Goal: Task Accomplishment & Management: Manage account settings

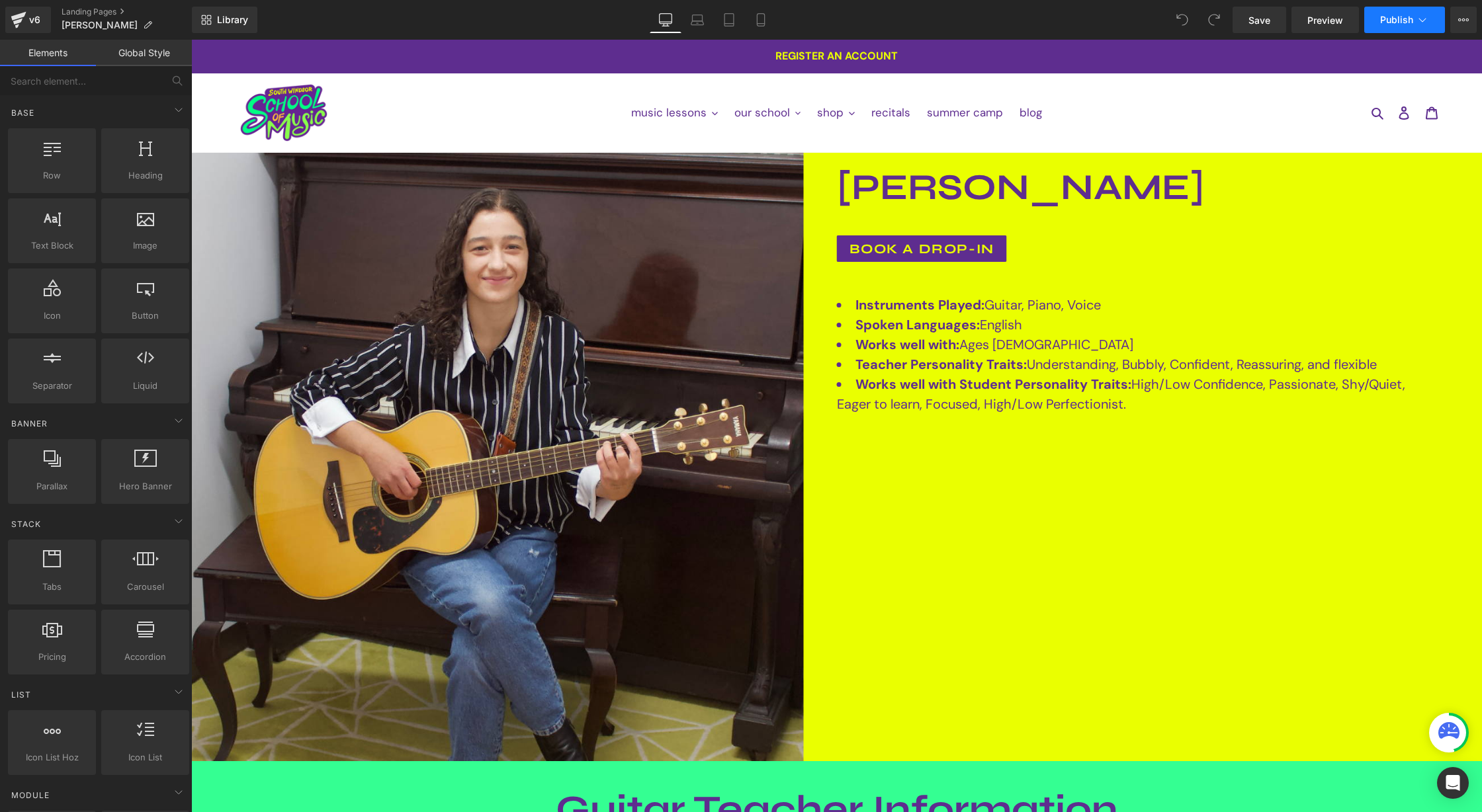
click at [1426, 26] on icon at bounding box center [1422, 20] width 13 height 13
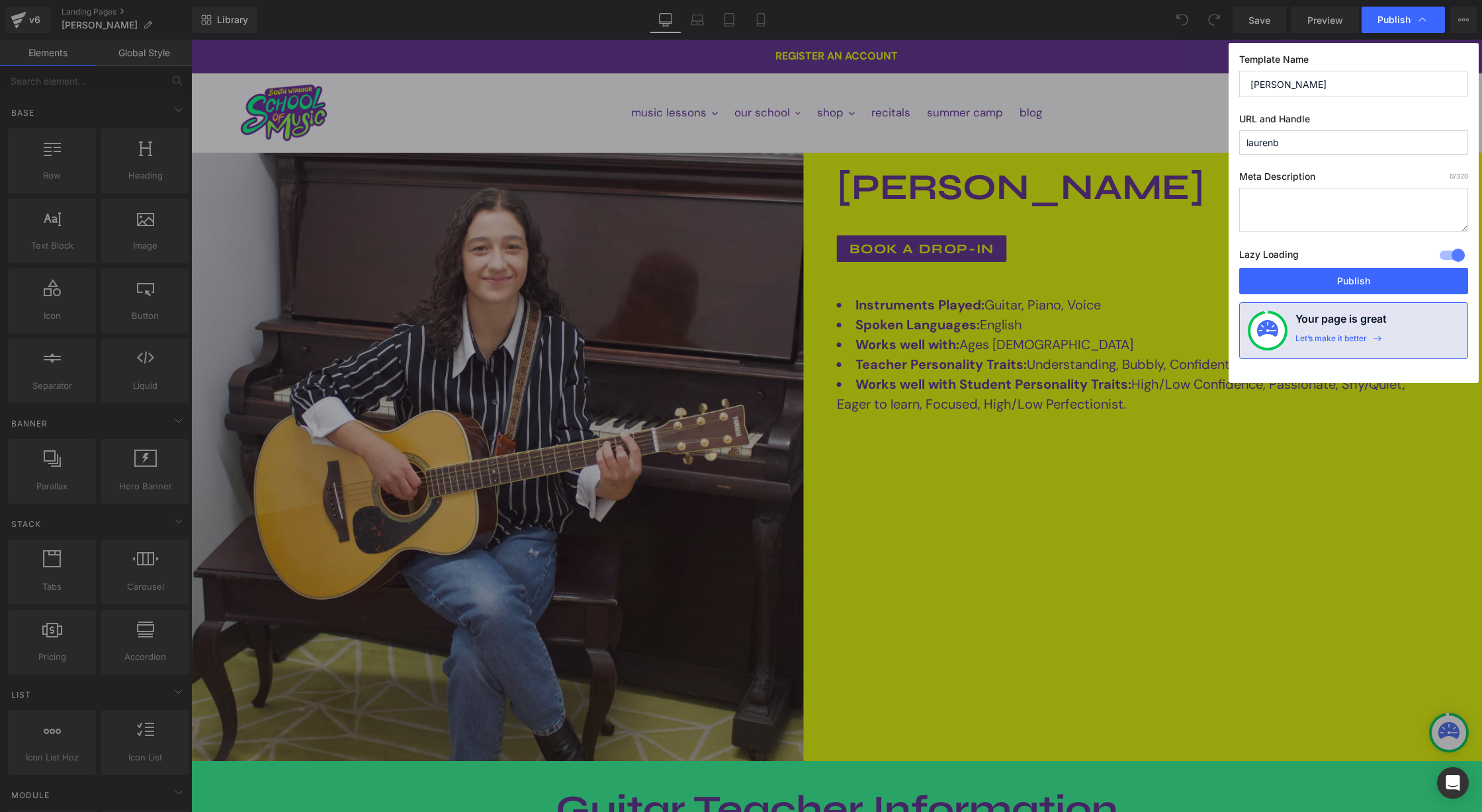
click at [1291, 145] on input "laurenb" at bounding box center [1354, 142] width 229 height 24
type input "lauren"
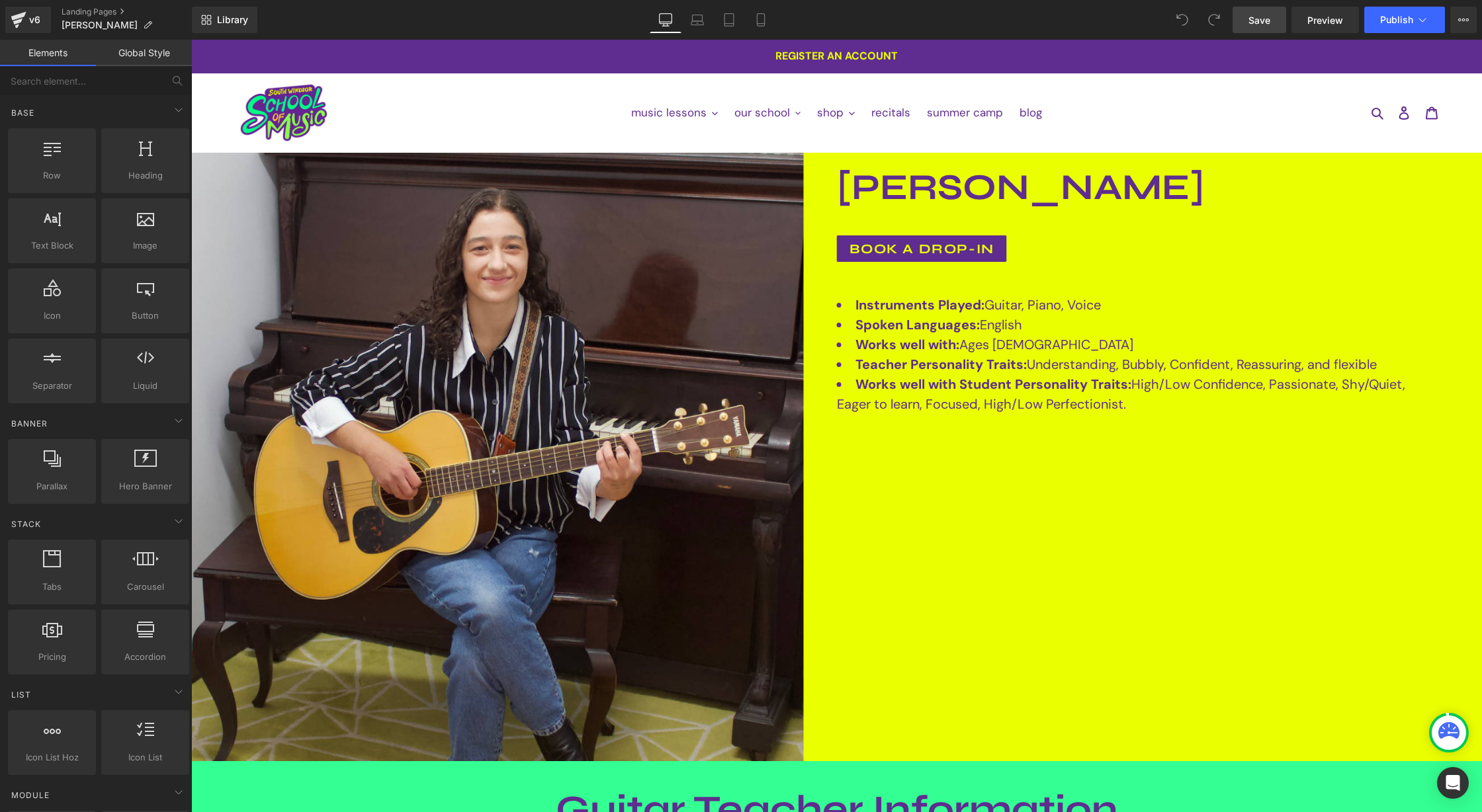
click at [1259, 21] on span "Save" at bounding box center [1259, 20] width 22 height 14
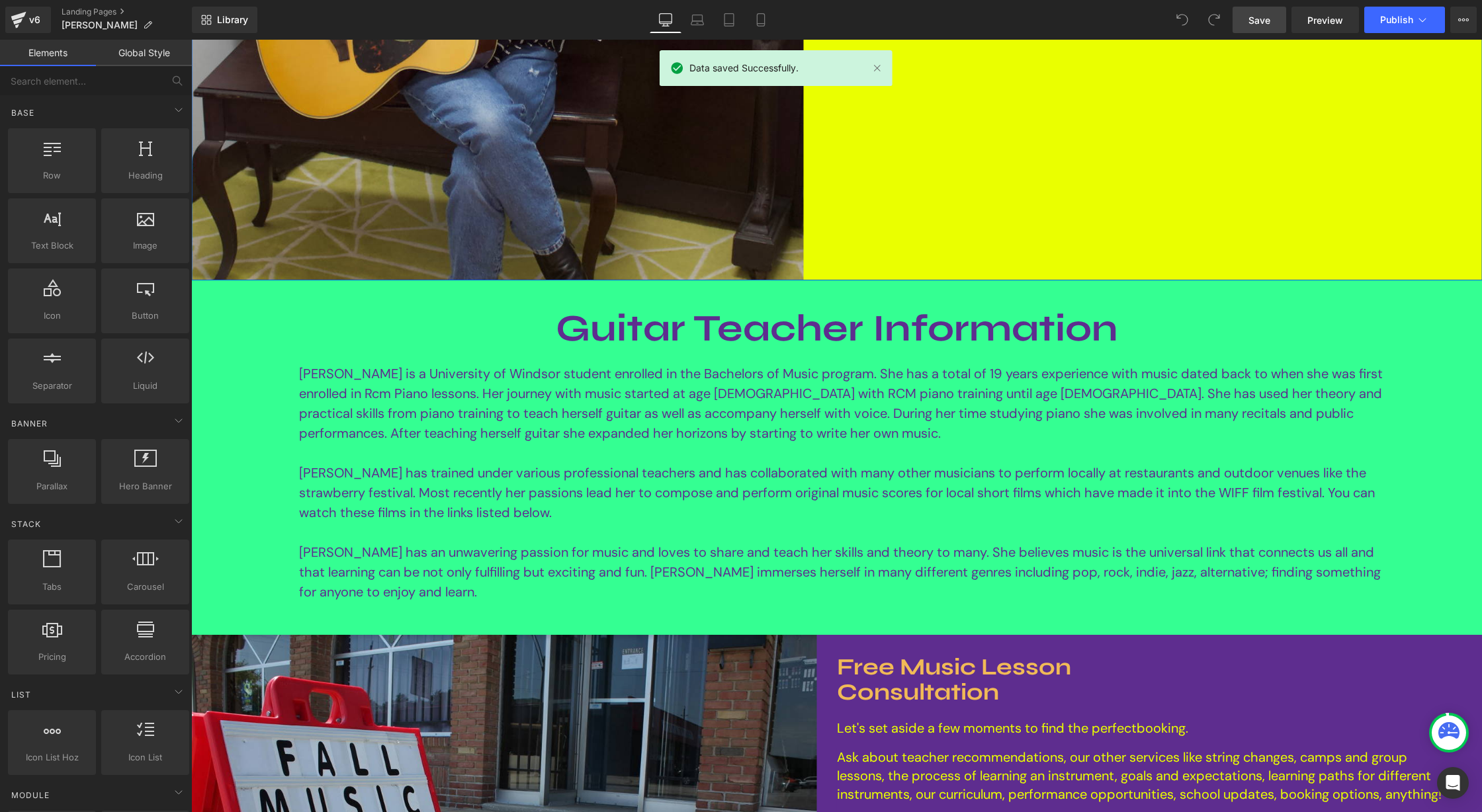
scroll to position [481, 0]
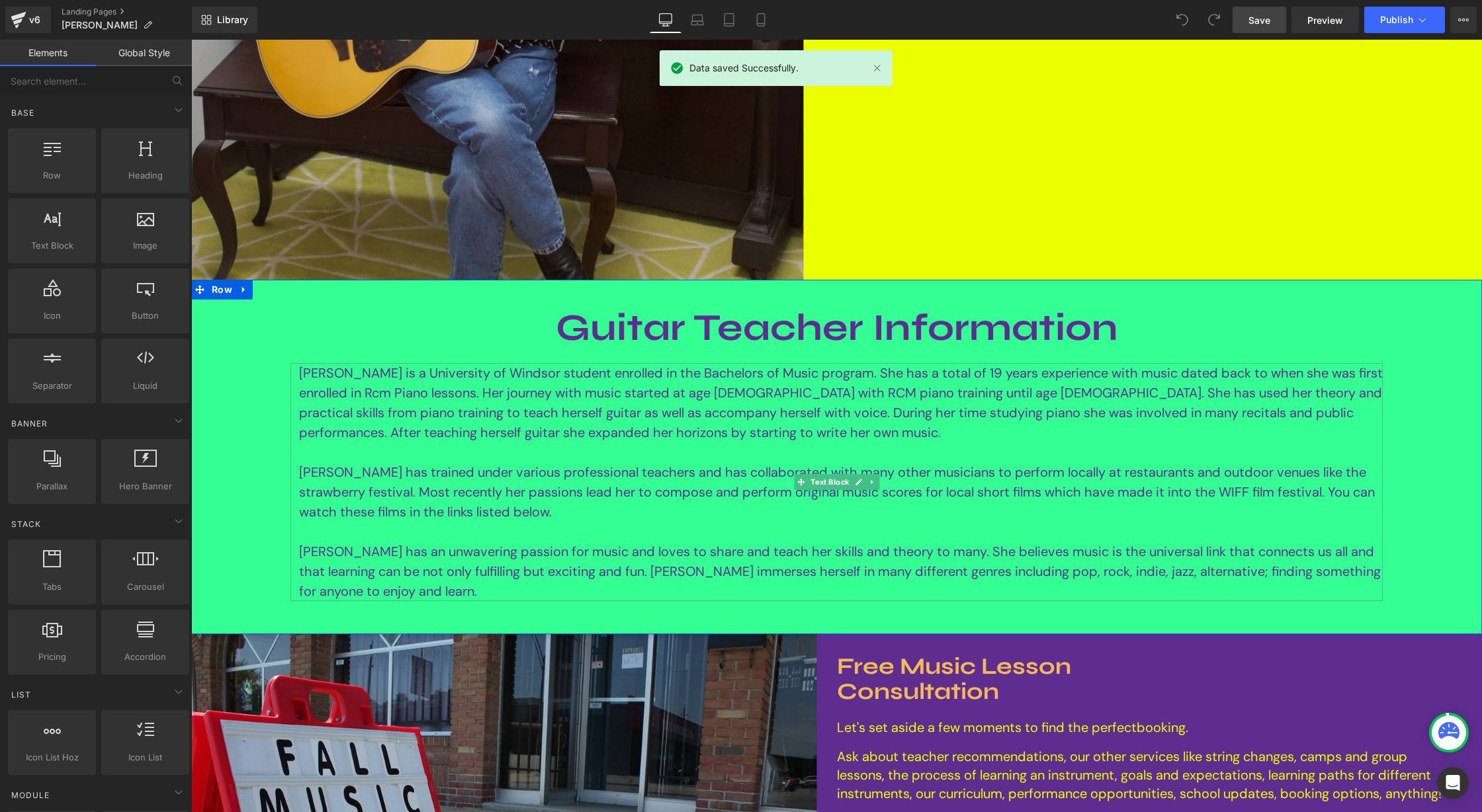
click at [450, 400] on font "Lauren is a University of Windsor student enrolled in the Bachelors of Music pr…" at bounding box center [841, 402] width 1084 height 76
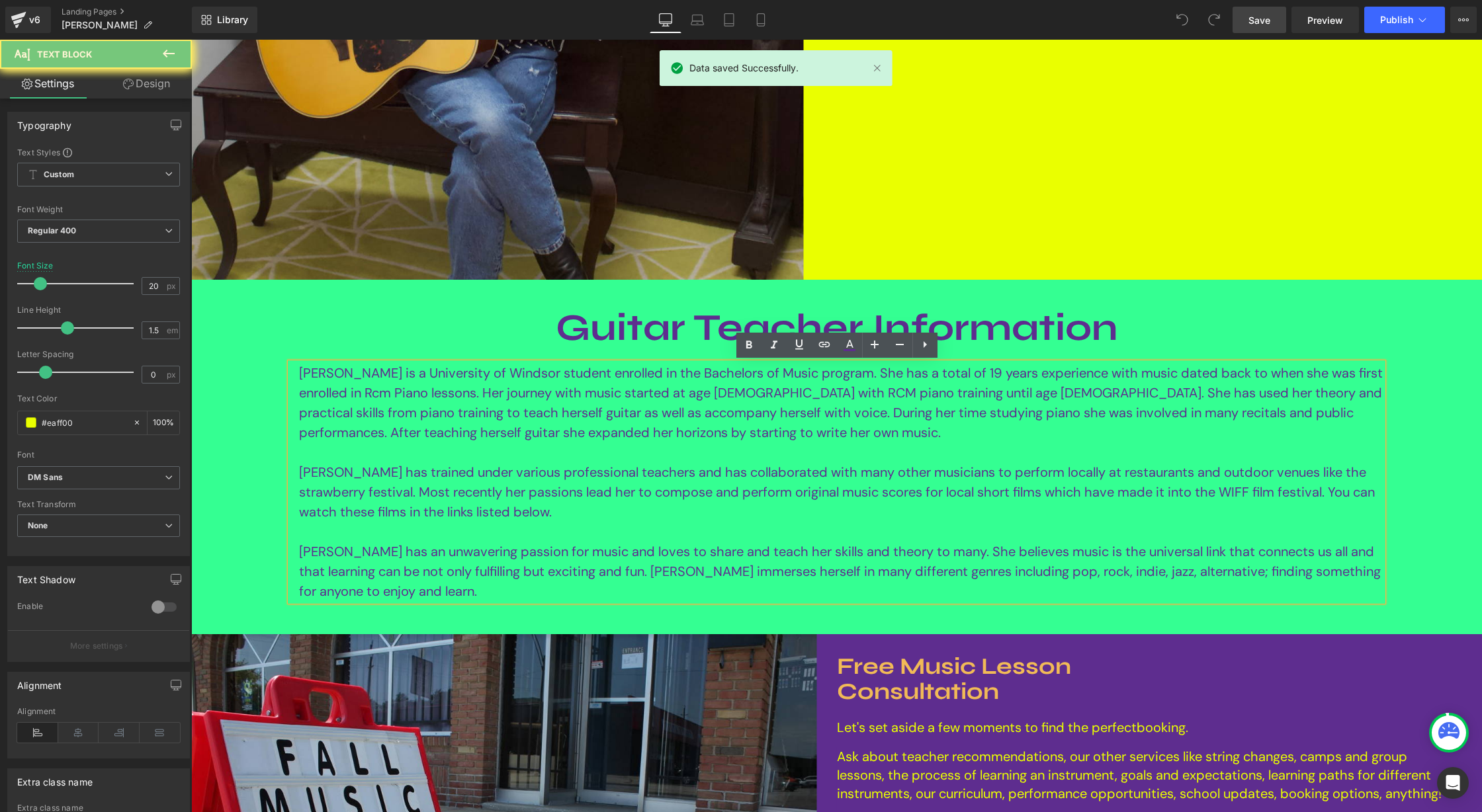
click at [331, 378] on font "Lauren is a University of Windsor student enrolled in the Bachelors of Music pr…" at bounding box center [841, 402] width 1084 height 76
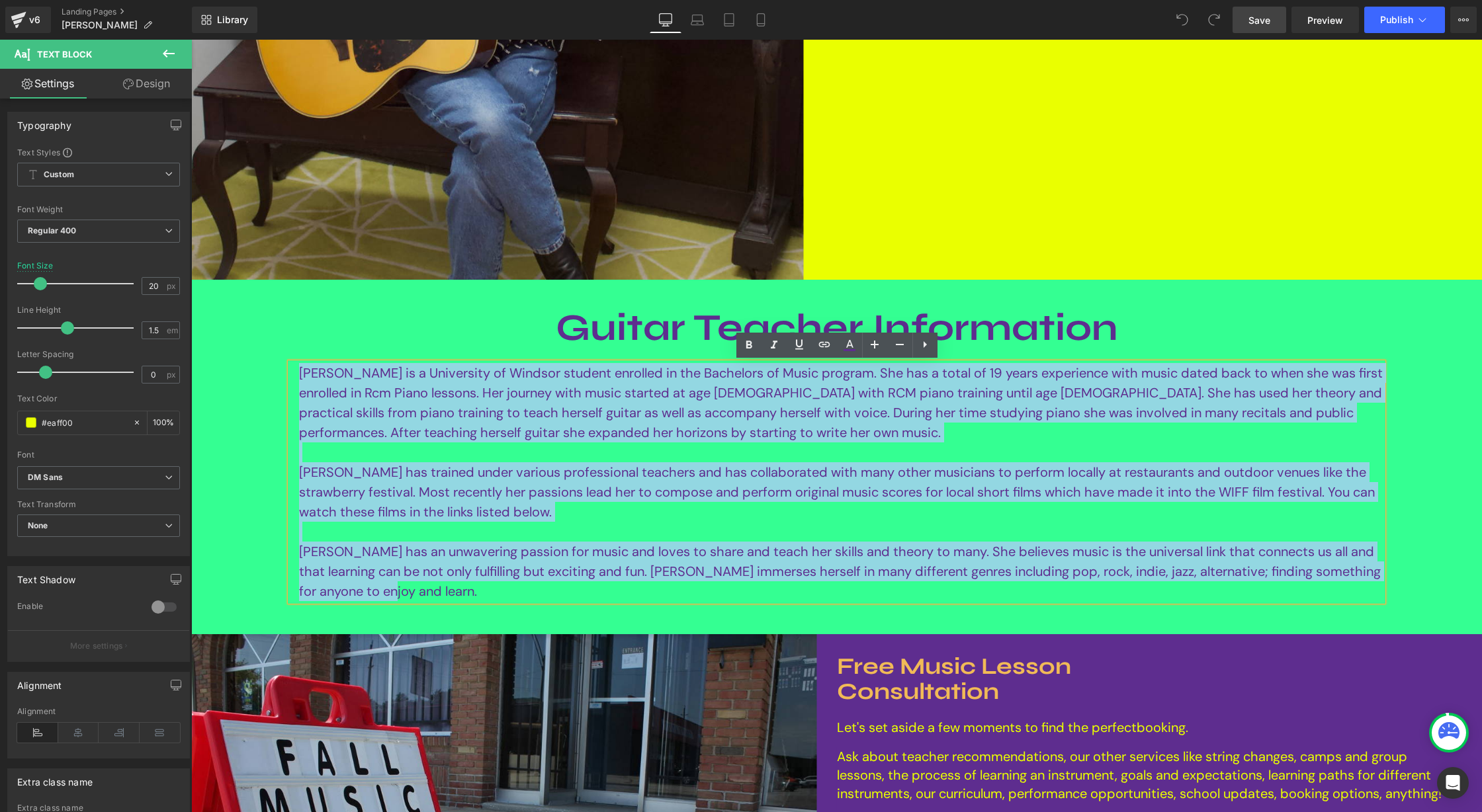
drag, startPoint x: 299, startPoint y: 375, endPoint x: 715, endPoint y: 591, distance: 468.7
click at [715, 591] on div "Lauren is a University of Windsor student enrolled in the Bachelors of Music pr…" at bounding box center [837, 482] width 1093 height 238
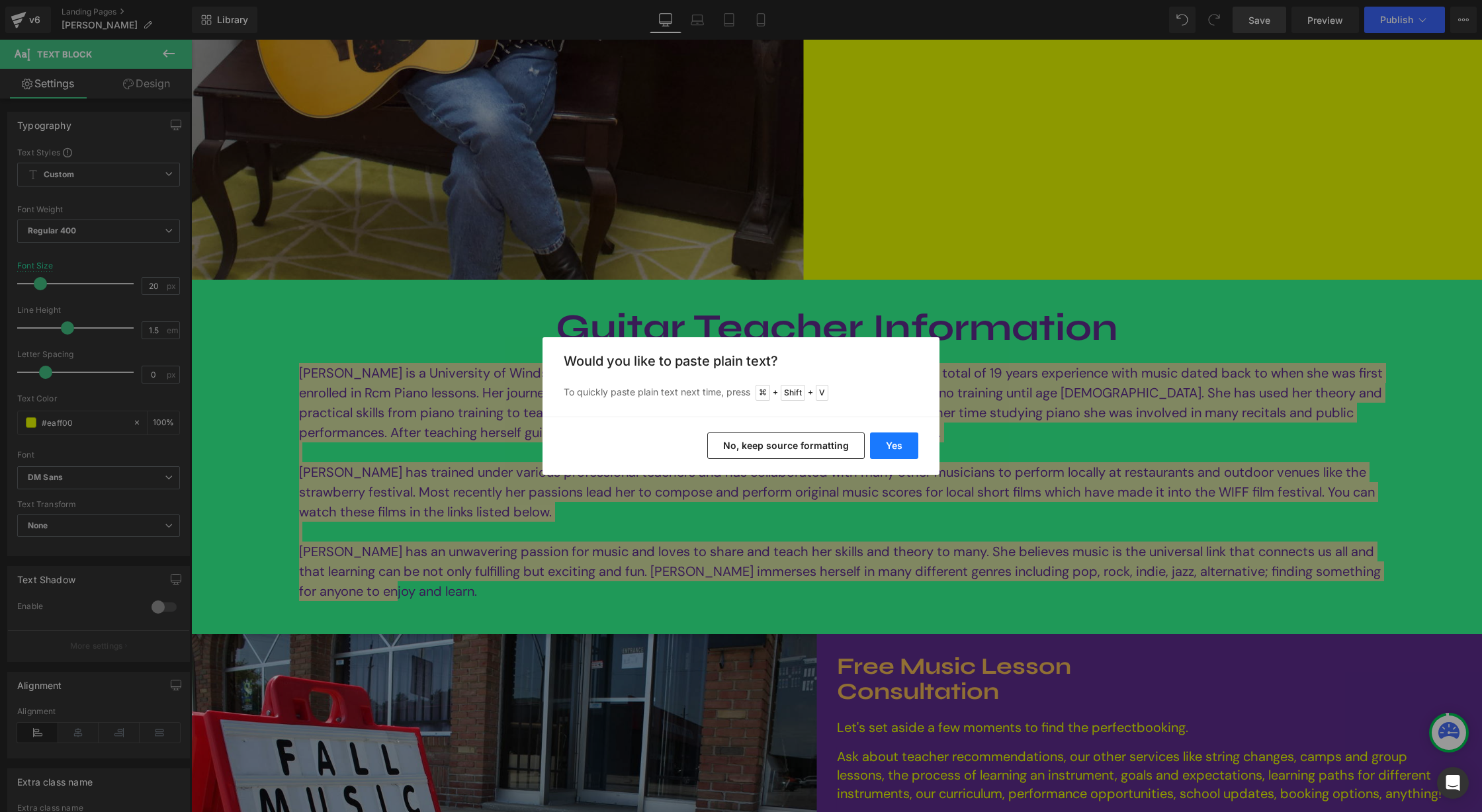
click at [896, 441] on button "Yes" at bounding box center [893, 445] width 48 height 27
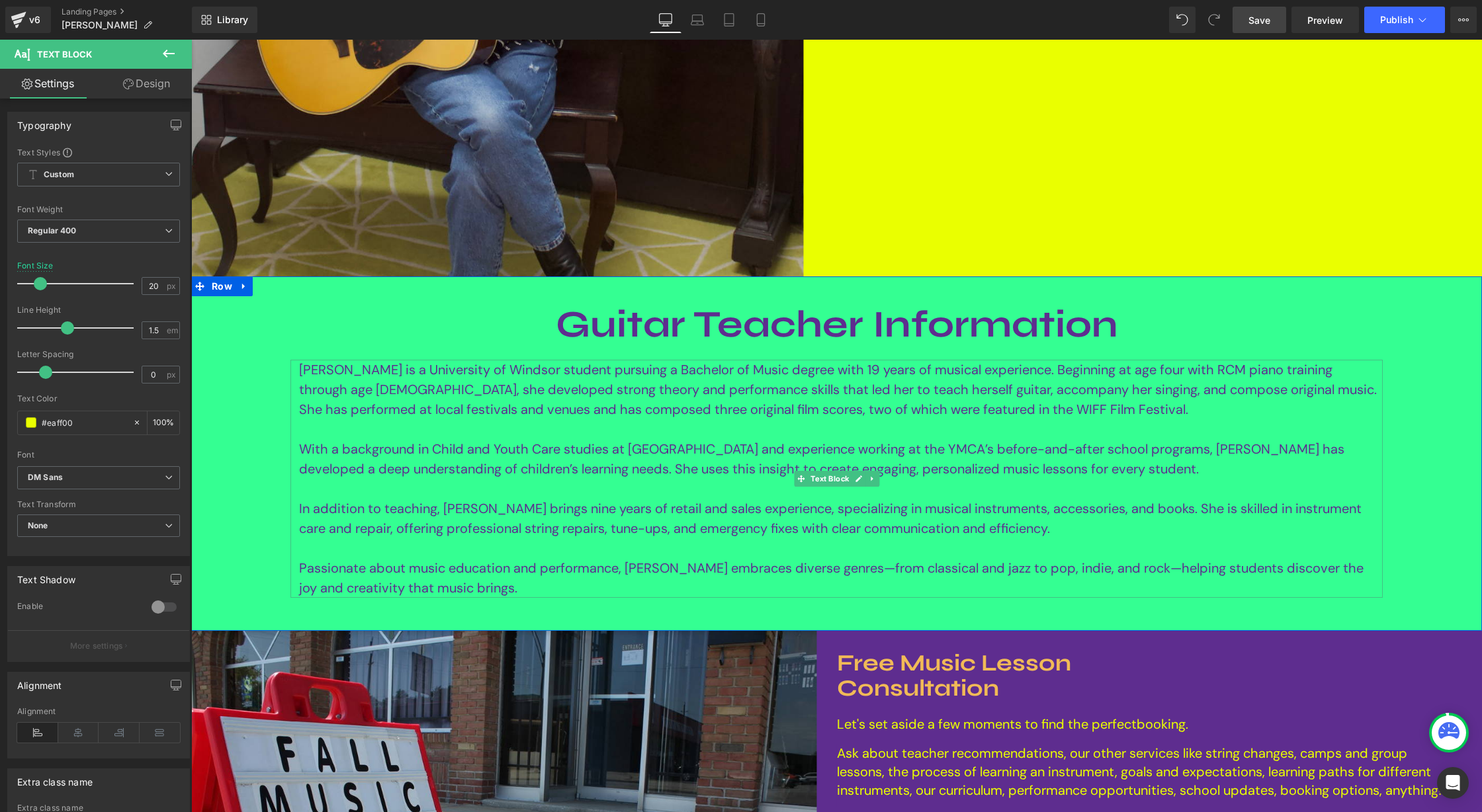
scroll to position [361, 0]
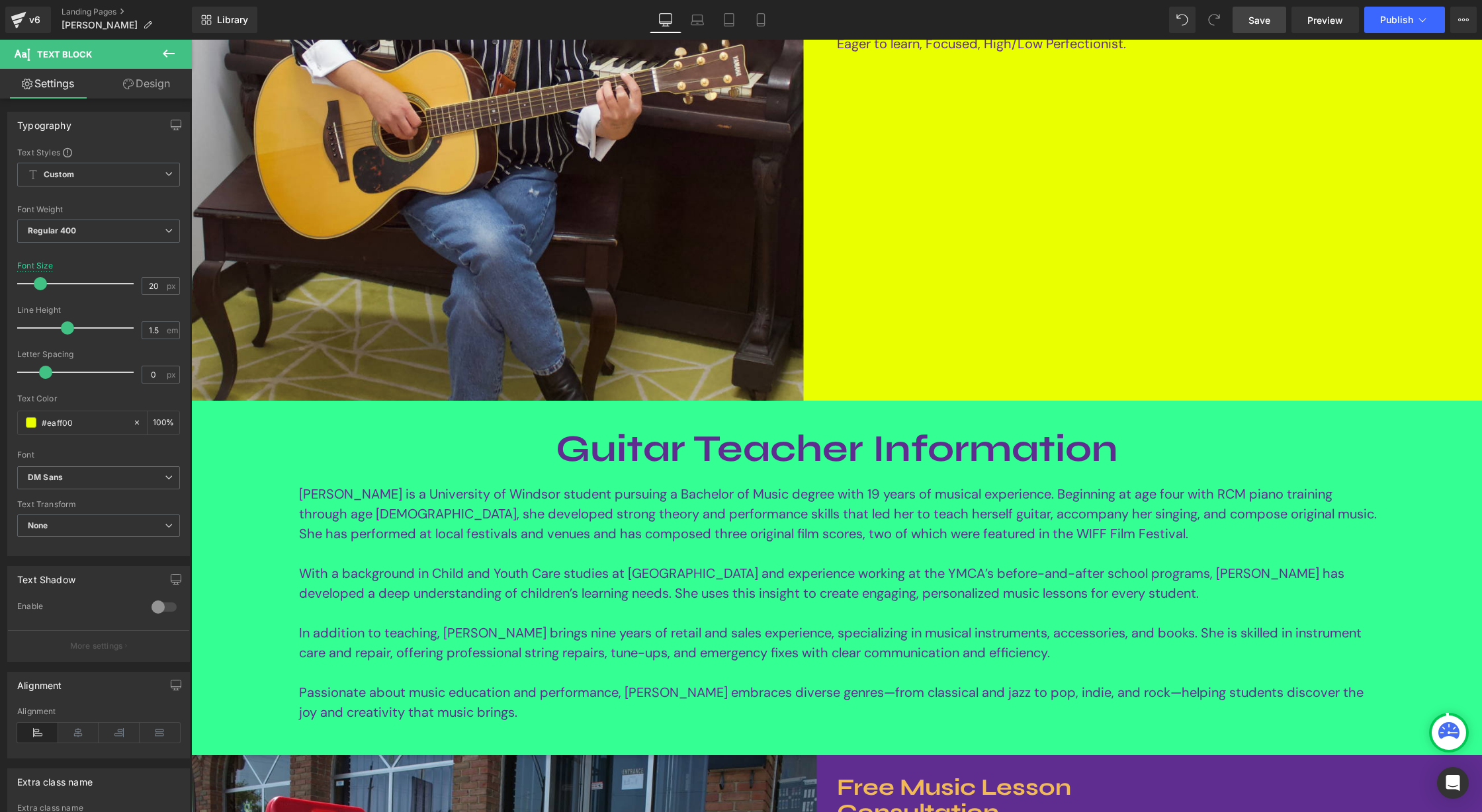
click at [1249, 27] on span "Save" at bounding box center [1259, 20] width 22 height 14
click at [1425, 18] on icon at bounding box center [1422, 20] width 13 height 13
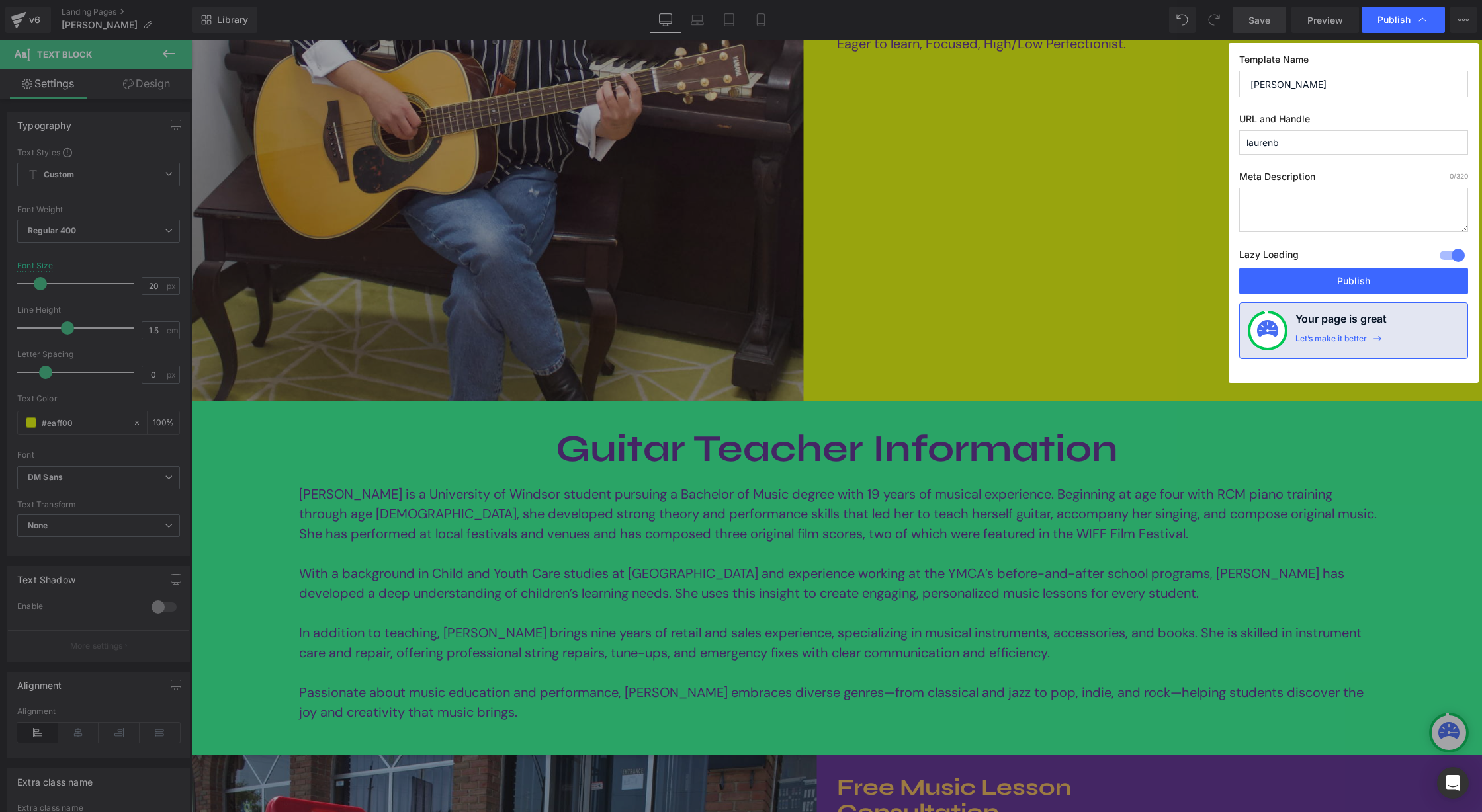
click at [1319, 215] on textarea at bounding box center [1354, 210] width 229 height 45
paste textarea "Learn to play the guitar in Windsor by taking our private lessons. Book a free …"
type textarea "Learn to play the guitar in Windsor by taking our private lessons. Book a free …"
click at [1315, 141] on input "laurenb" at bounding box center [1354, 142] width 229 height 24
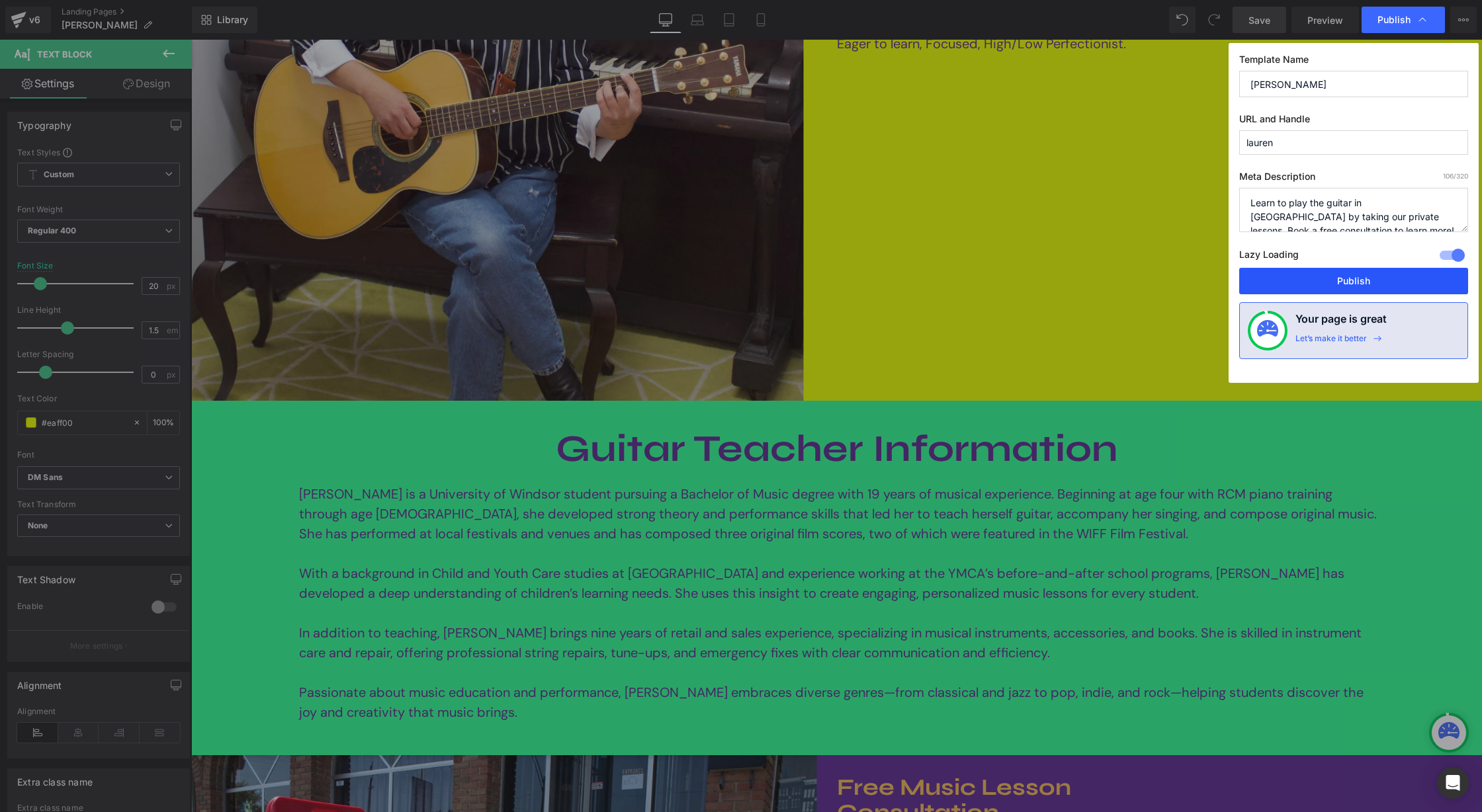
type input "lauren"
click at [1356, 279] on button "Publish" at bounding box center [1354, 281] width 229 height 27
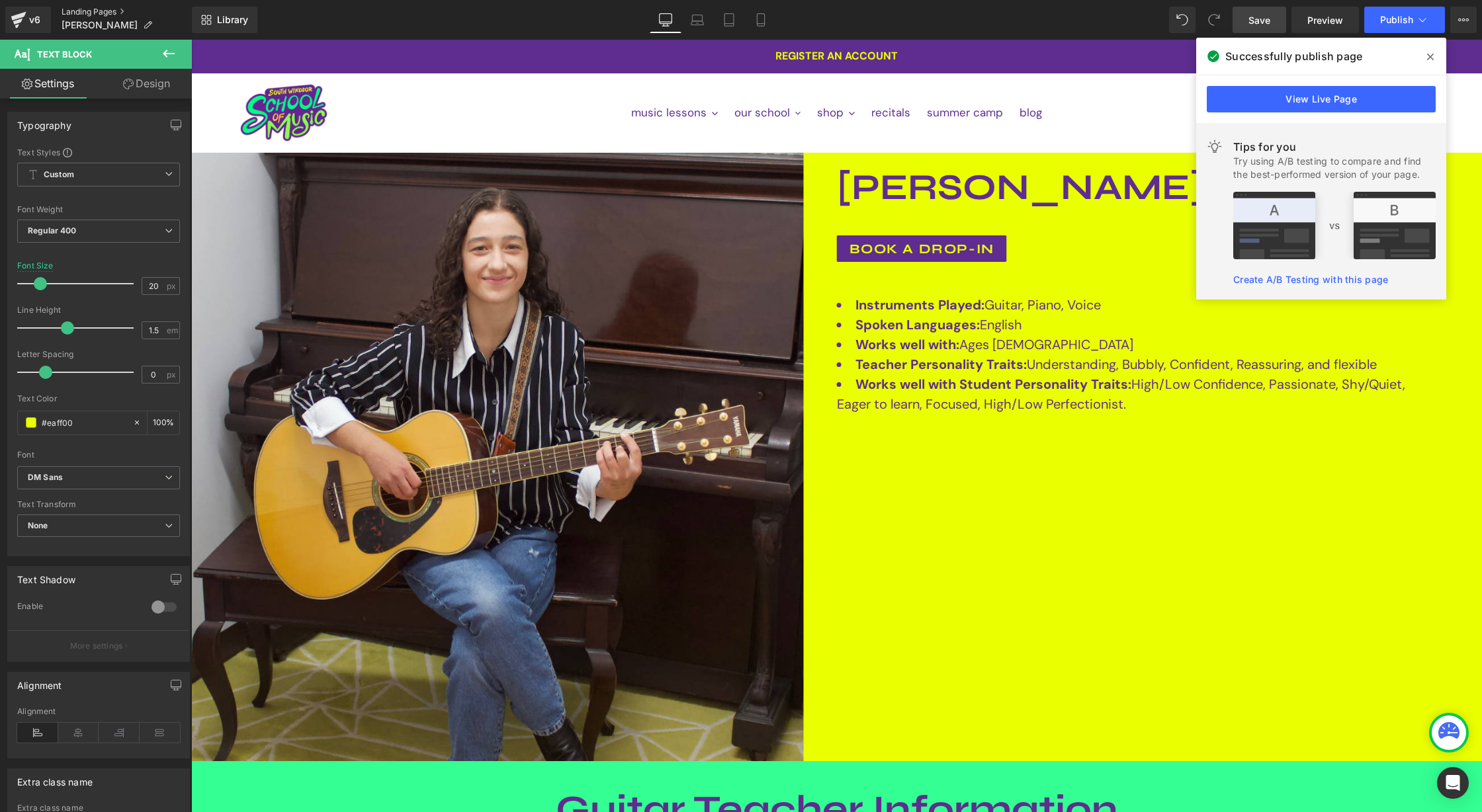
click at [101, 9] on link "Landing Pages" at bounding box center [127, 11] width 130 height 11
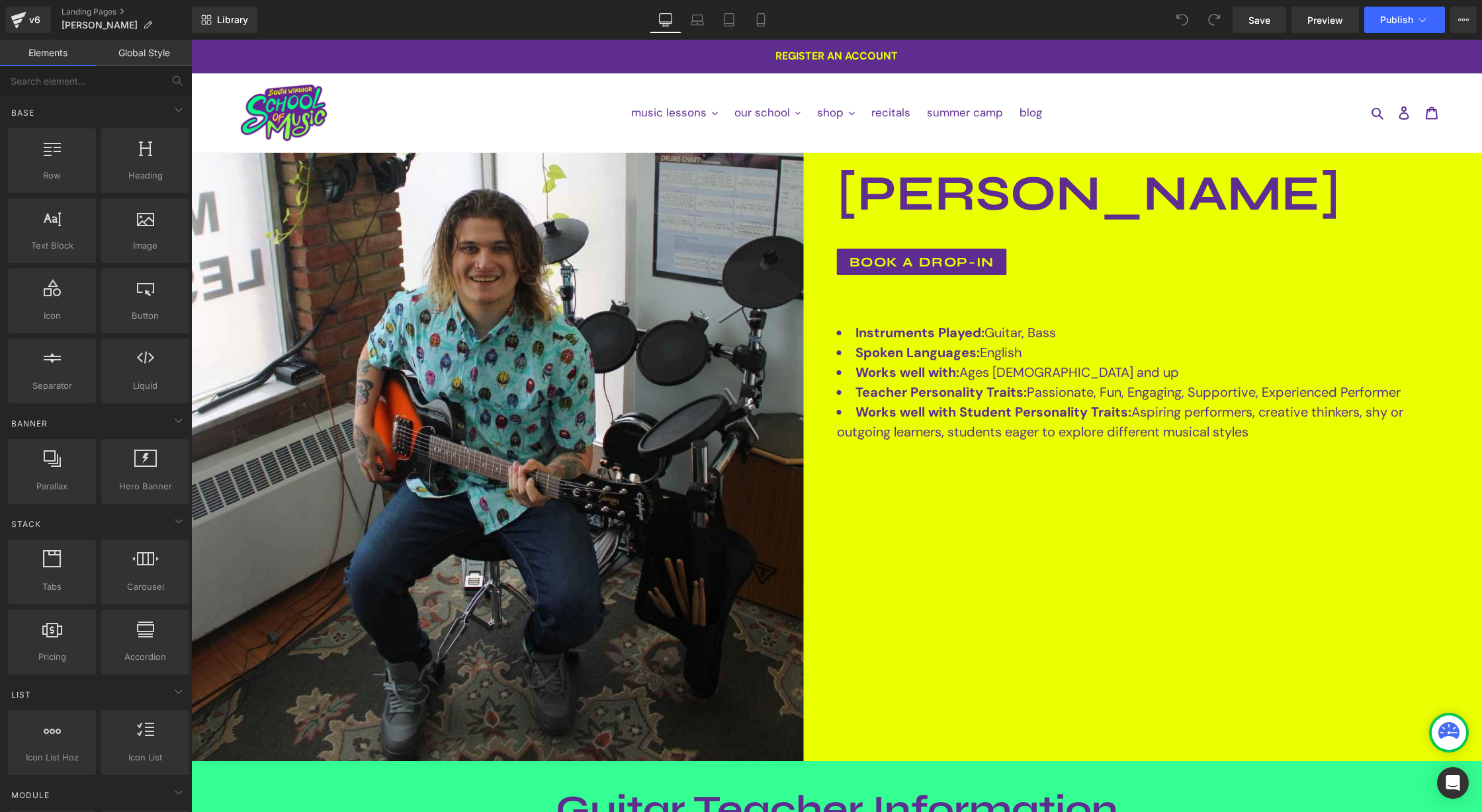
click at [1425, 25] on icon at bounding box center [1422, 20] width 13 height 13
click at [1420, 23] on icon at bounding box center [1422, 20] width 13 height 13
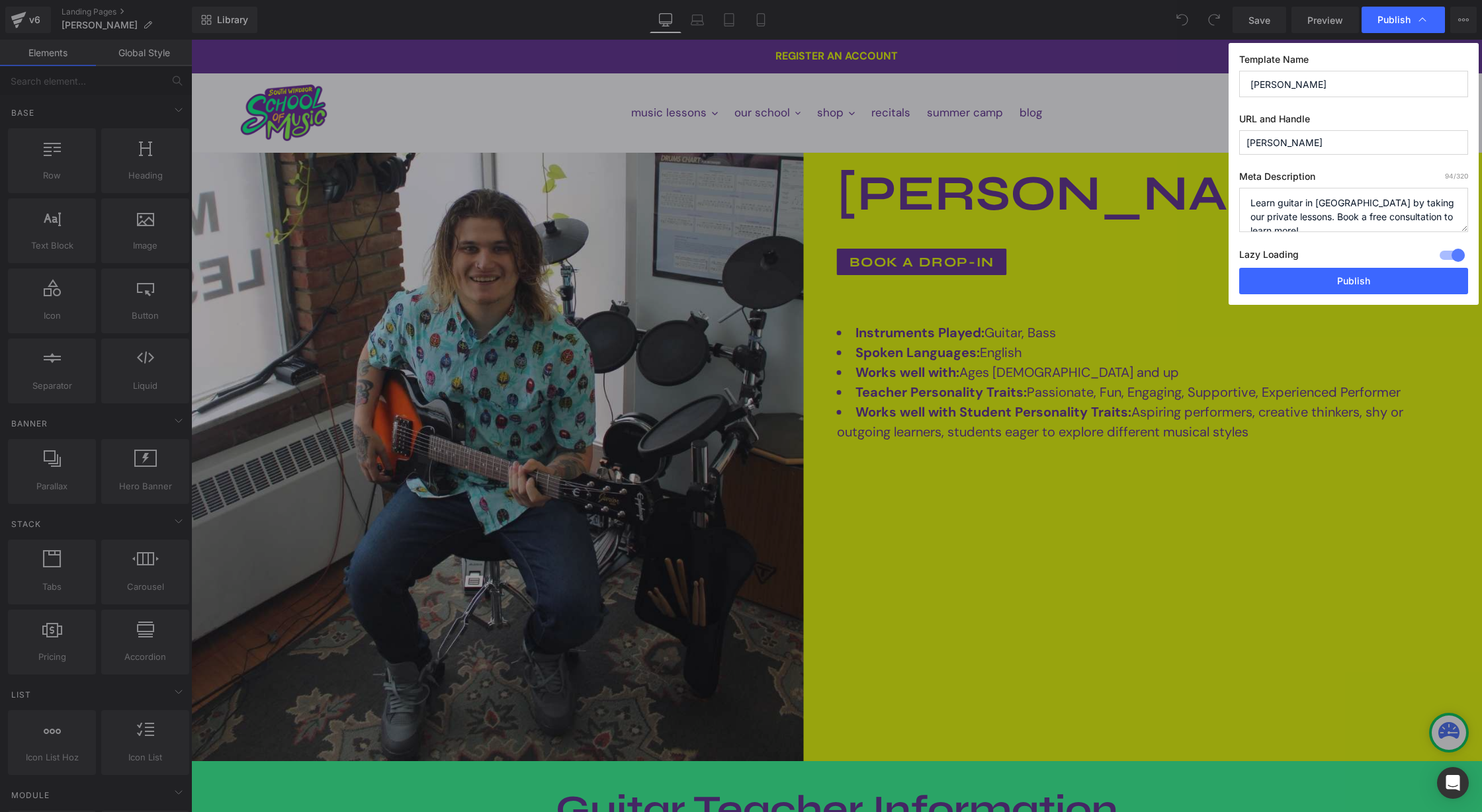
drag, startPoint x: 1277, startPoint y: 204, endPoint x: 1284, endPoint y: 208, distance: 8.1
click at [1277, 205] on textarea "Learn guitar in Windsor by taking our private lessons. Book a free consultation…" at bounding box center [1354, 210] width 229 height 45
drag, startPoint x: 1396, startPoint y: 220, endPoint x: 1197, endPoint y: 180, distance: 203.0
click at [1197, 180] on div "Publish Template Name Tyler Hillman URL and Handle tyler Meta Description 106 /…" at bounding box center [741, 406] width 1482 height 812
type textarea "Learn to play the guitar in Windsor by taking our private lessons. Book a free …"
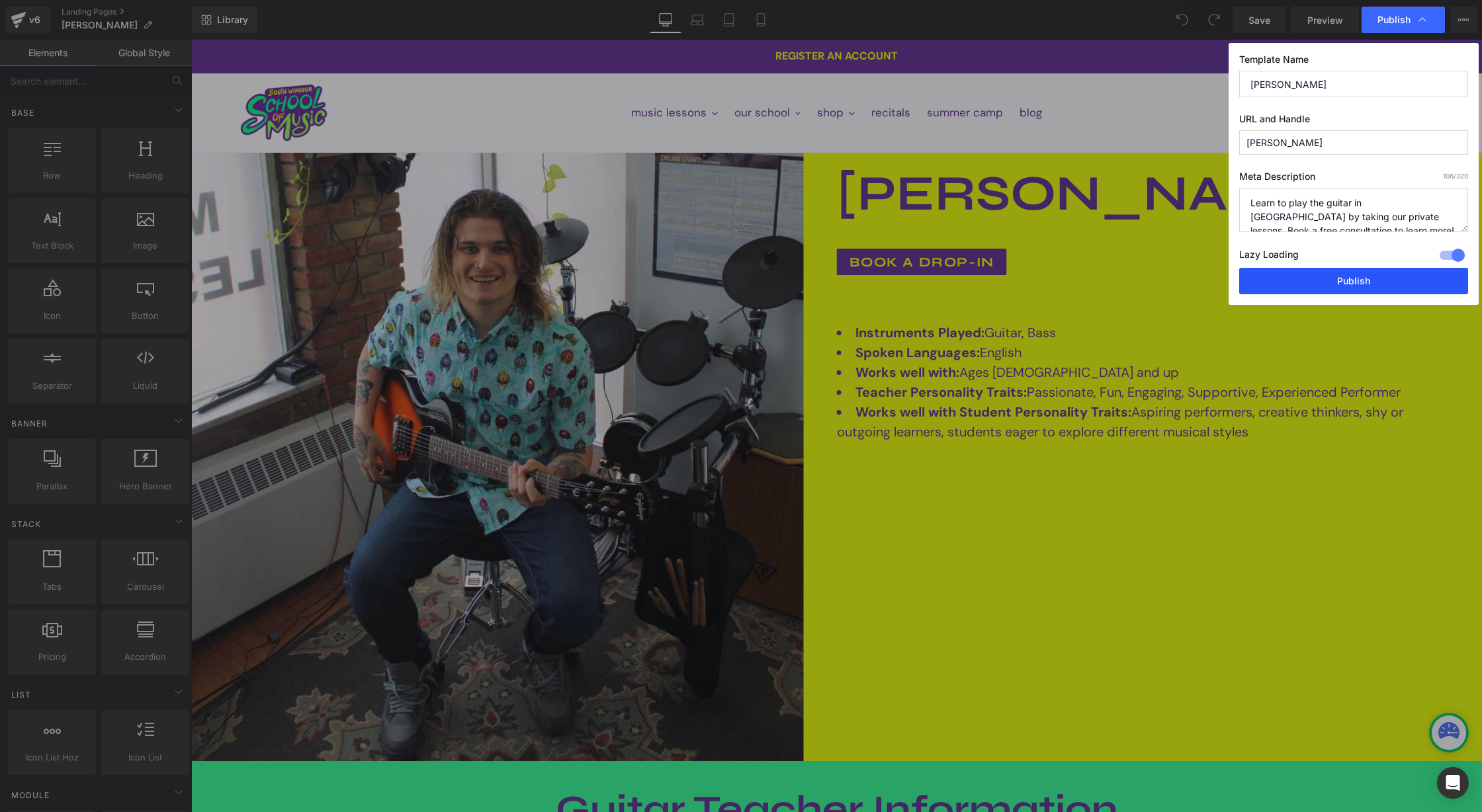
click at [1405, 288] on button "Publish" at bounding box center [1354, 281] width 229 height 27
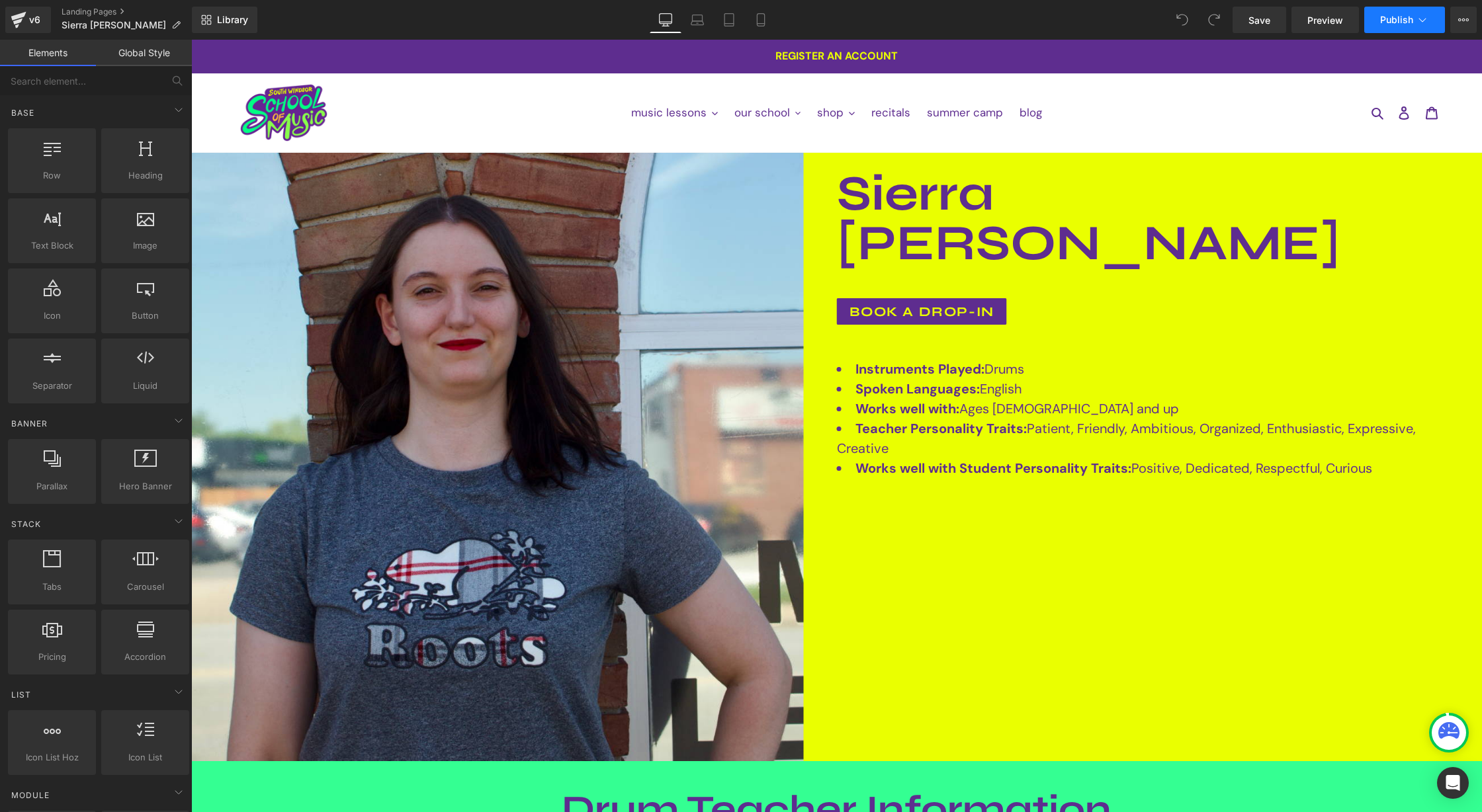
click at [1425, 23] on icon at bounding box center [1422, 20] width 13 height 13
click at [100, 12] on link "Landing Pages" at bounding box center [127, 11] width 130 height 11
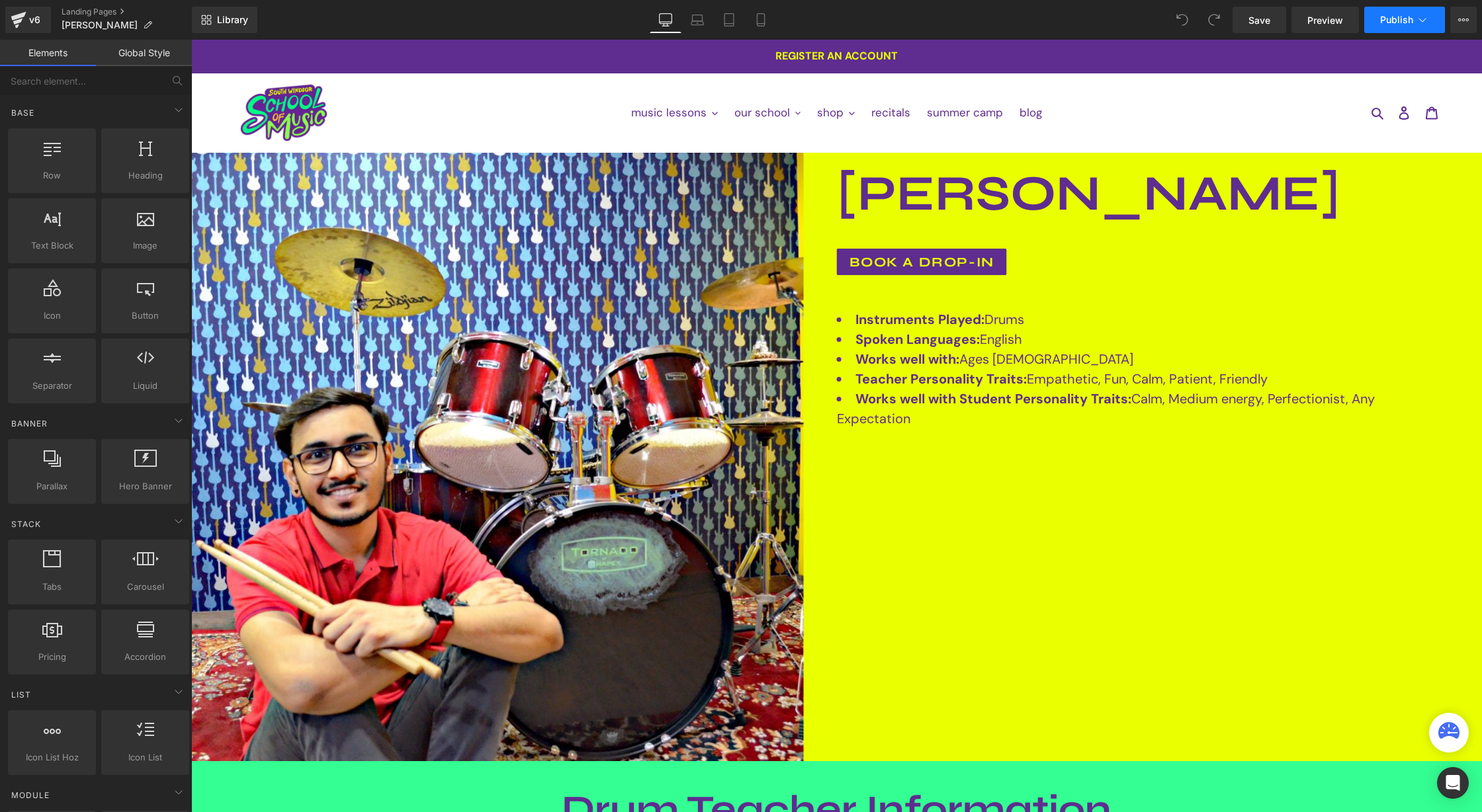
click at [1419, 25] on icon at bounding box center [1422, 20] width 13 height 13
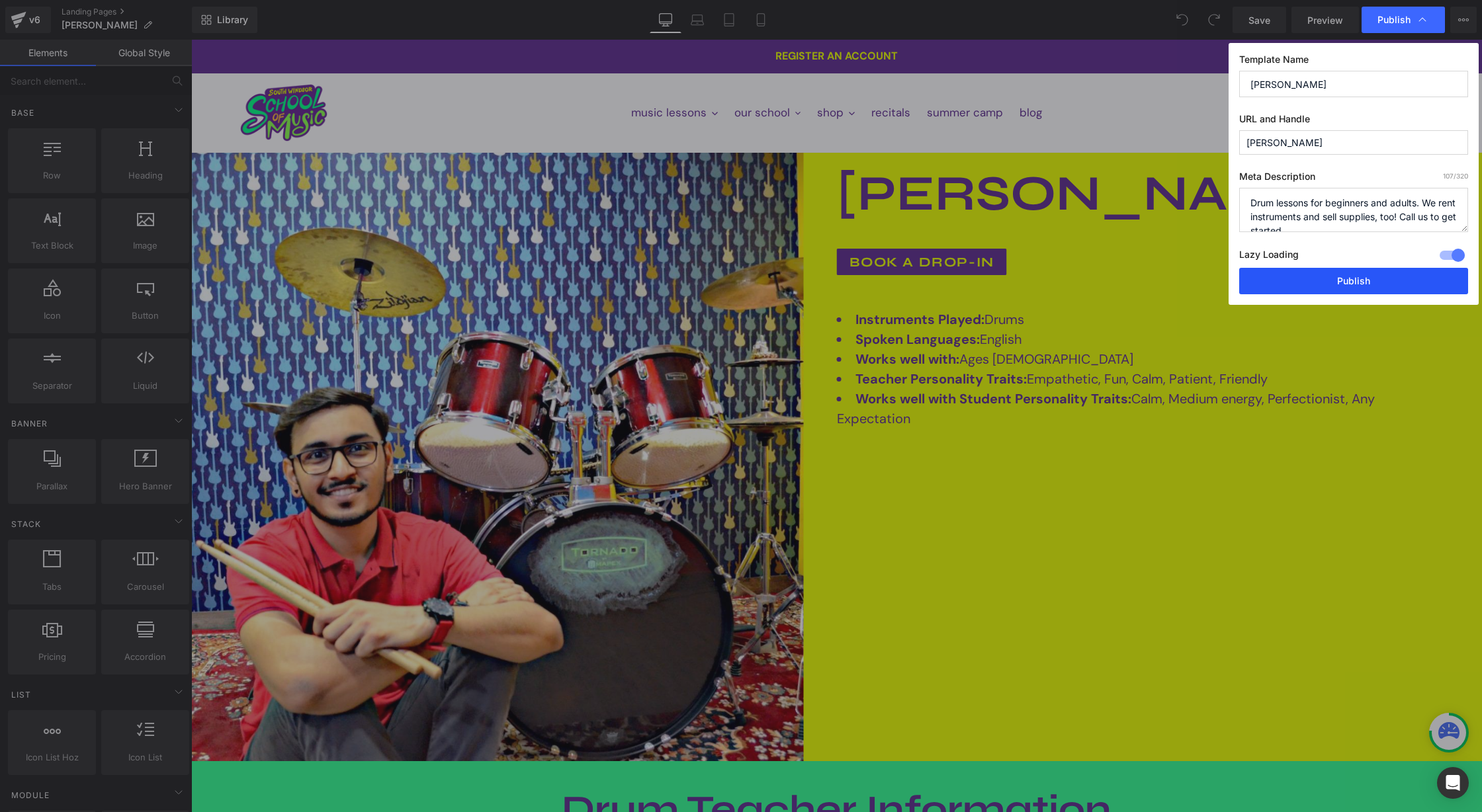
scroll to position [14, 0]
drag, startPoint x: 1252, startPoint y: 208, endPoint x: 1384, endPoint y: 279, distance: 149.9
click at [1384, 279] on div "Template Name Parthav Shah URL and Handle parthav Meta Description 107 /320 Dru…" at bounding box center [1354, 174] width 250 height 262
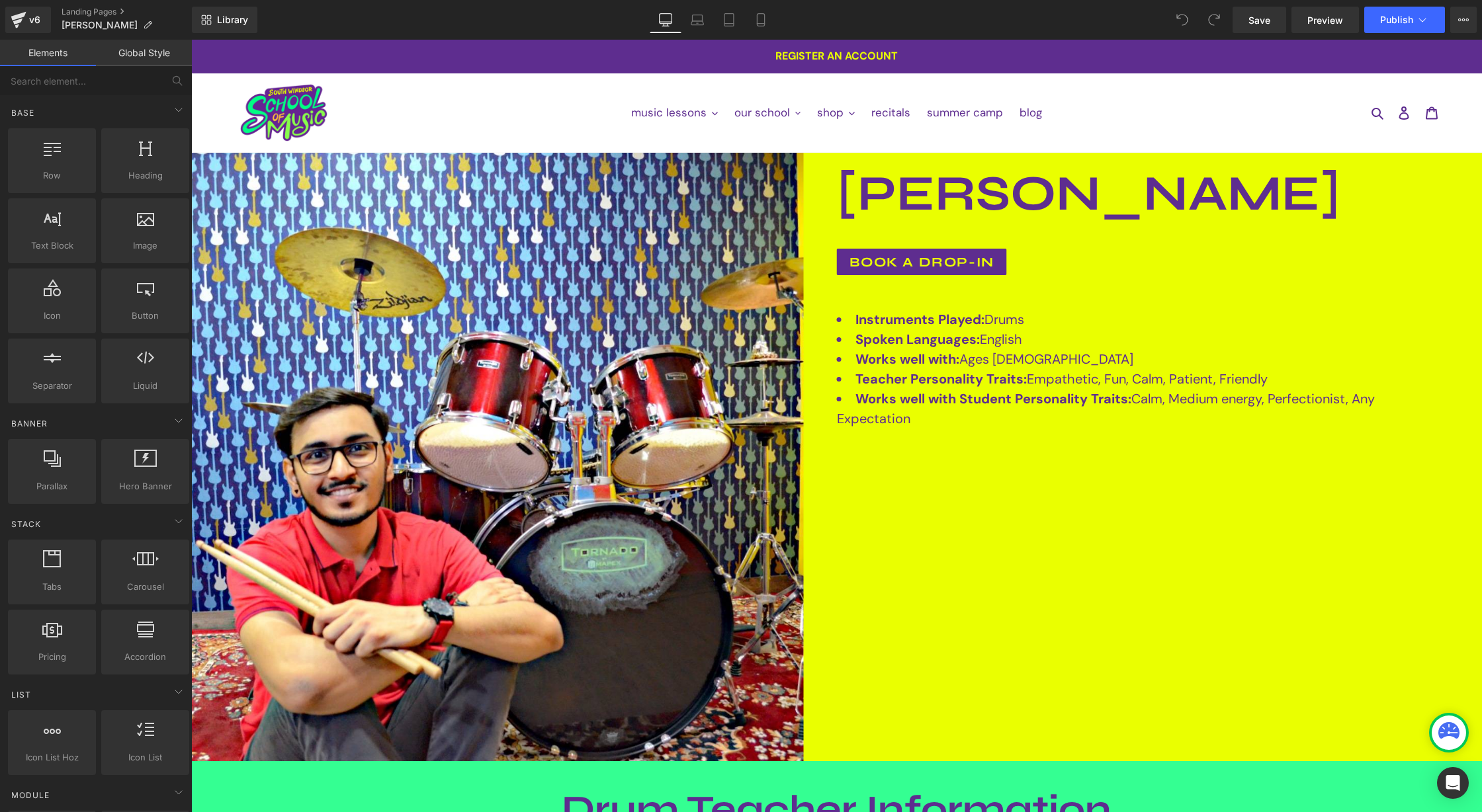
click at [91, 3] on div "v6 Landing Pages Parthav Shah" at bounding box center [96, 20] width 192 height 40
click at [91, 7] on link "Landing Pages" at bounding box center [127, 11] width 130 height 11
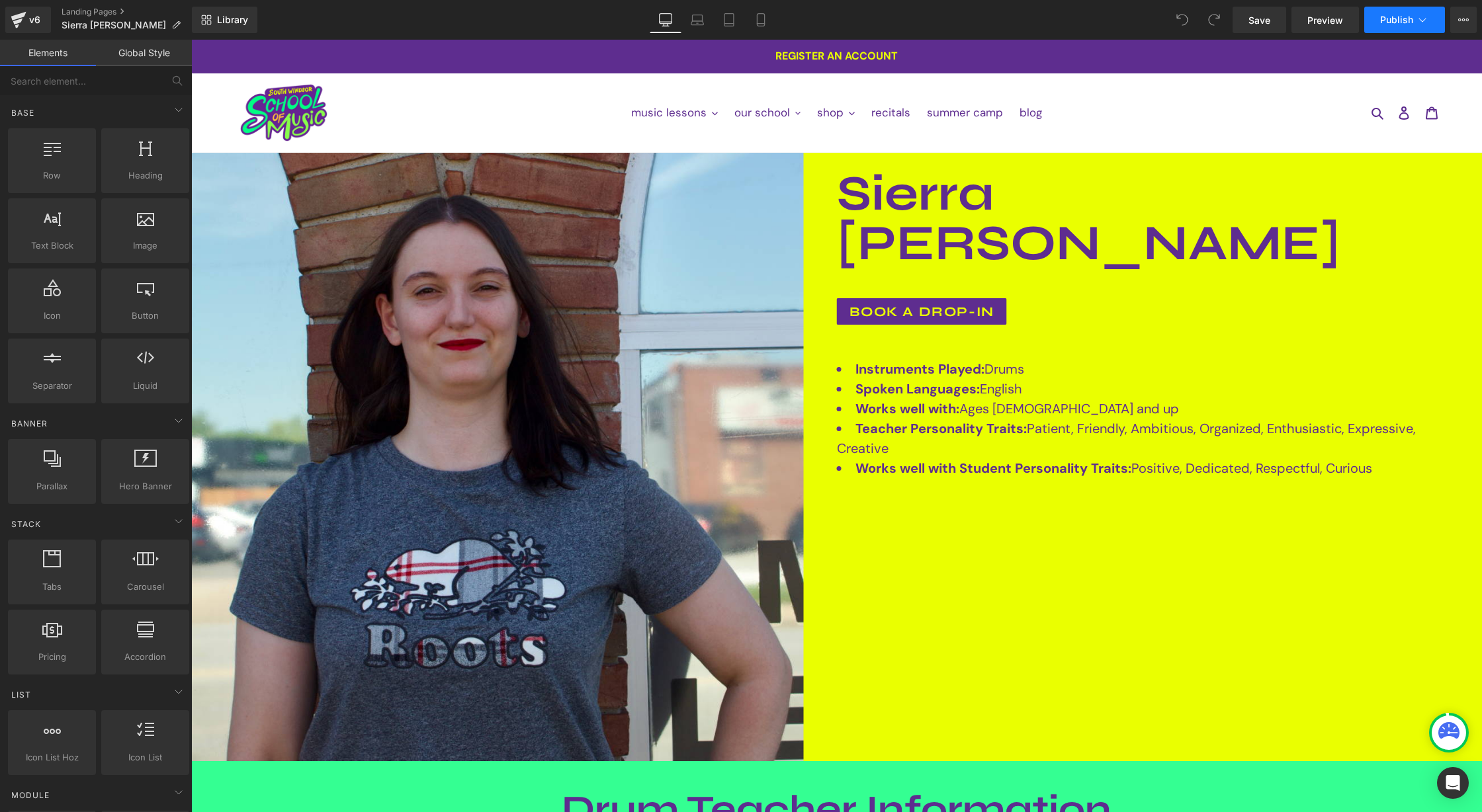
click at [1404, 23] on span "Publish" at bounding box center [1397, 20] width 33 height 11
click at [1420, 23] on icon at bounding box center [1422, 20] width 13 height 13
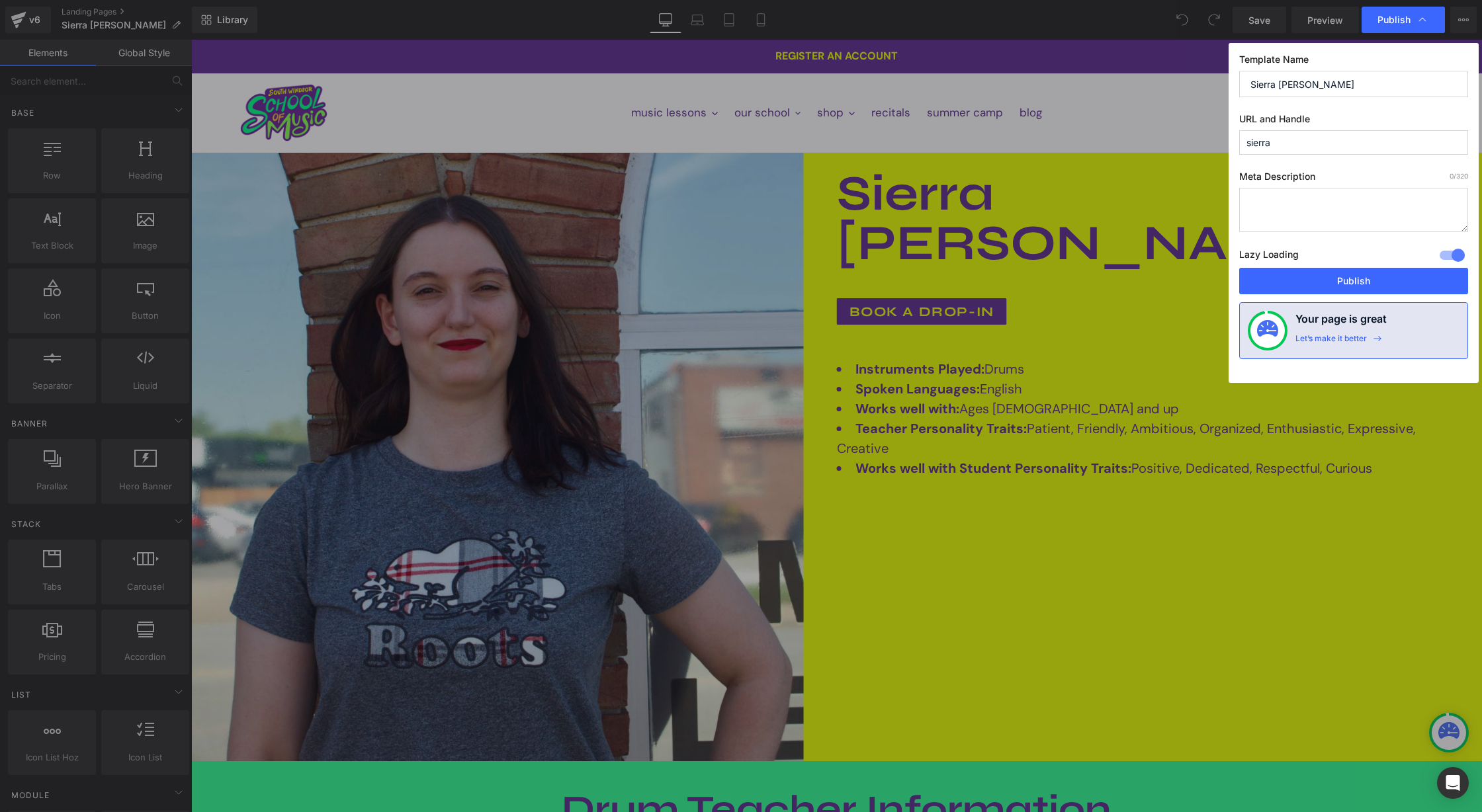
click at [1280, 206] on textarea at bounding box center [1354, 210] width 229 height 45
paste textarea "Drum lessons for beginners and adults. We rent instruments and sell supplies, t…"
type textarea "Drum lessons for beginners and adults. We rent instruments and sell supplies, t…"
drag, startPoint x: 1278, startPoint y: 146, endPoint x: 1167, endPoint y: 147, distance: 111.0
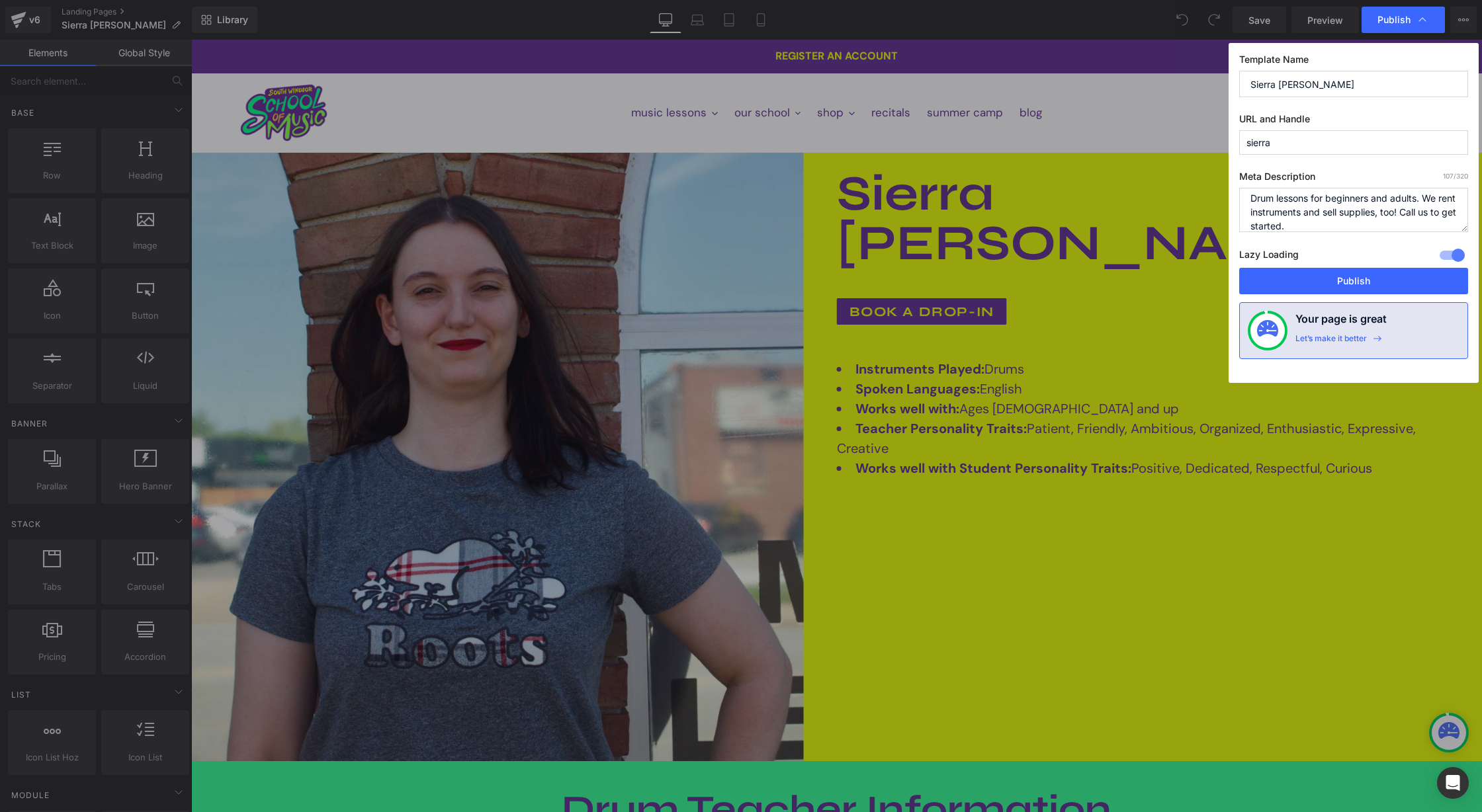
click at [1167, 147] on div "Publish Template Name Sierra Santoro URL and Handle sierra Meta Description 107…" at bounding box center [741, 406] width 1482 height 812
type input "[PERSON_NAME]"
drag, startPoint x: 1281, startPoint y: 80, endPoint x: 1187, endPoint y: 78, distance: 94.0
click at [1186, 79] on div "Publish Template Name Sierra Santoro URL and Handle demetre Meta Description 10…" at bounding box center [741, 406] width 1482 height 812
type input "[PERSON_NAME]"
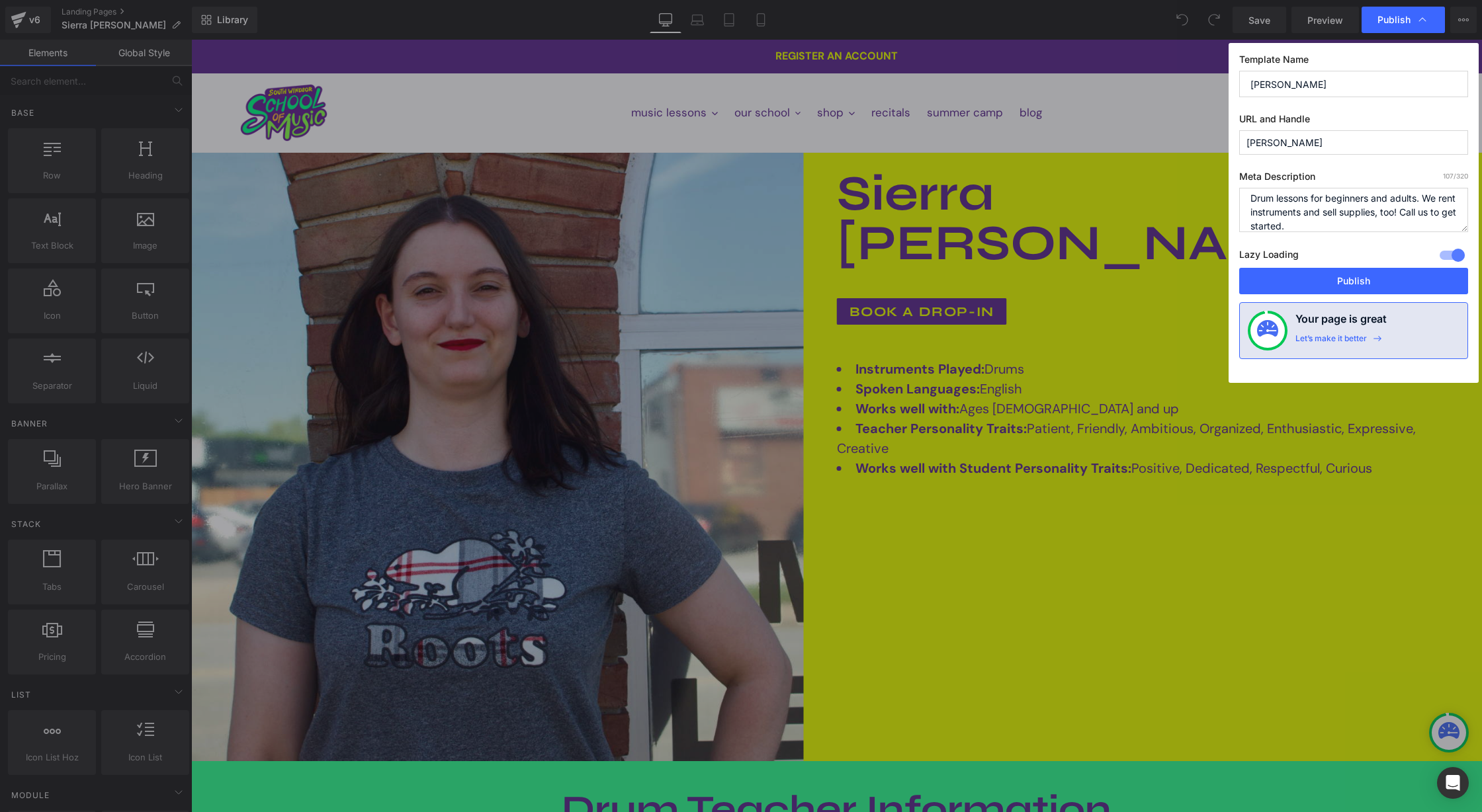
click at [1289, 204] on textarea "Drum lessons for beginners and adults. We rent instruments and sell supplies, t…" at bounding box center [1354, 210] width 229 height 45
drag, startPoint x: 1322, startPoint y: 202, endPoint x: 1242, endPoint y: 203, distance: 80.0
click at [1242, 203] on textarea "Drum lessons for beginners and adults. We rent instruments and sell supplies, t…" at bounding box center [1354, 210] width 229 height 45
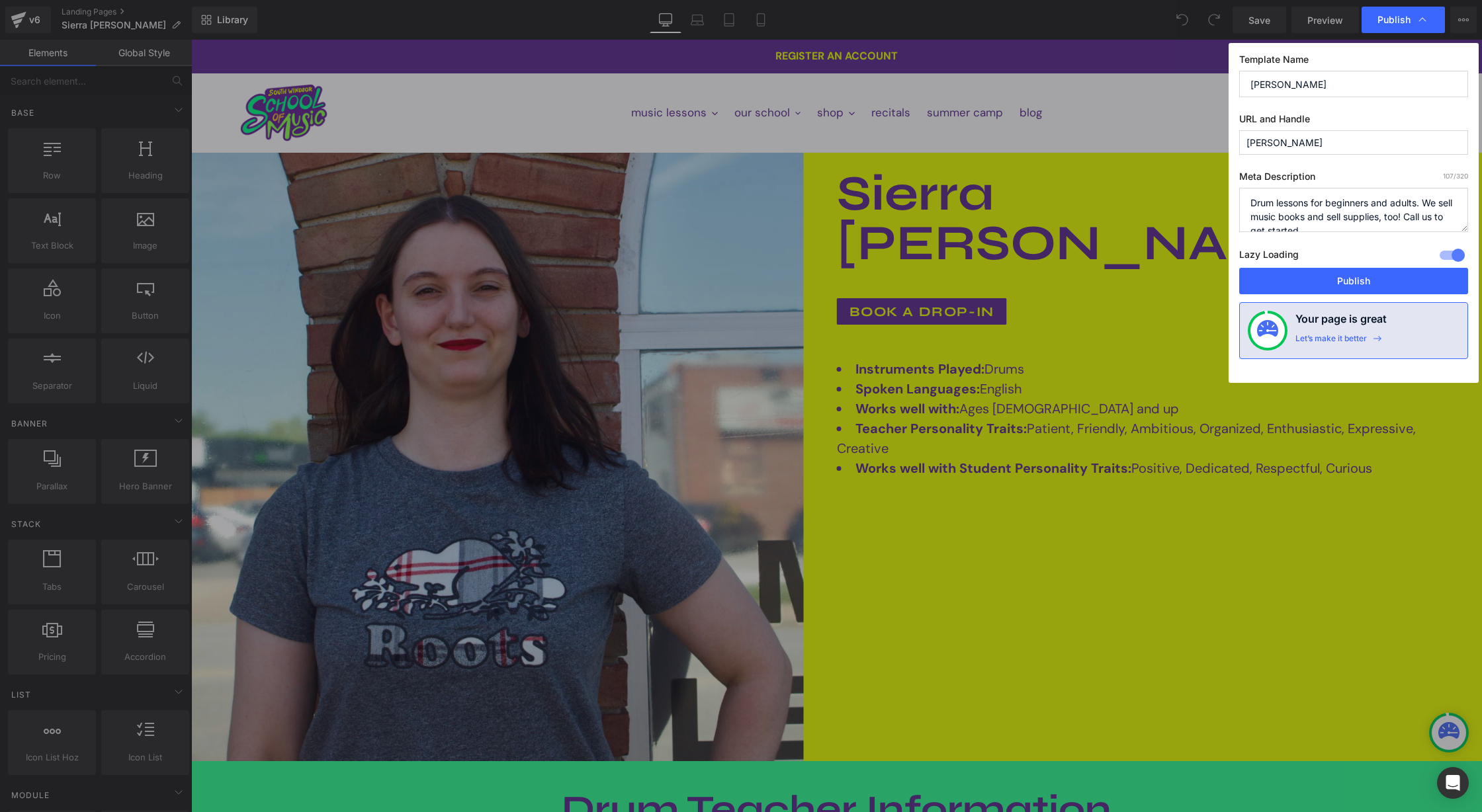
click at [1362, 215] on textarea "Drum lessons for beginners and adults. We sell music books and sell supplies, t…" at bounding box center [1354, 210] width 229 height 45
click at [1419, 205] on textarea "Drum lessons for beginners and adults. We sell music books and sell music lesso…" at bounding box center [1354, 210] width 229 height 45
type textarea "Drum lessons for beginners and adults in [GEOGRAPHIC_DATA]. We sell music books…"
click at [1351, 280] on button "Publish" at bounding box center [1354, 281] width 229 height 27
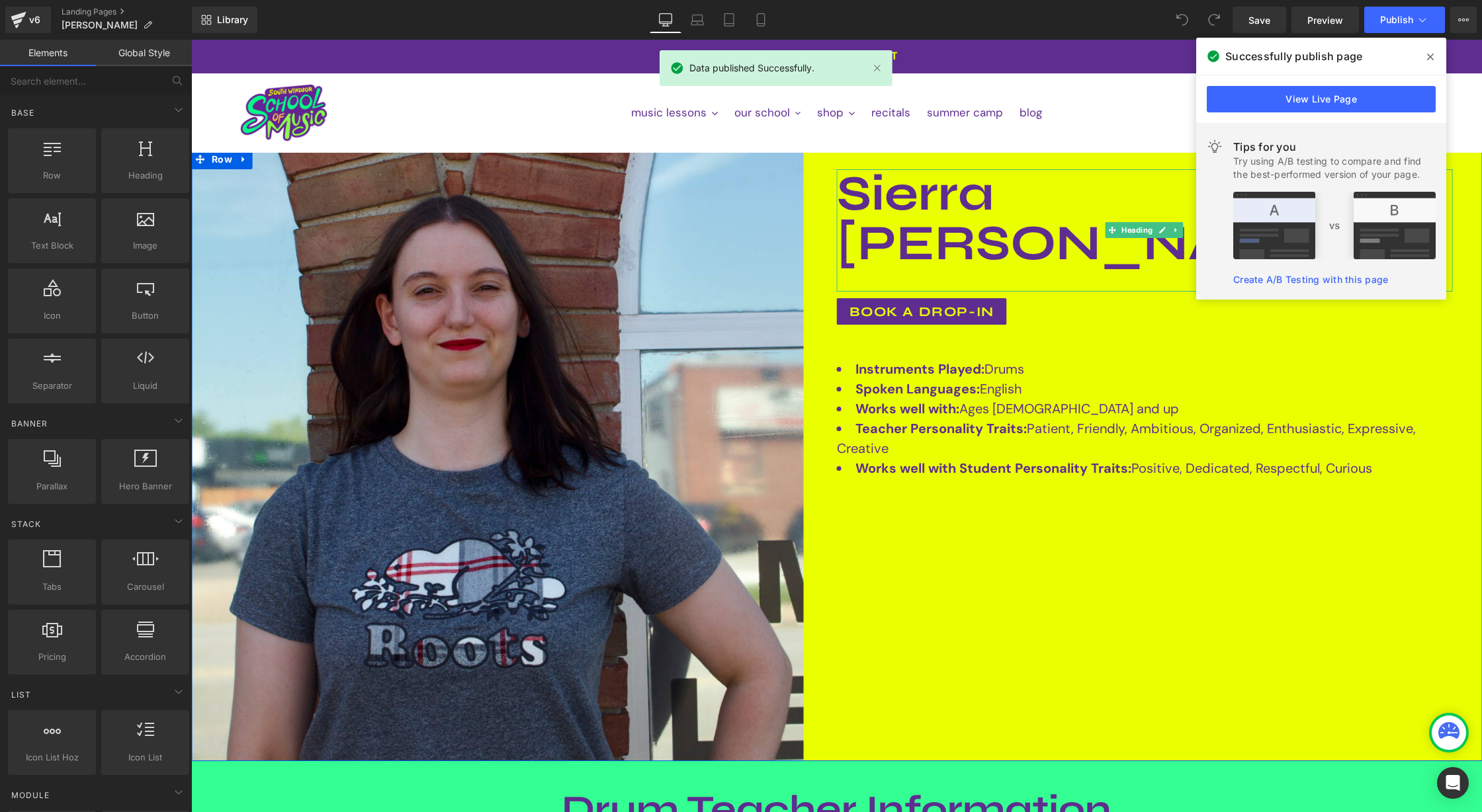
click at [989, 198] on font "Sierra Santoro" at bounding box center [1088, 219] width 503 height 109
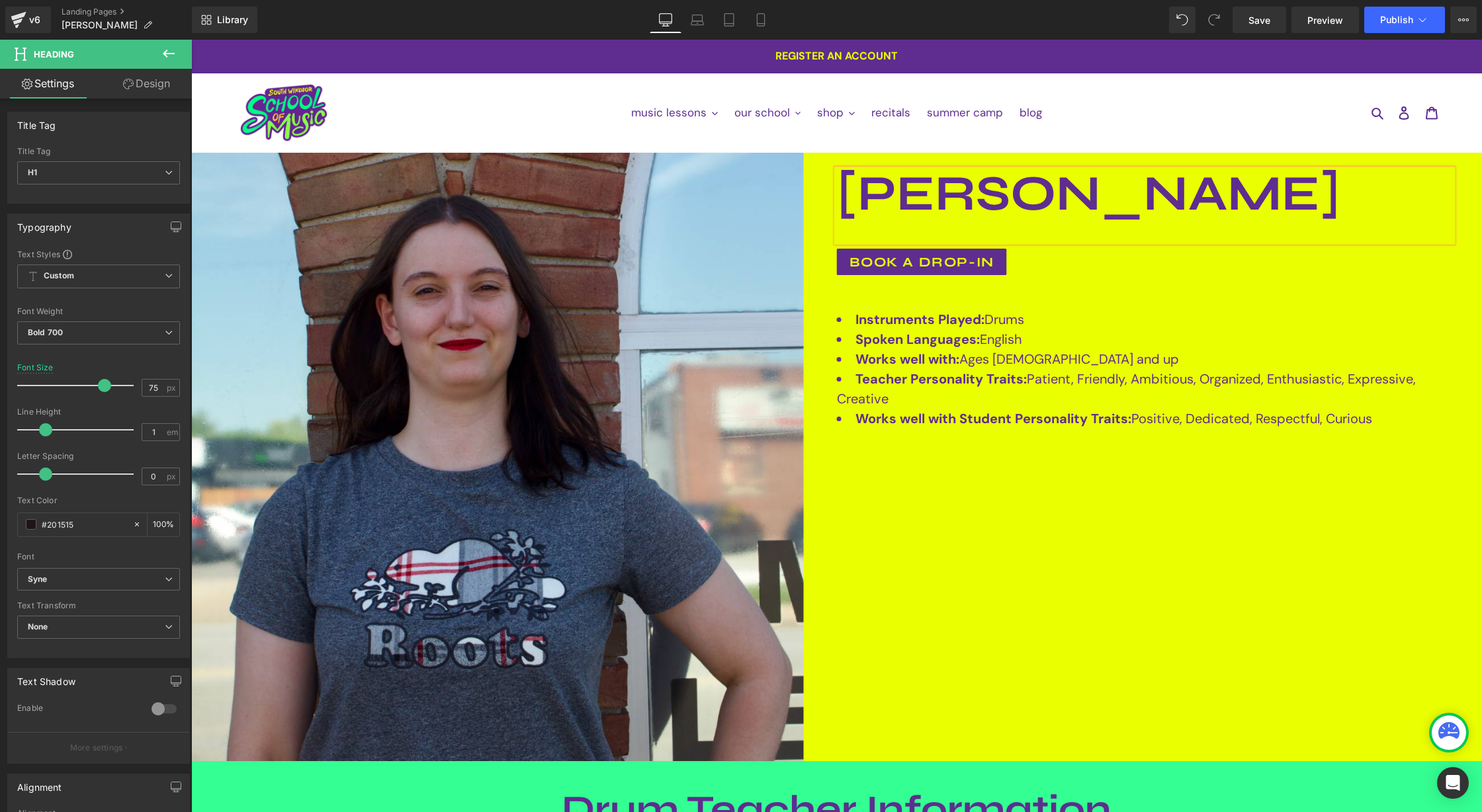
click at [940, 509] on div "Image Demetre Kalmantis Heading book a drop-in Button Instruments Played: Drums…" at bounding box center [837, 456] width 1291 height 613
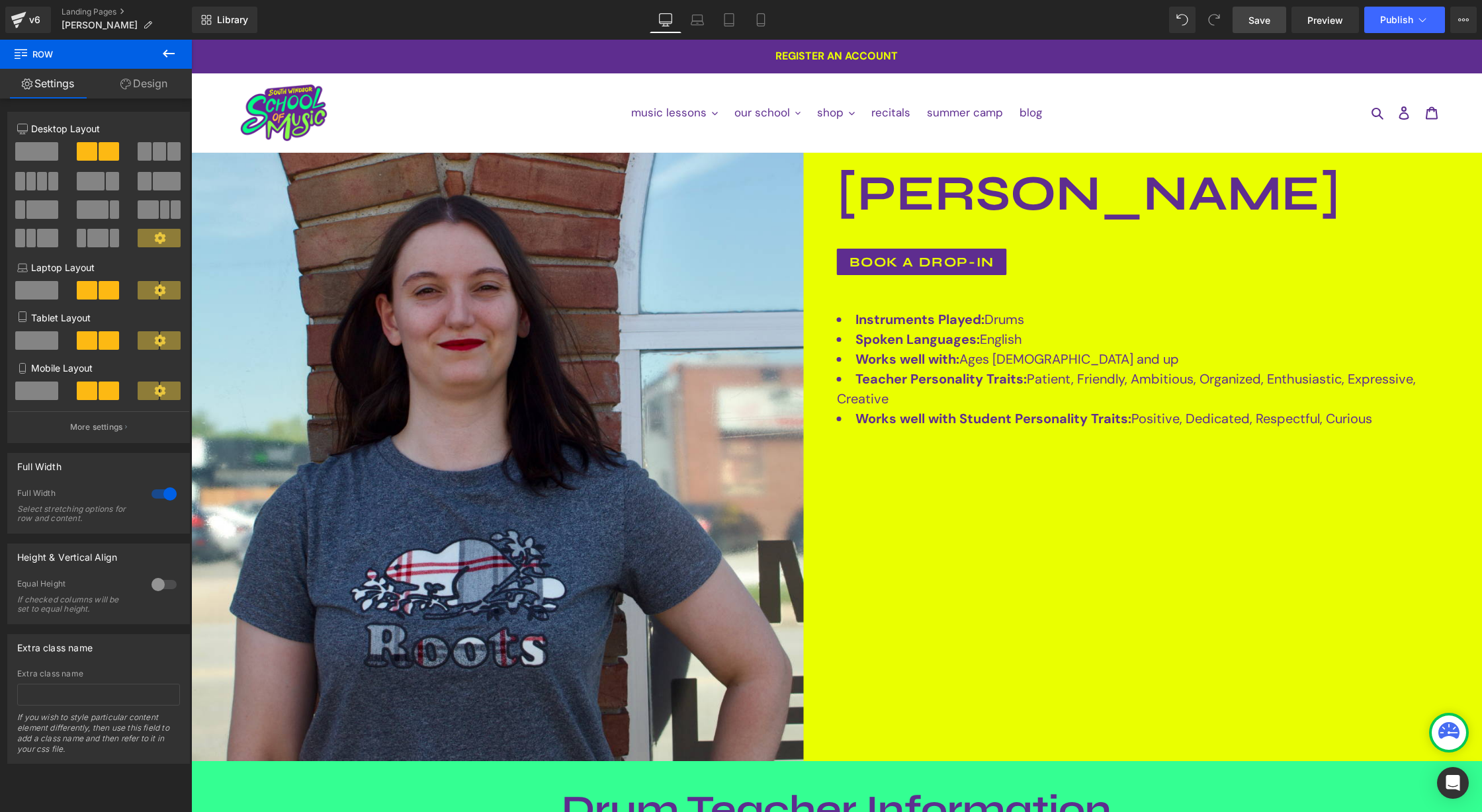
click at [1257, 25] on span "Save" at bounding box center [1259, 20] width 22 height 14
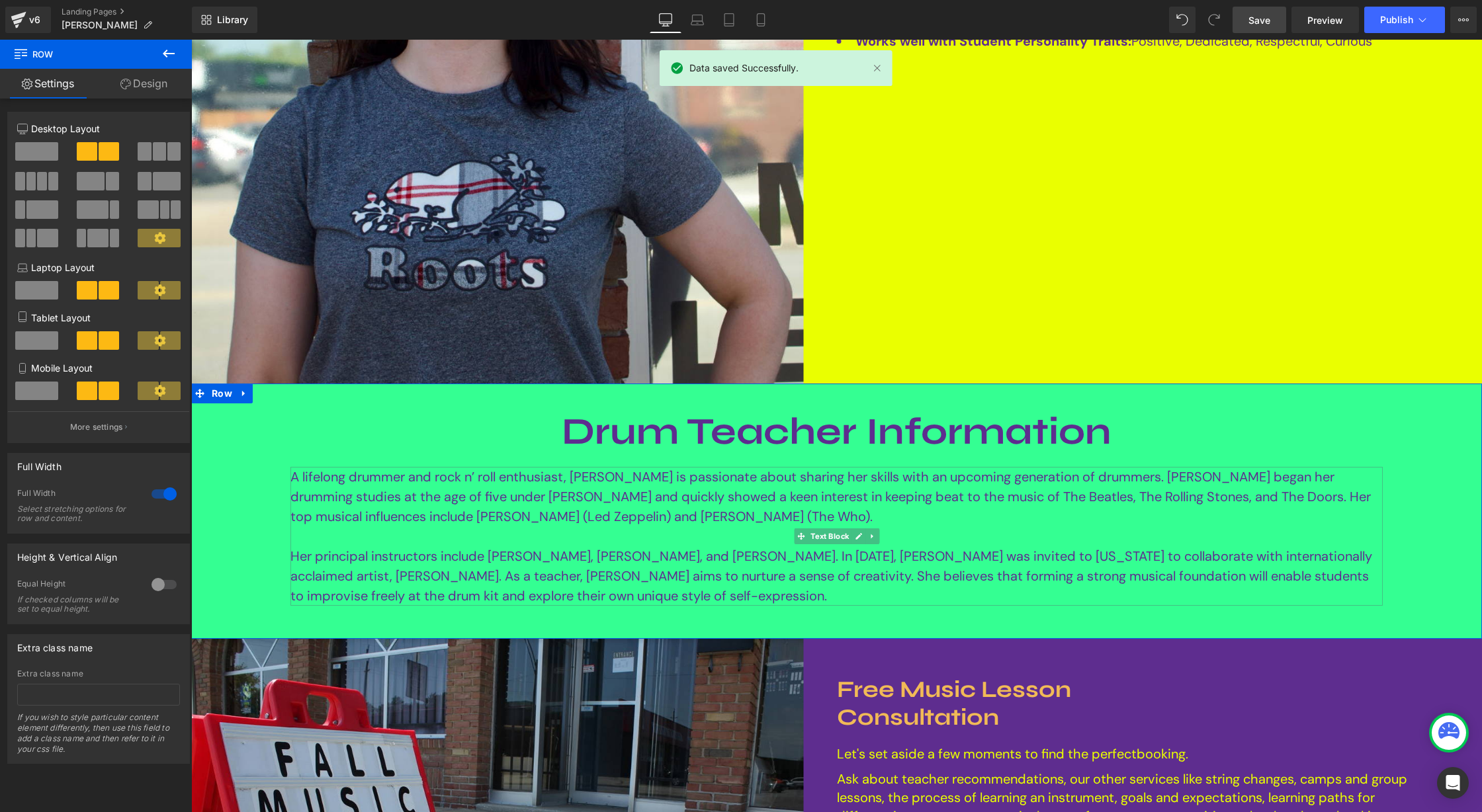
scroll to position [380, 0]
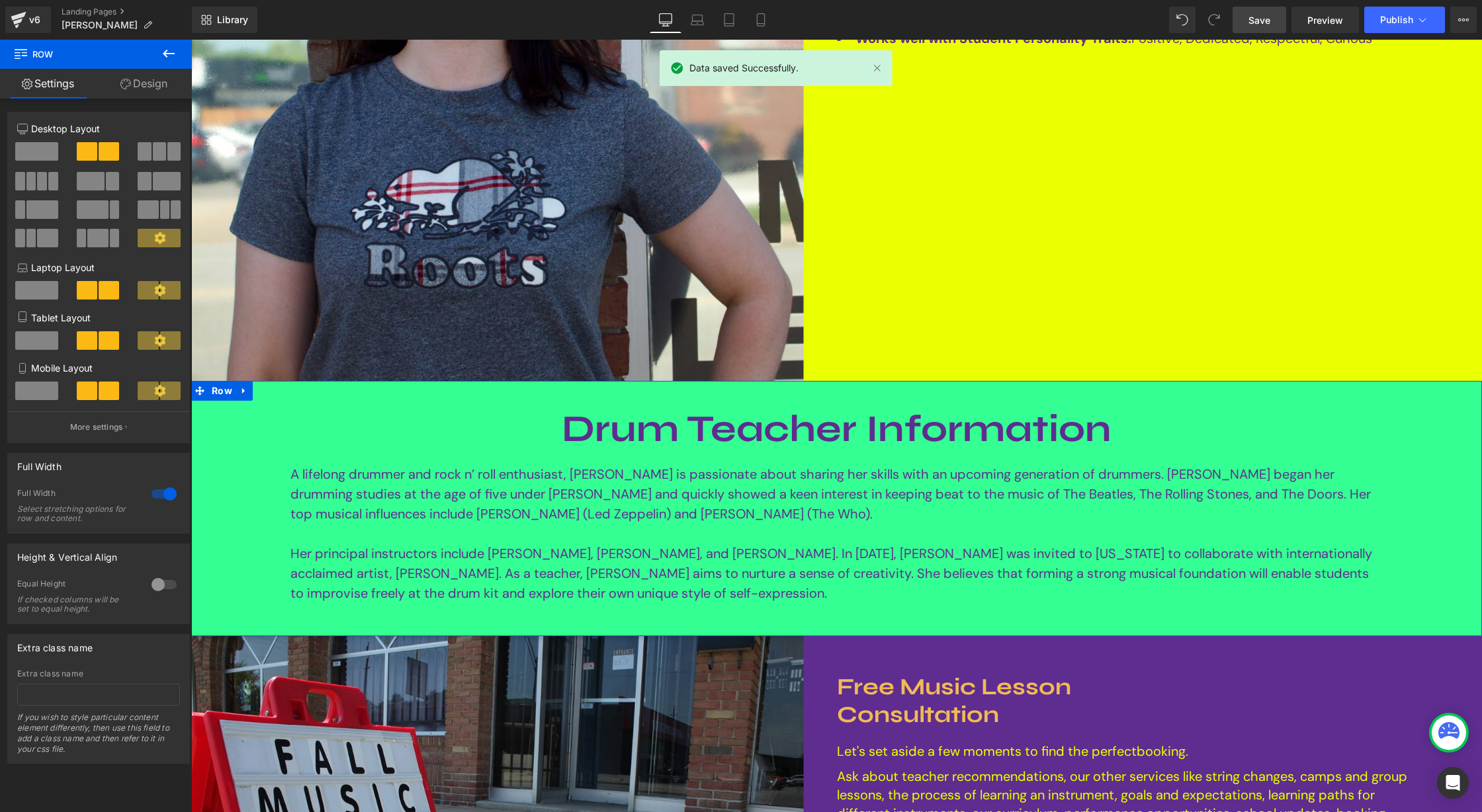
click at [364, 467] on span "A lifelong drummer and rock n’ roll enthusiast, Sierra is passionate about shar…" at bounding box center [830, 494] width 1080 height 57
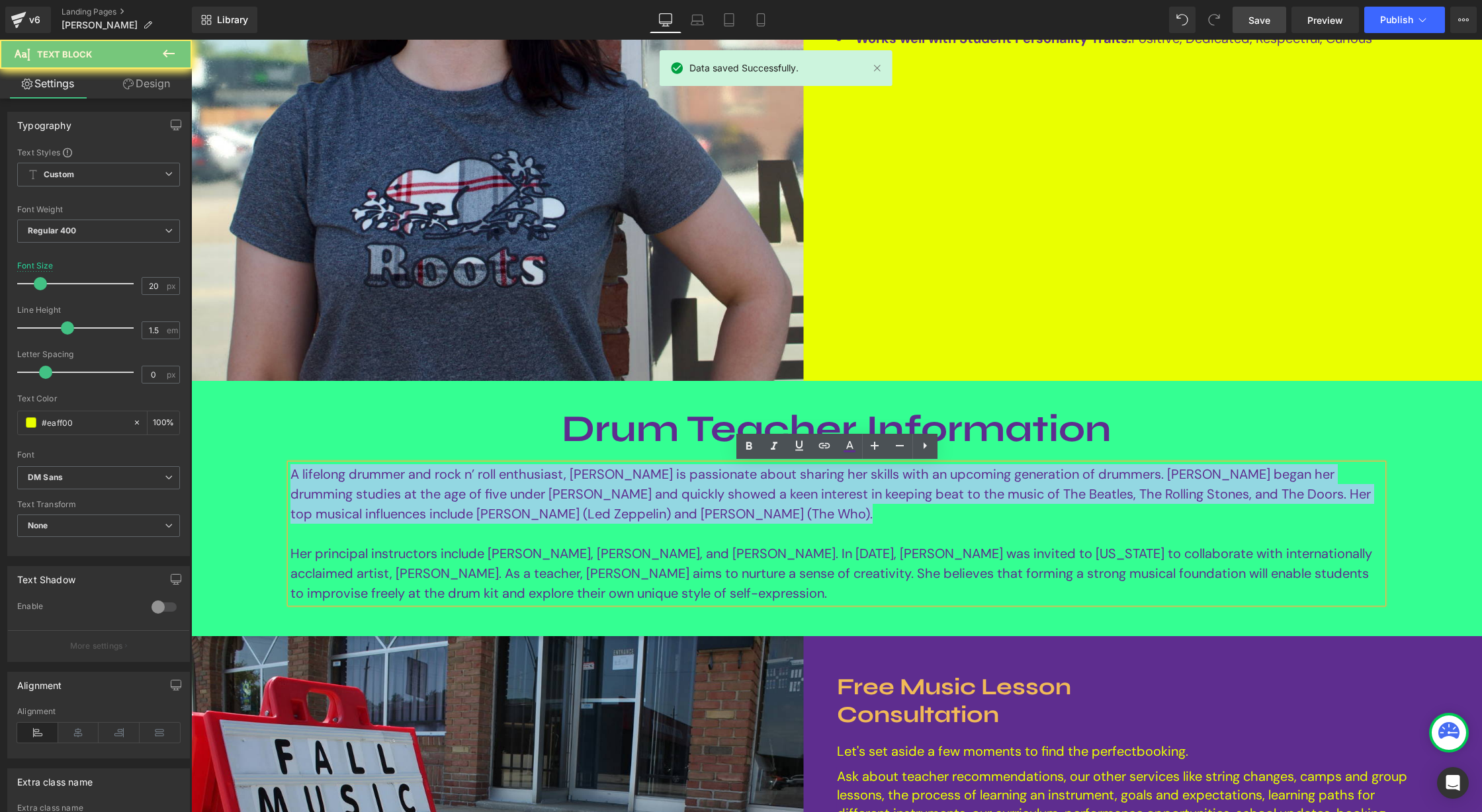
click at [364, 467] on span "A lifelong drummer and rock n’ roll enthusiast, Sierra is passionate about shar…" at bounding box center [830, 494] width 1080 height 57
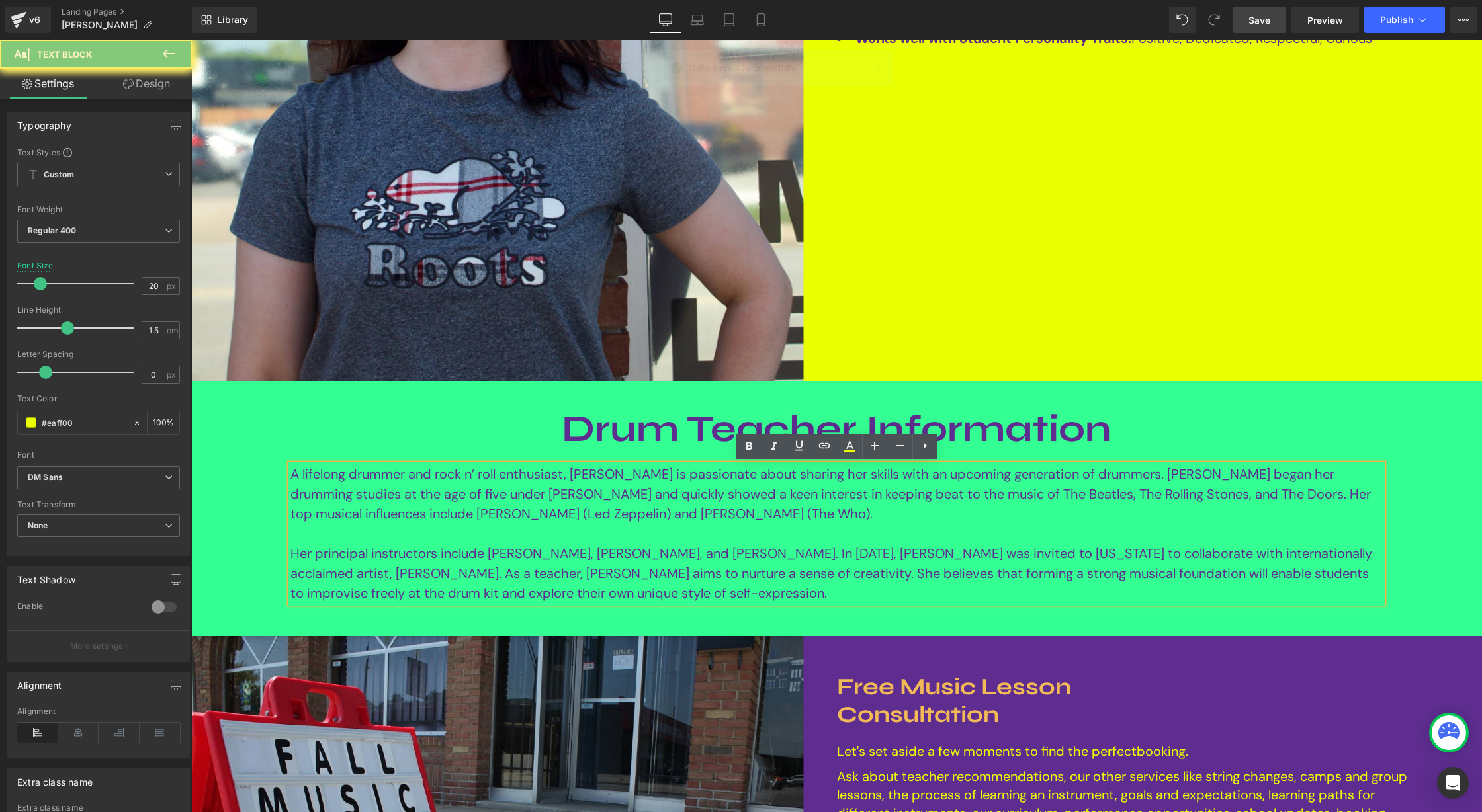
click at [547, 553] on span "Her principal instructors include Lee Cochrane, Adam Thompson, and Julian Jeun.…" at bounding box center [831, 574] width 1082 height 57
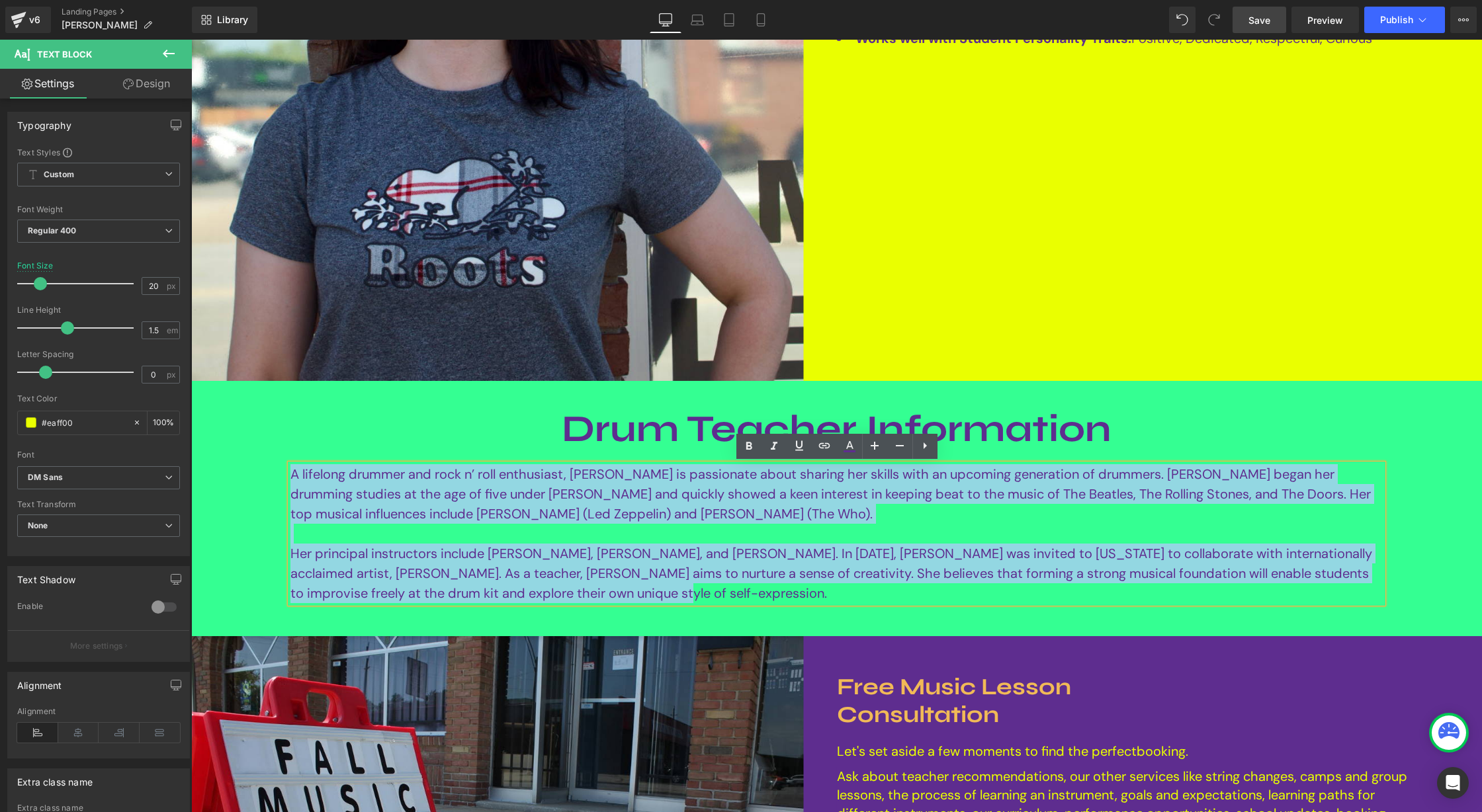
drag, startPoint x: 351, startPoint y: 532, endPoint x: 291, endPoint y: 475, distance: 82.8
click at [291, 475] on div "A lifelong drummer and rock n’ roll enthusiast, Sierra is passionate about shar…" at bounding box center [837, 533] width 1093 height 139
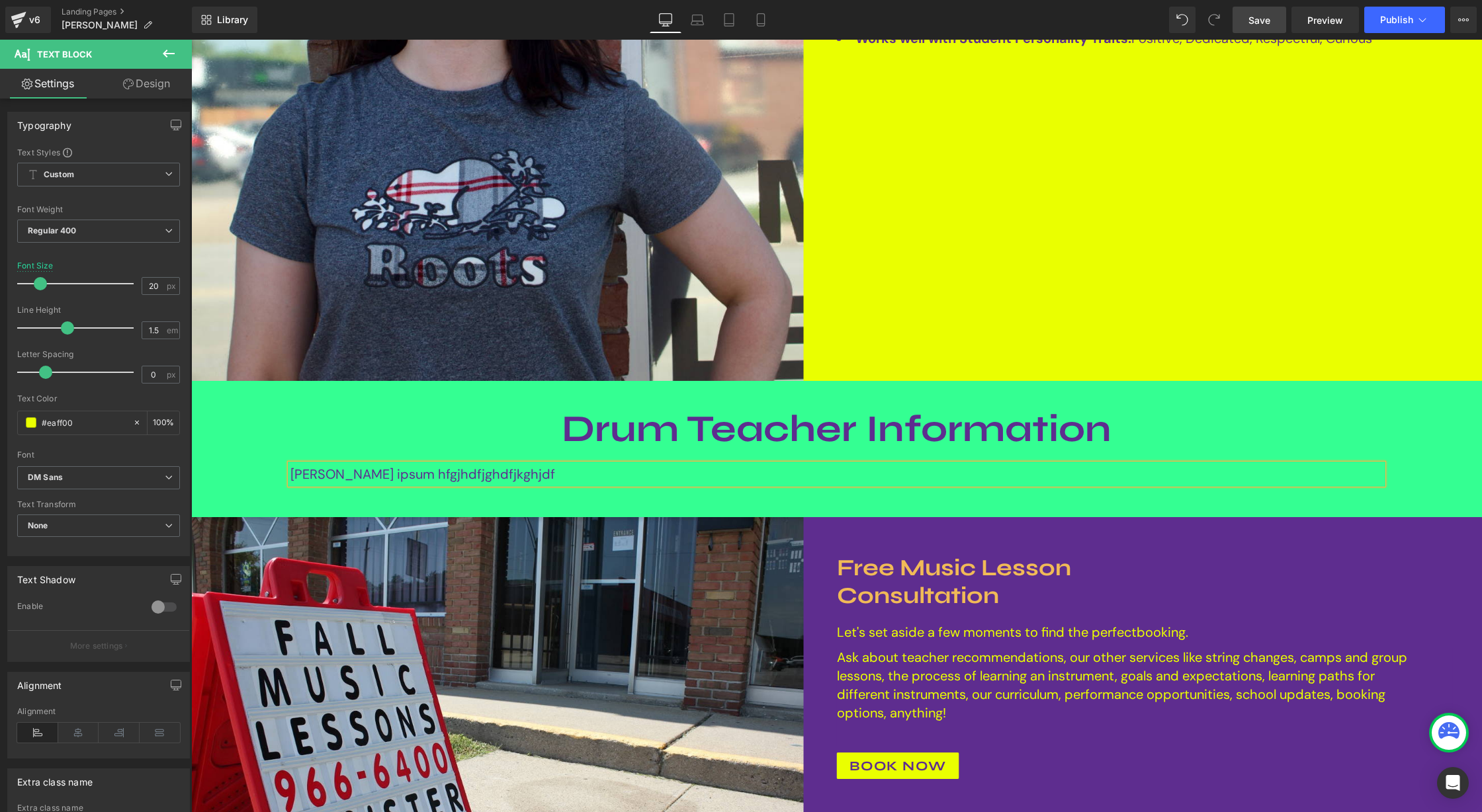
scroll to position [380, 0]
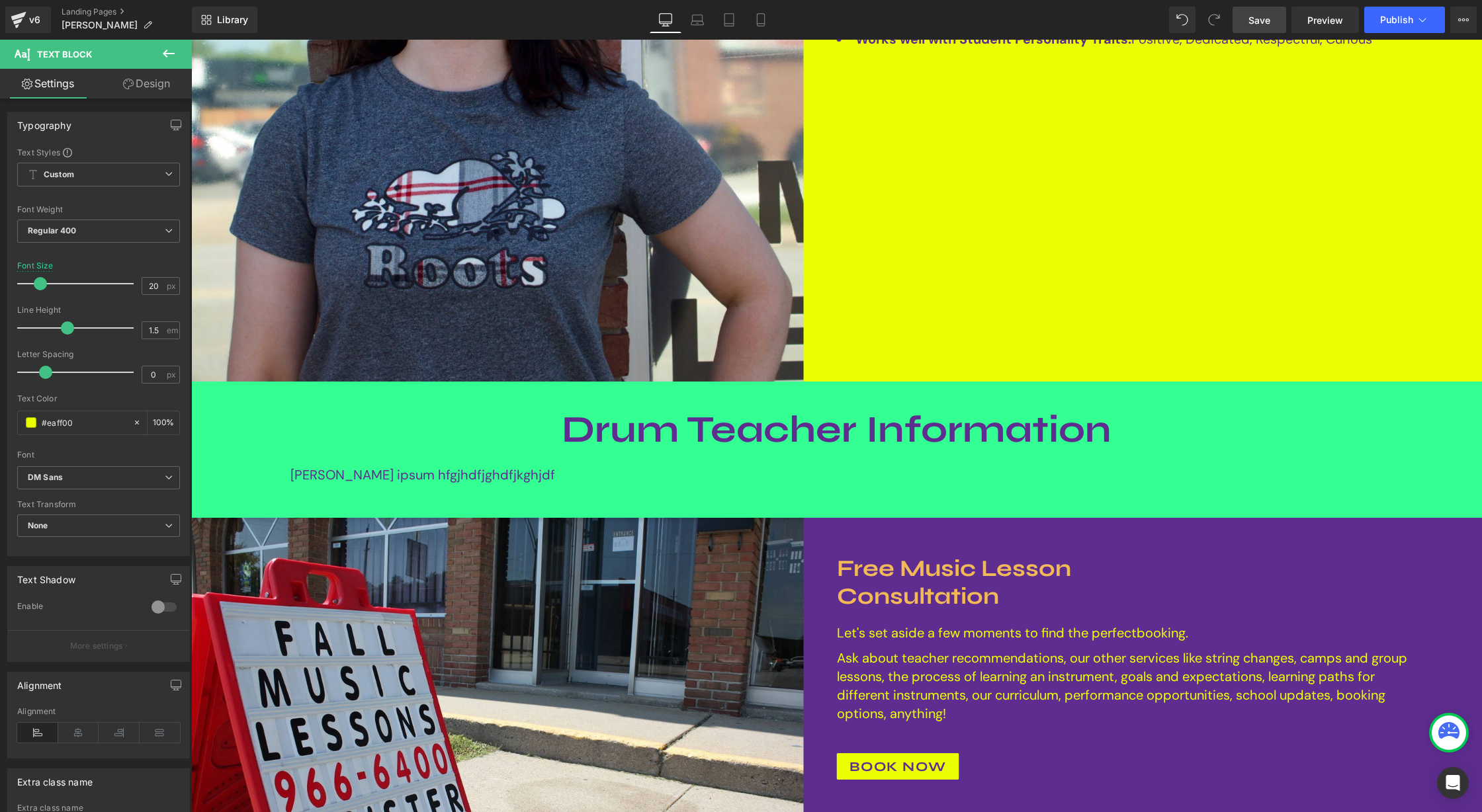
click at [243, 394] on icon at bounding box center [240, 392] width 7 height 8
click at [393, 418] on div "Drum Teacher Information Heading Row loren ipsum hfgjhdfjghdfjkghjdf Text Block" at bounding box center [837, 450] width 1291 height 137
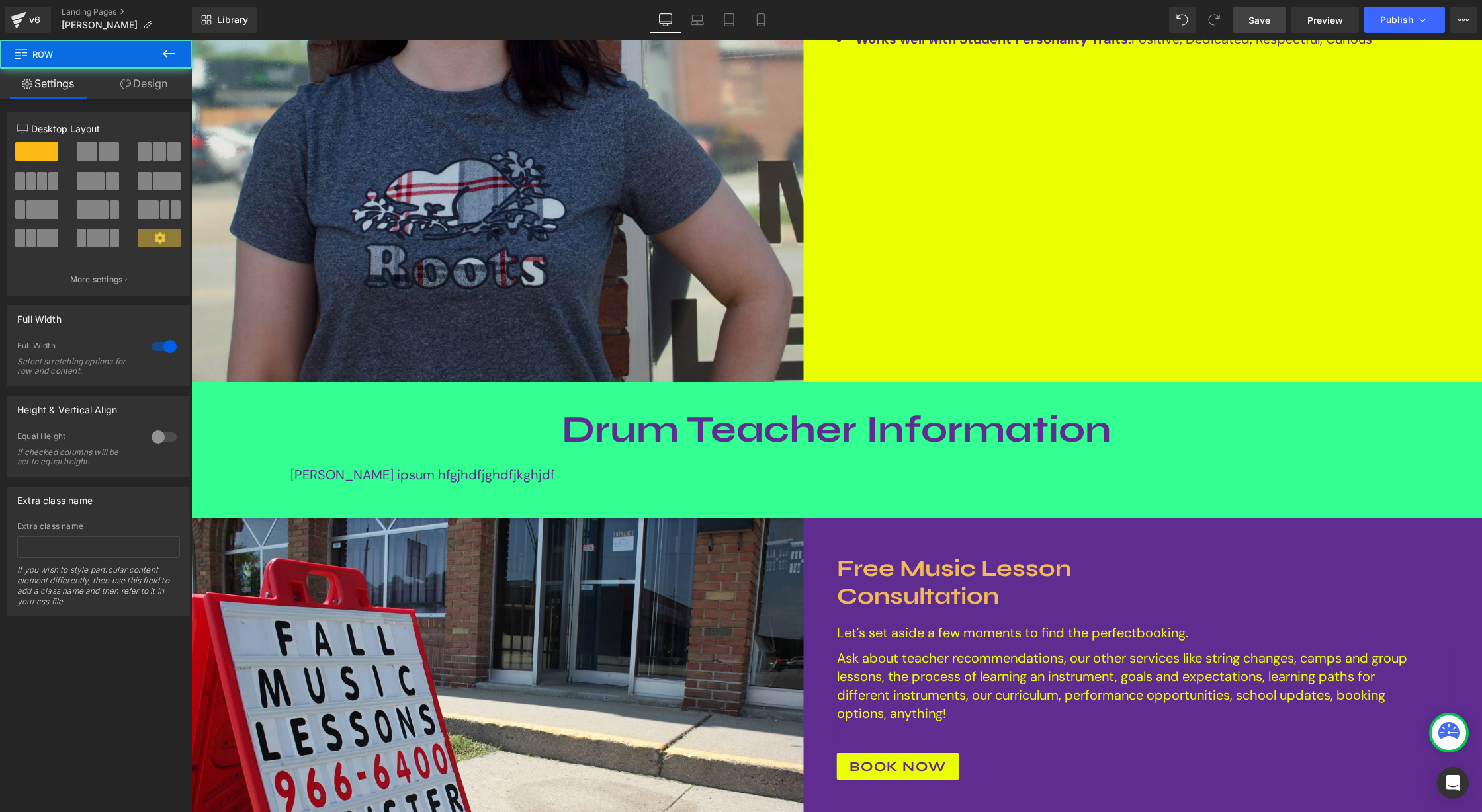
click at [443, 75] on img at bounding box center [498, 76] width 613 height 613
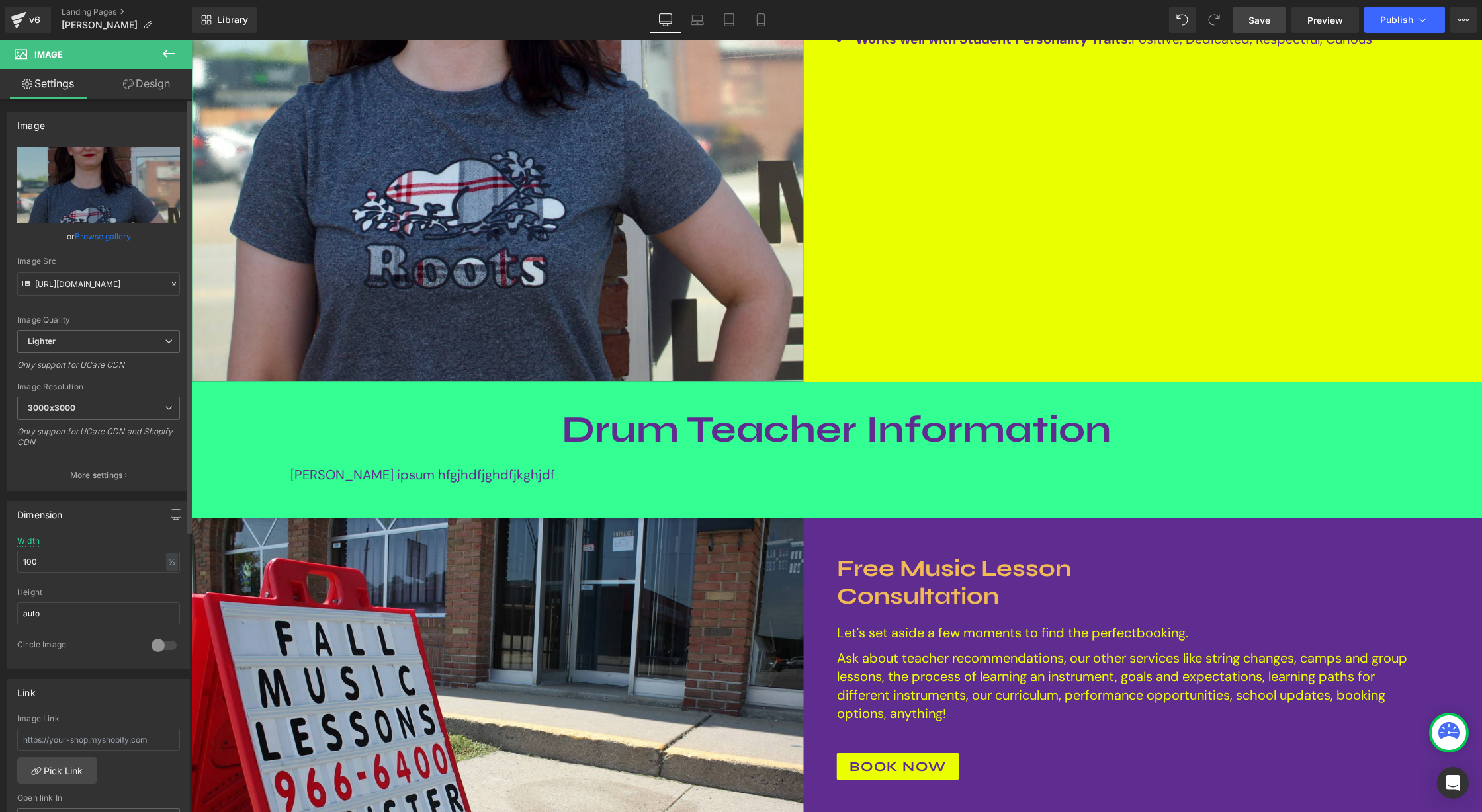
click at [98, 237] on link "Browse gallery" at bounding box center [102, 237] width 56 height 23
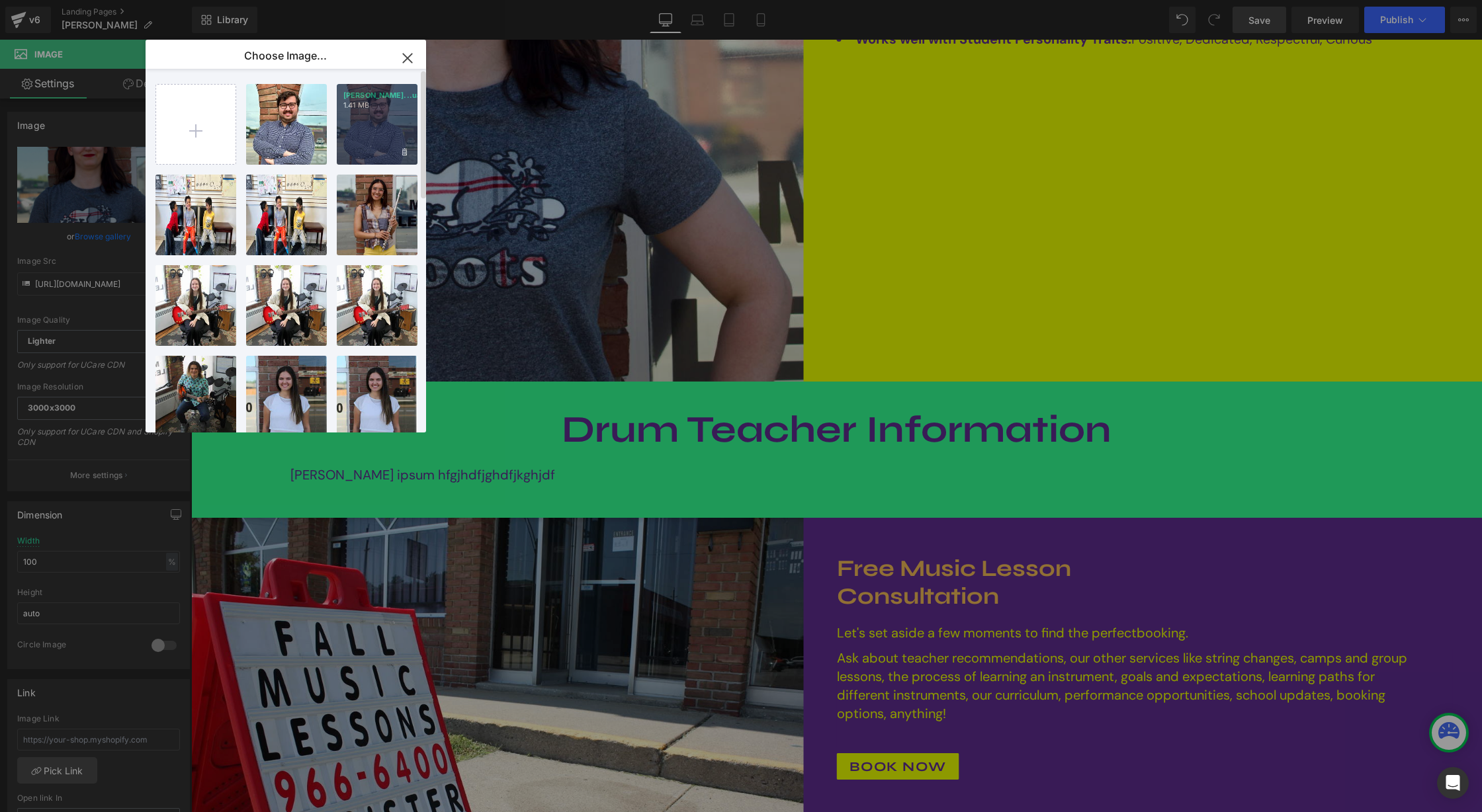
click at [396, 115] on div "Demetre...uare.jpg 1.41 MB" at bounding box center [376, 124] width 80 height 80
type input "https://ucarecdn.com/6df5903b-7774-4a79-b362-ce4f8411a577/-/format/auto/-/previ…"
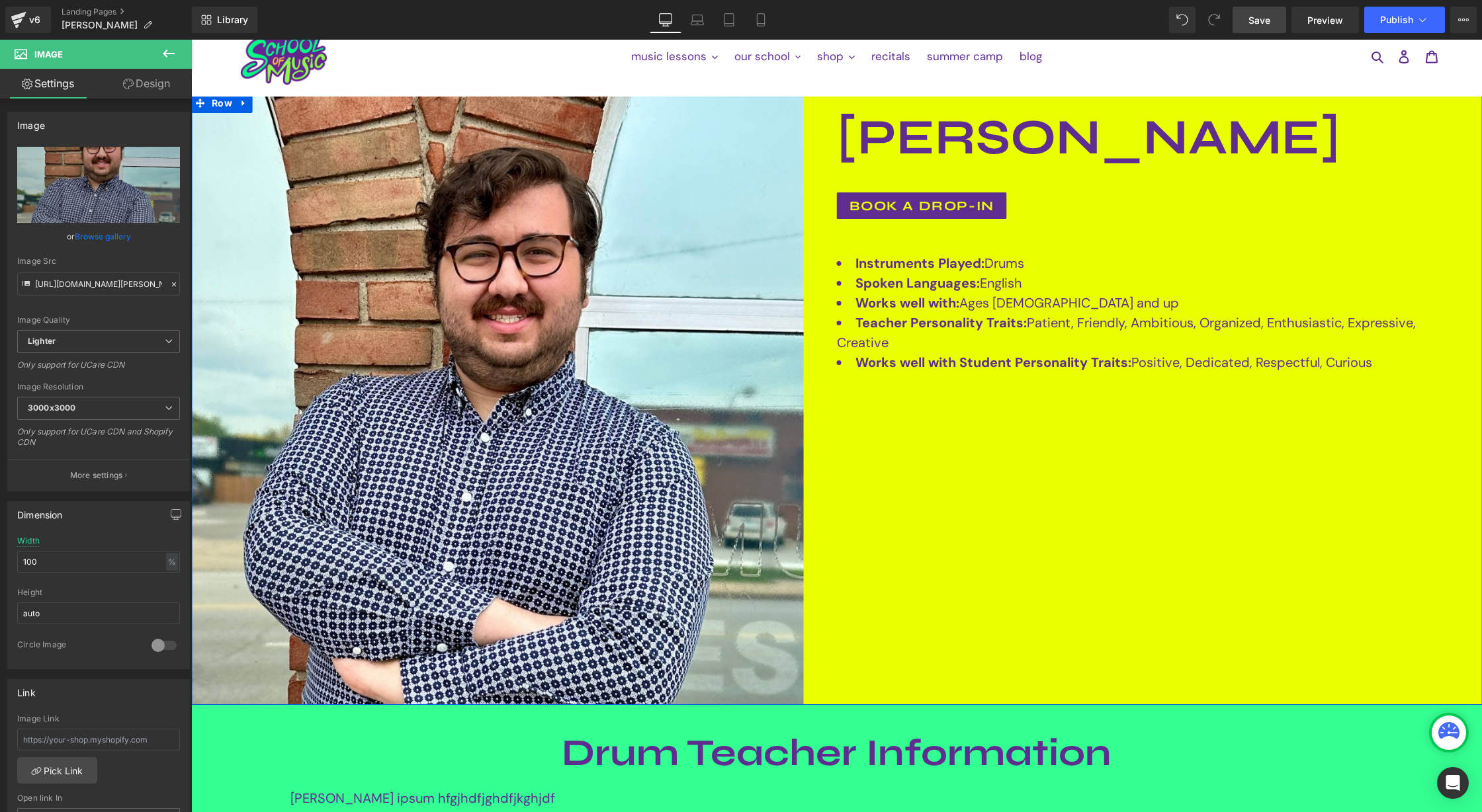
scroll to position [10, 0]
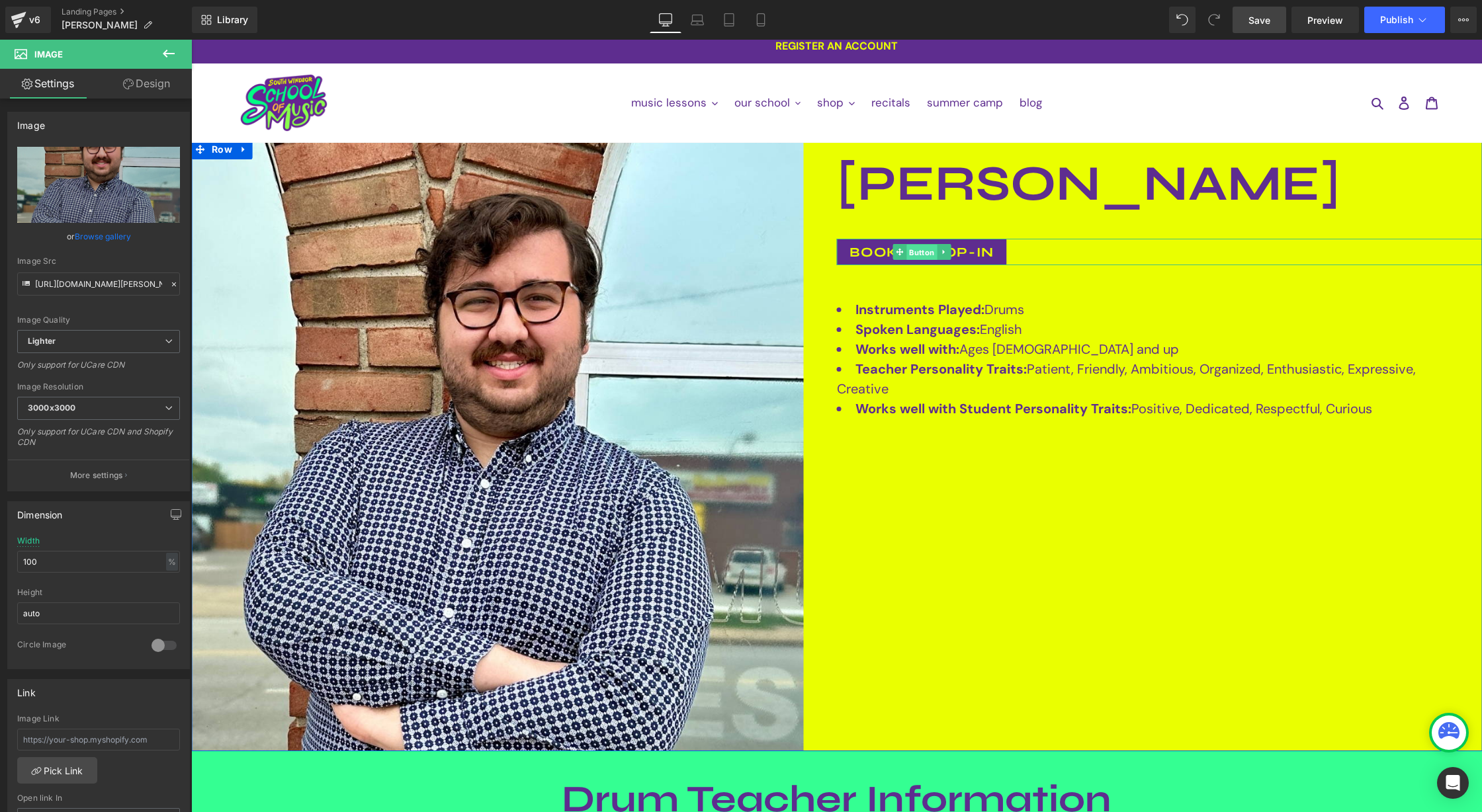
click at [929, 248] on span "Button" at bounding box center [921, 253] width 30 height 16
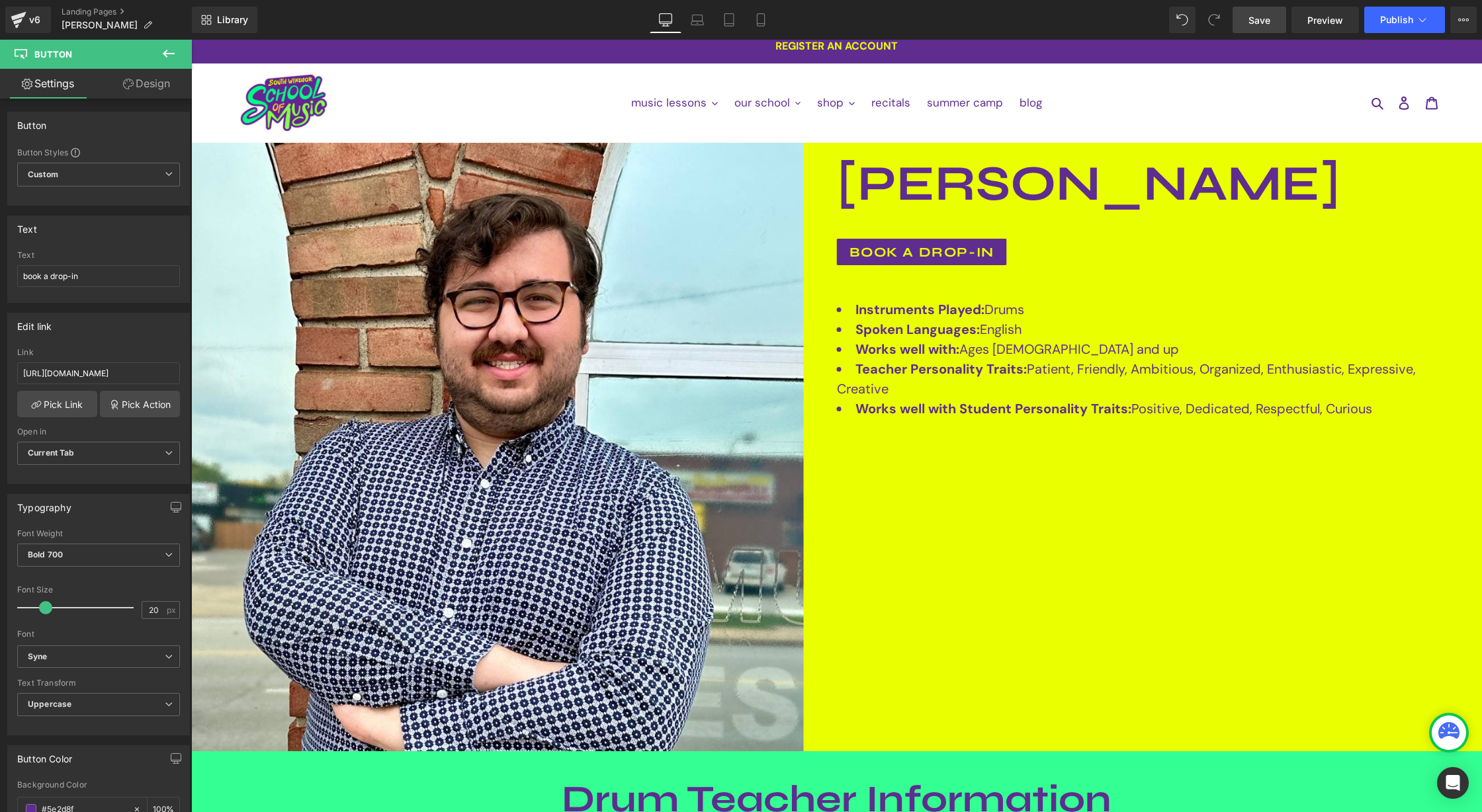
click at [1270, 24] on span "Save" at bounding box center [1259, 20] width 22 height 14
click at [1414, 23] on button "Publish" at bounding box center [1404, 20] width 80 height 27
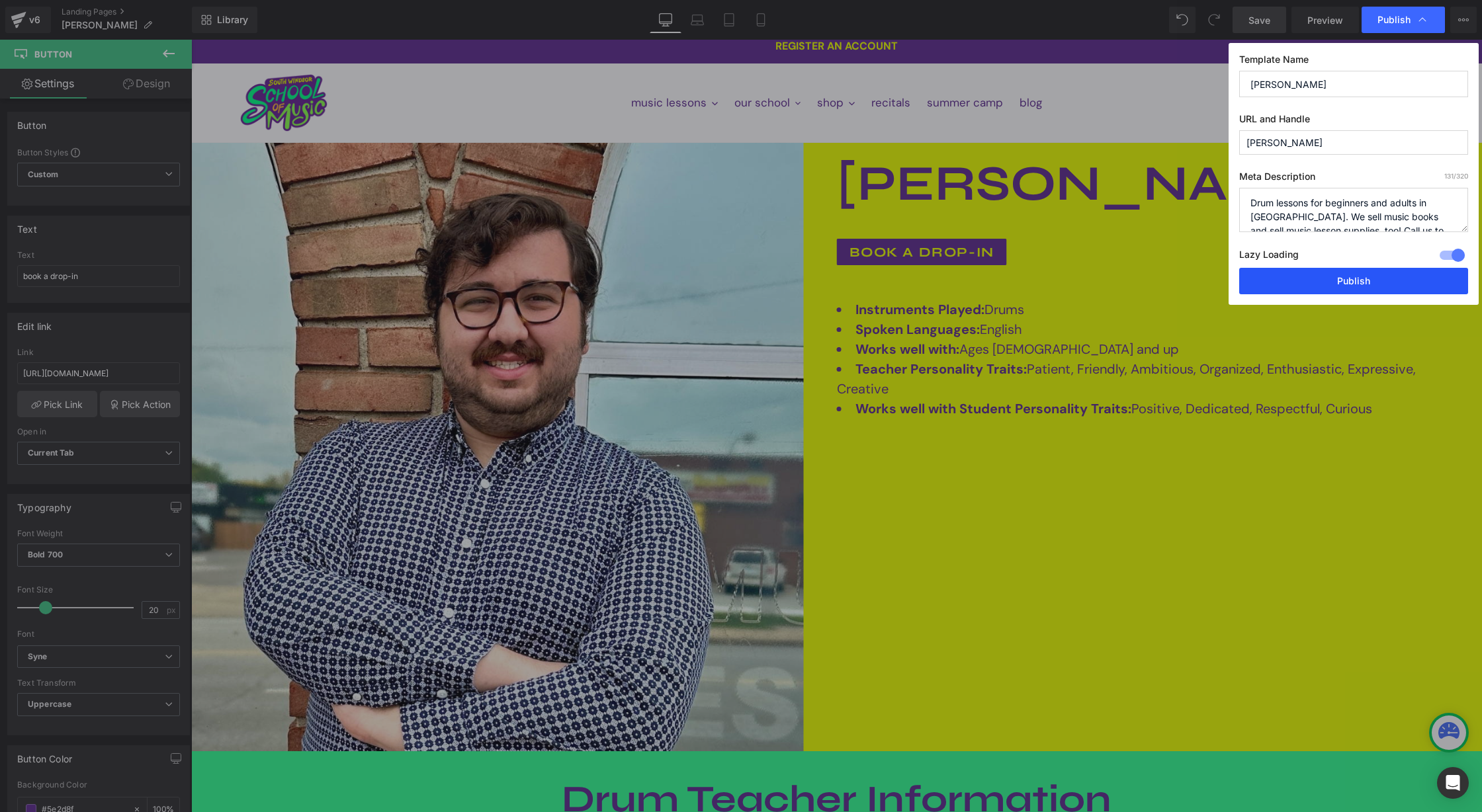
click at [1358, 285] on button "Publish" at bounding box center [1354, 281] width 229 height 27
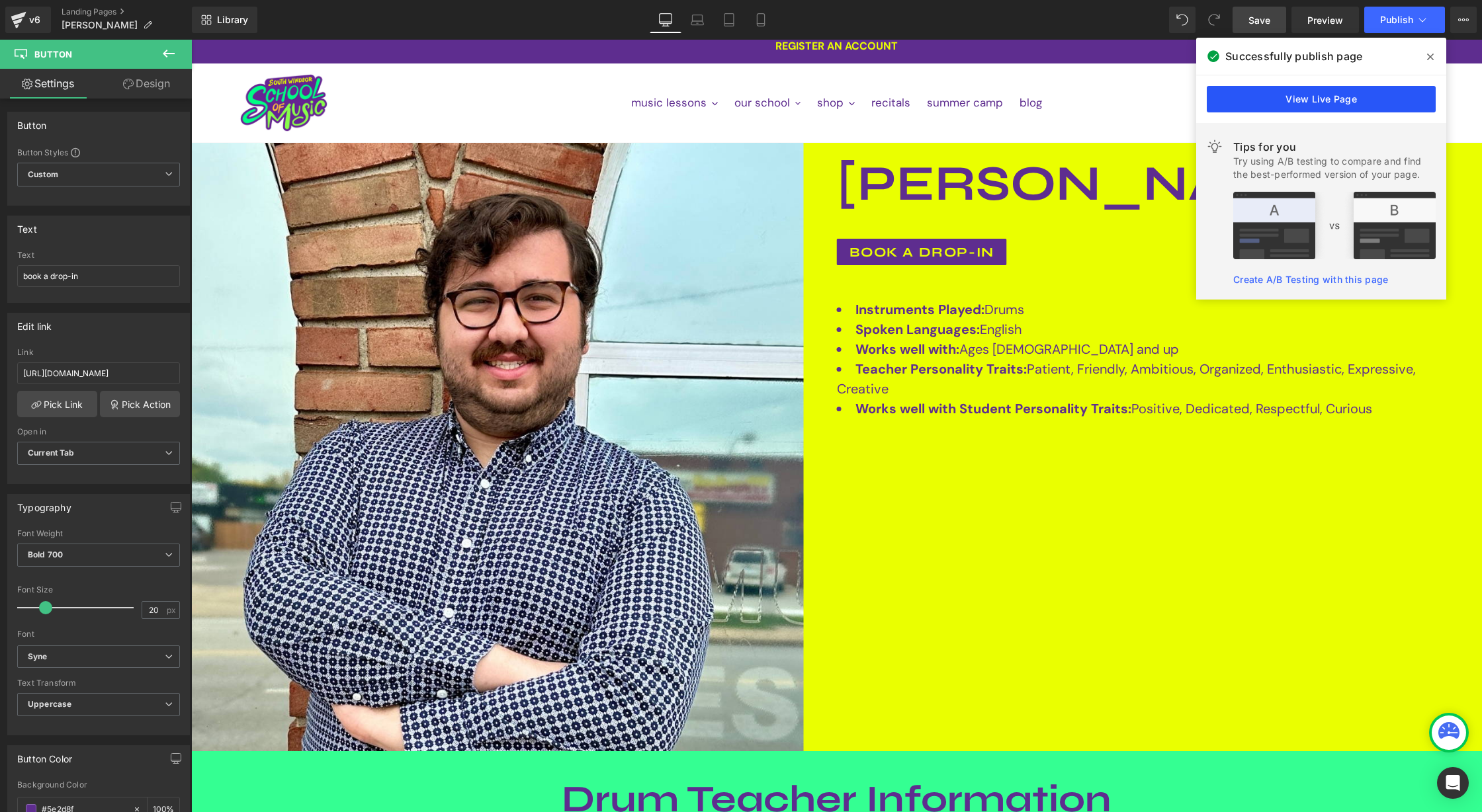
click at [1391, 93] on link "View Live Page" at bounding box center [1321, 99] width 229 height 27
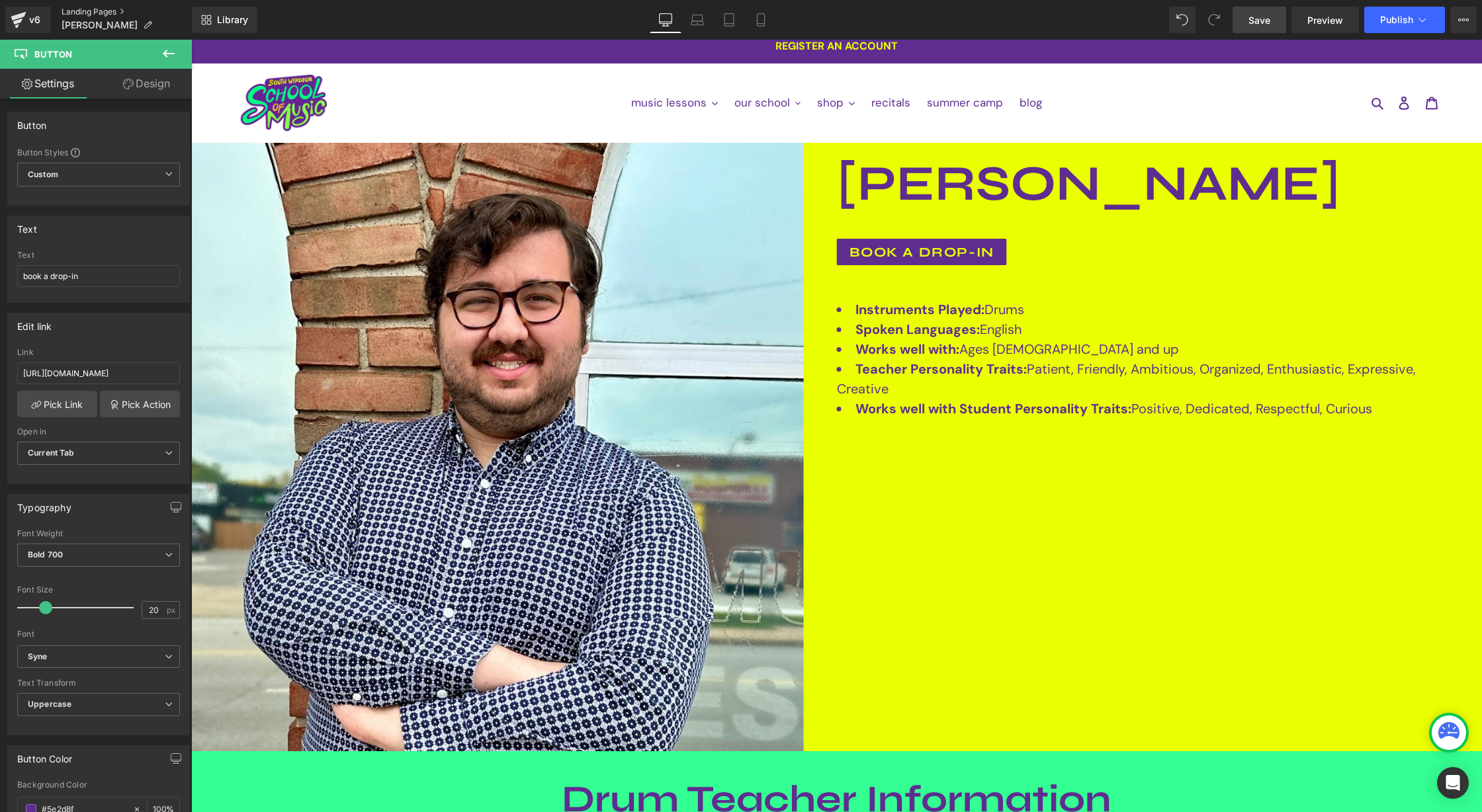
click at [100, 9] on link "Landing Pages" at bounding box center [127, 11] width 130 height 11
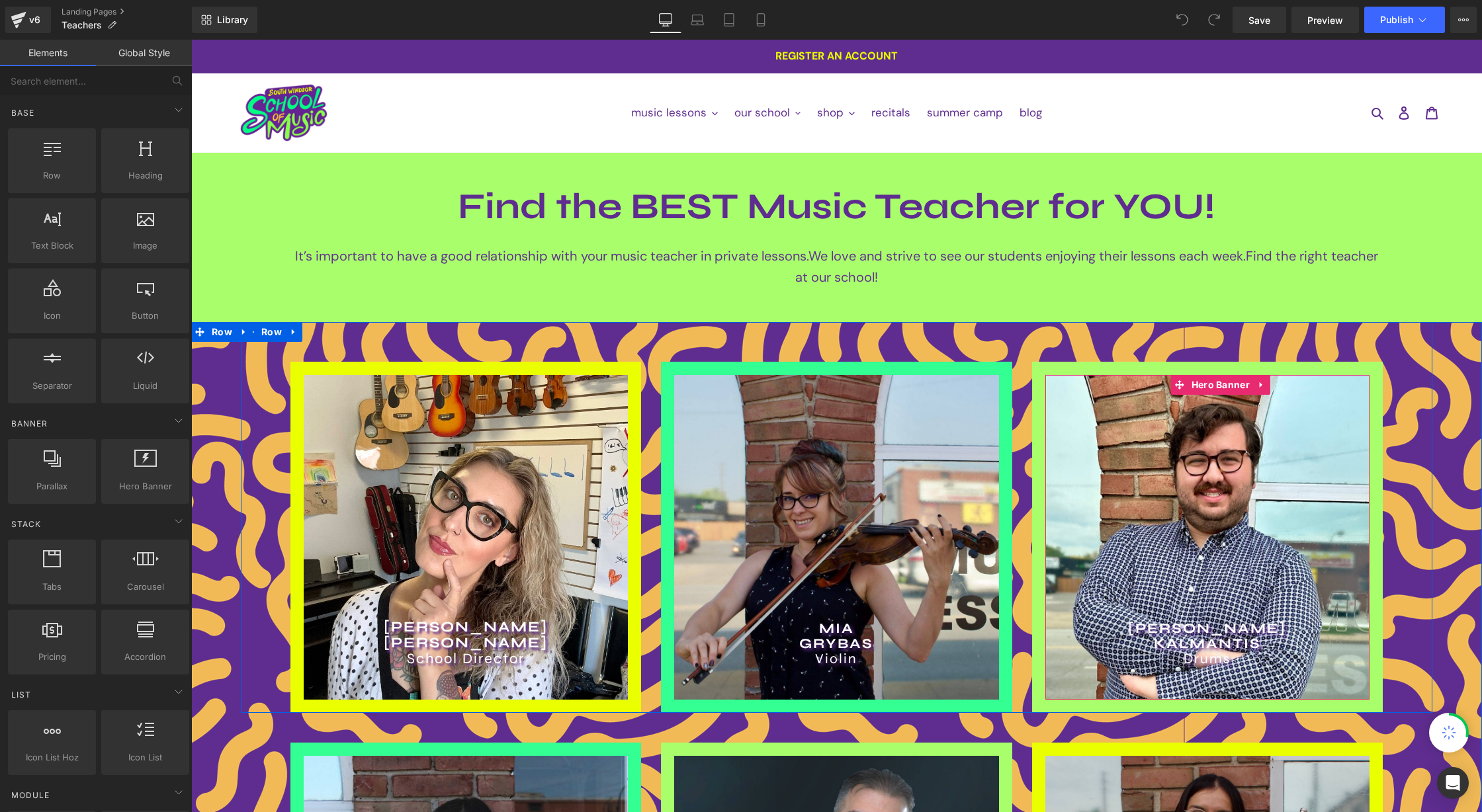
click at [1159, 506] on div "[PERSON_NAME] Drums Heading" at bounding box center [1207, 536] width 324 height 324
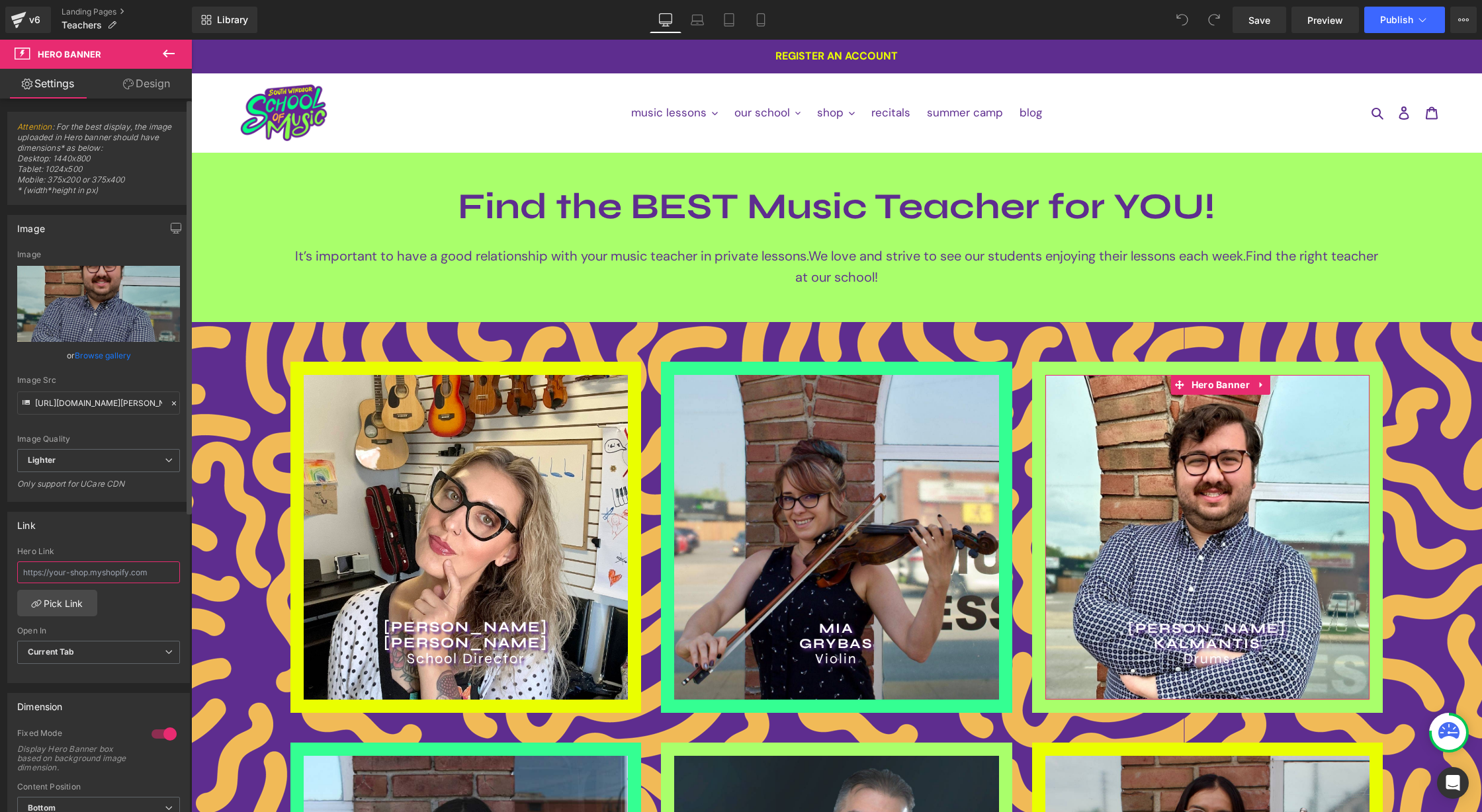
click at [112, 569] on input "text" at bounding box center [98, 572] width 163 height 22
paste input "[URL][DOMAIN_NAME][PERSON_NAME]"
type input "[URL][DOMAIN_NAME][PERSON_NAME]"
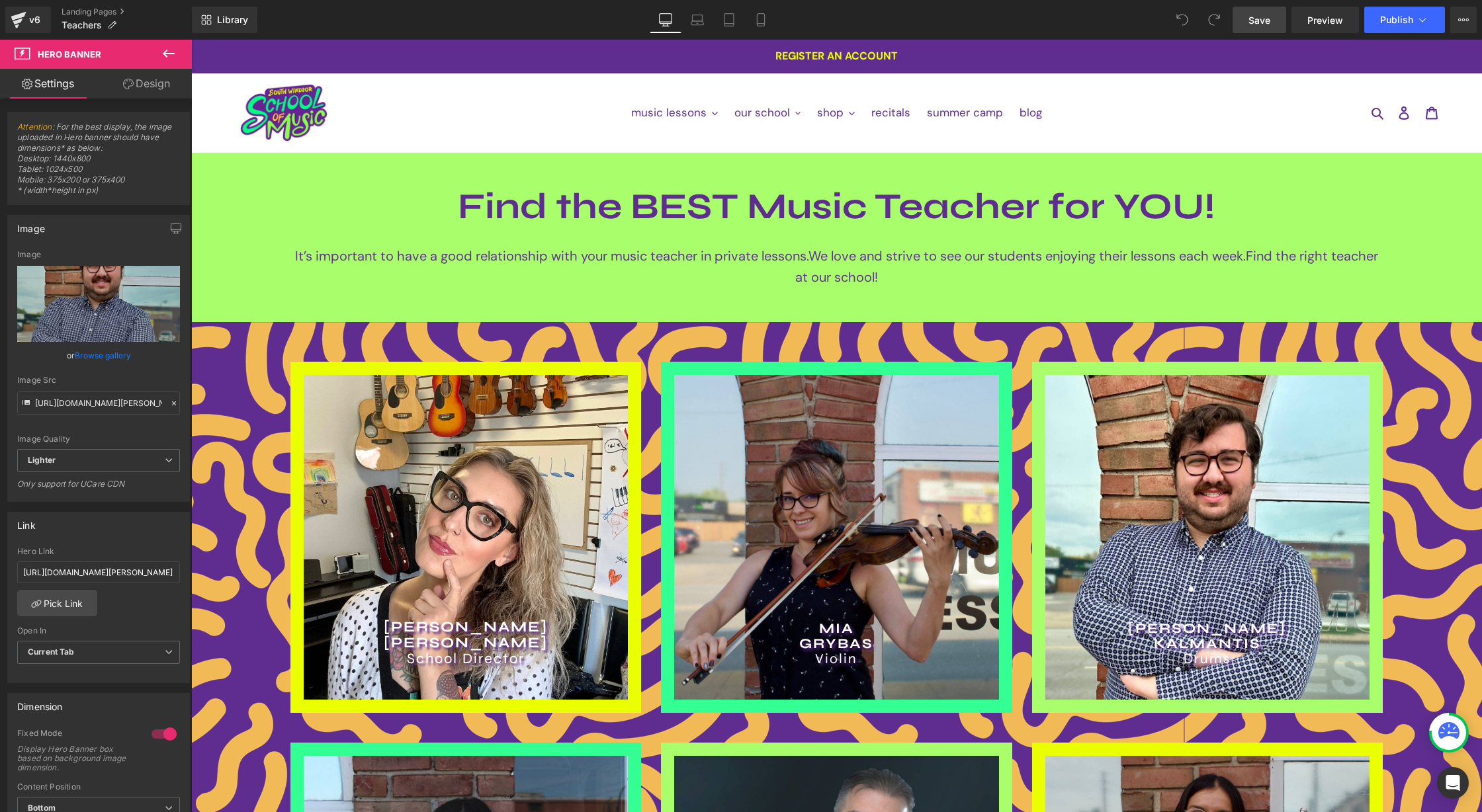
click at [1277, 9] on link "Save" at bounding box center [1259, 20] width 54 height 27
click at [1416, 23] on icon at bounding box center [1422, 20] width 13 height 13
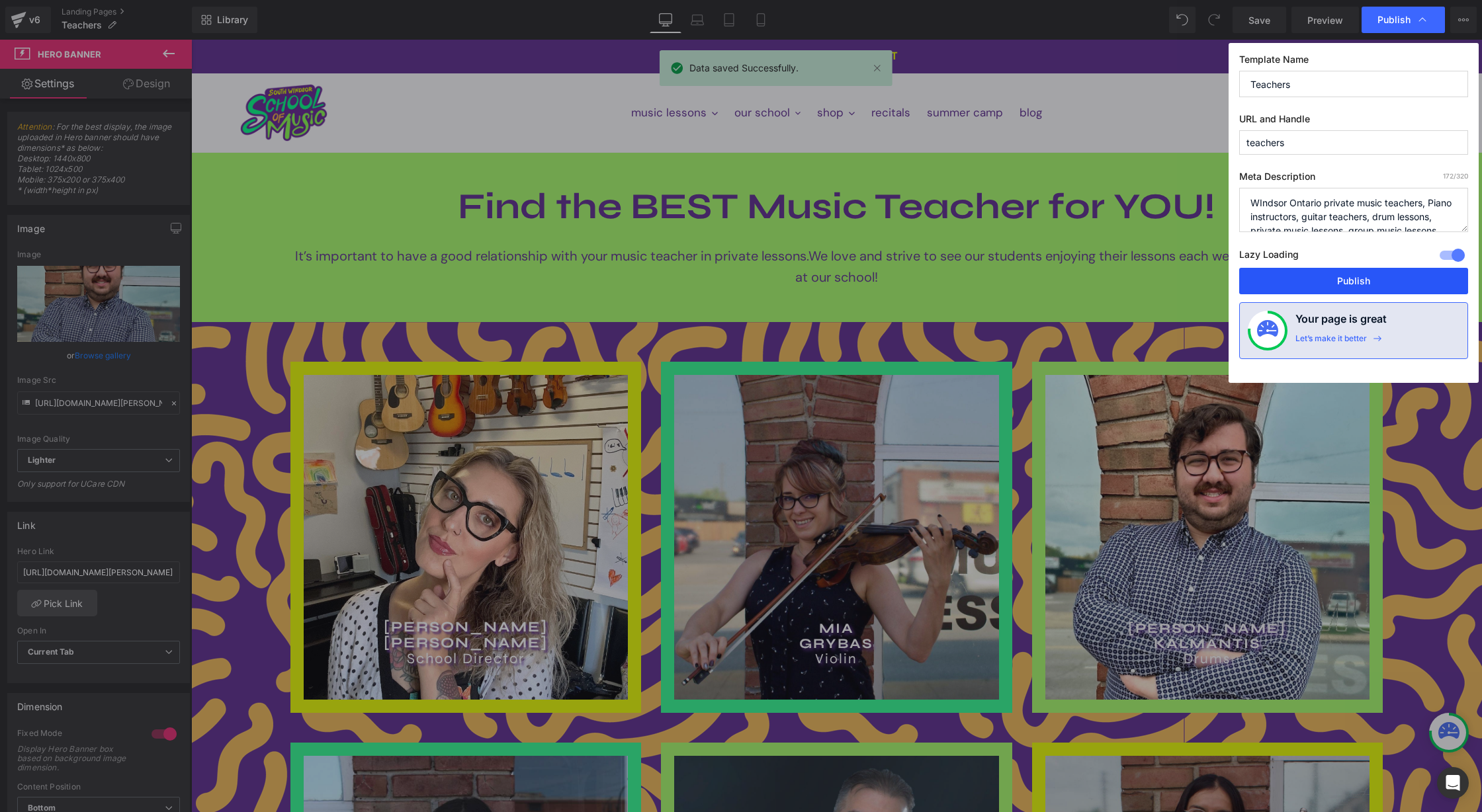
click at [1388, 280] on button "Publish" at bounding box center [1354, 281] width 229 height 27
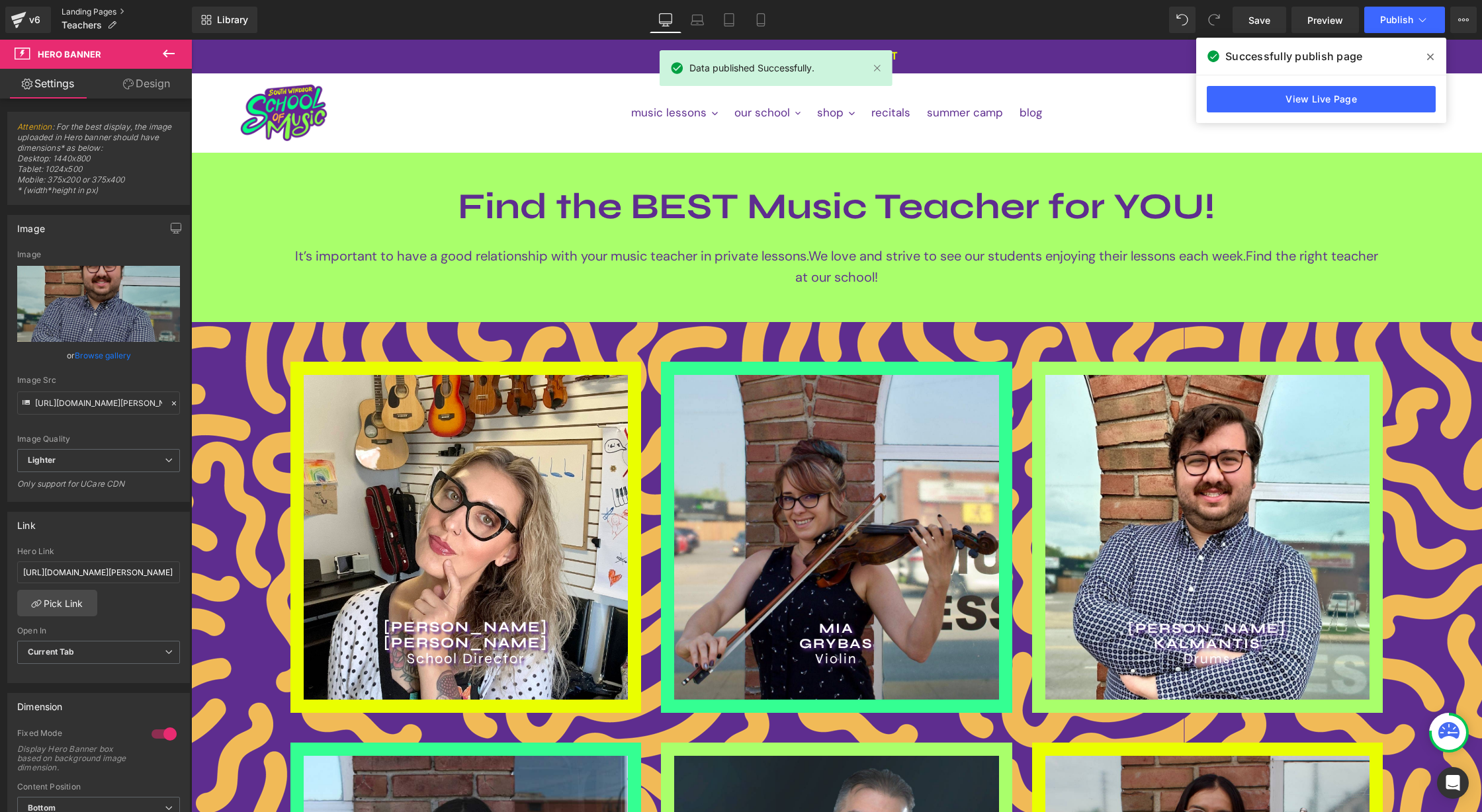
click at [96, 9] on link "Landing Pages" at bounding box center [127, 11] width 130 height 11
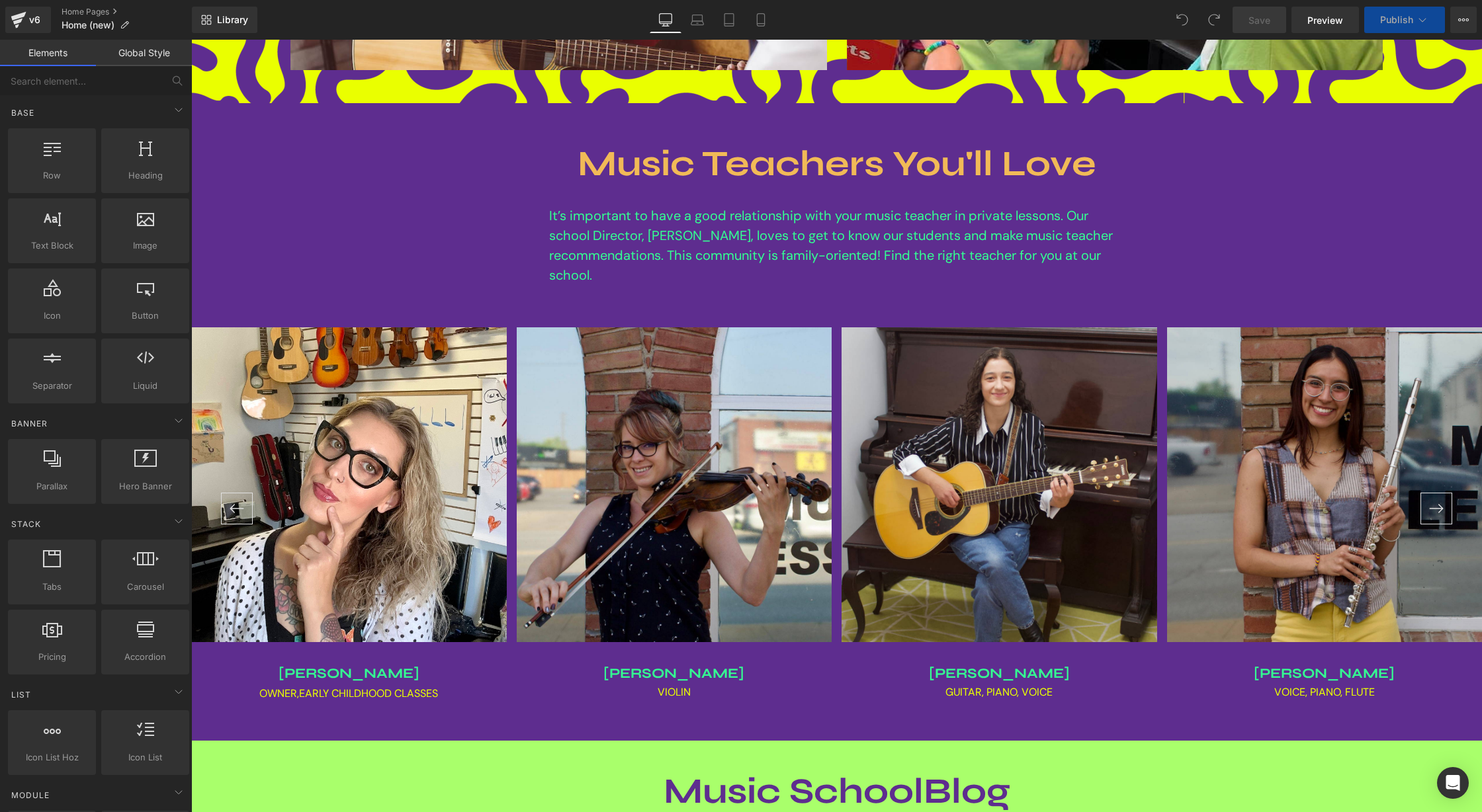
scroll to position [1492, 0]
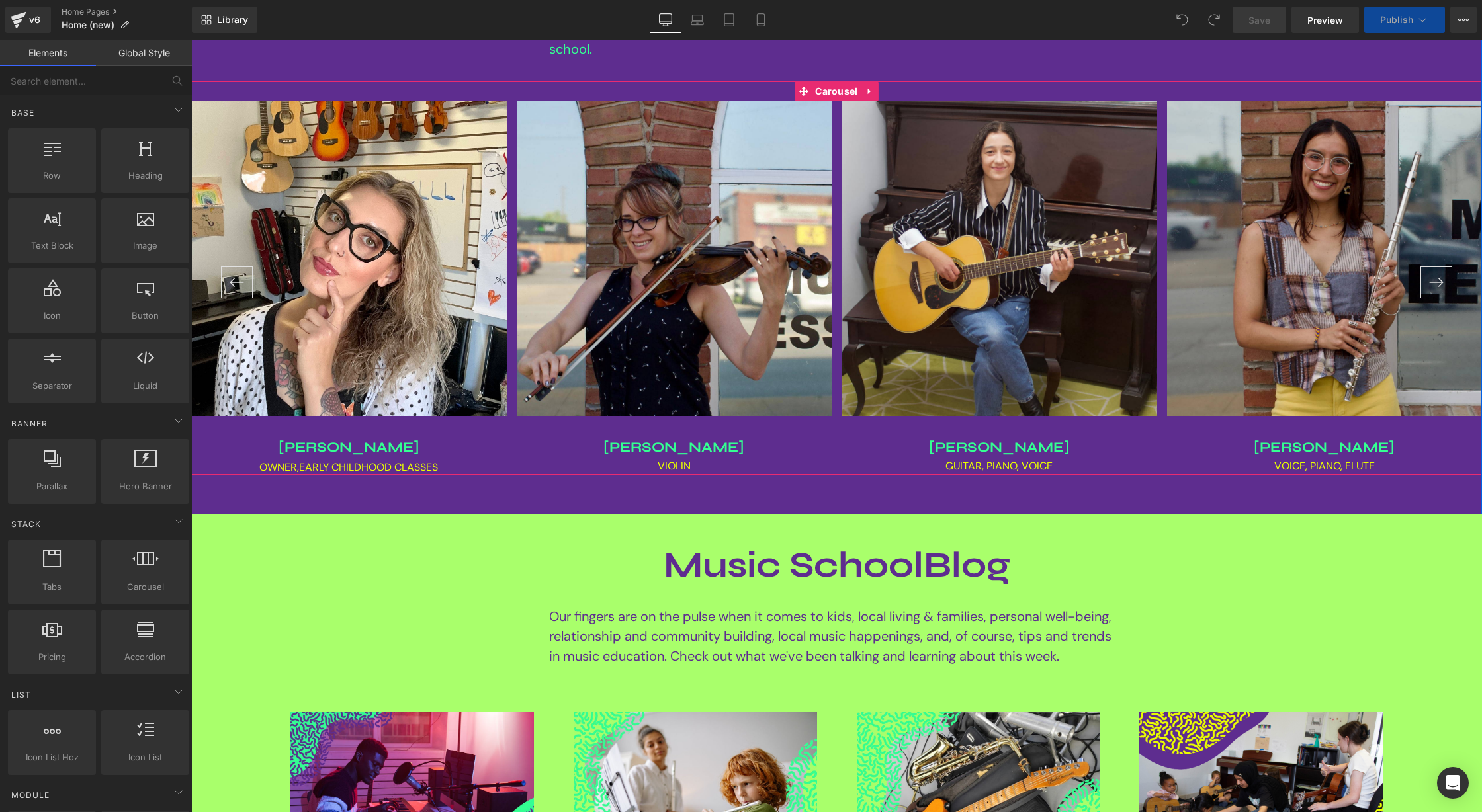
click at [1434, 281] on button "›" at bounding box center [1436, 282] width 32 height 32
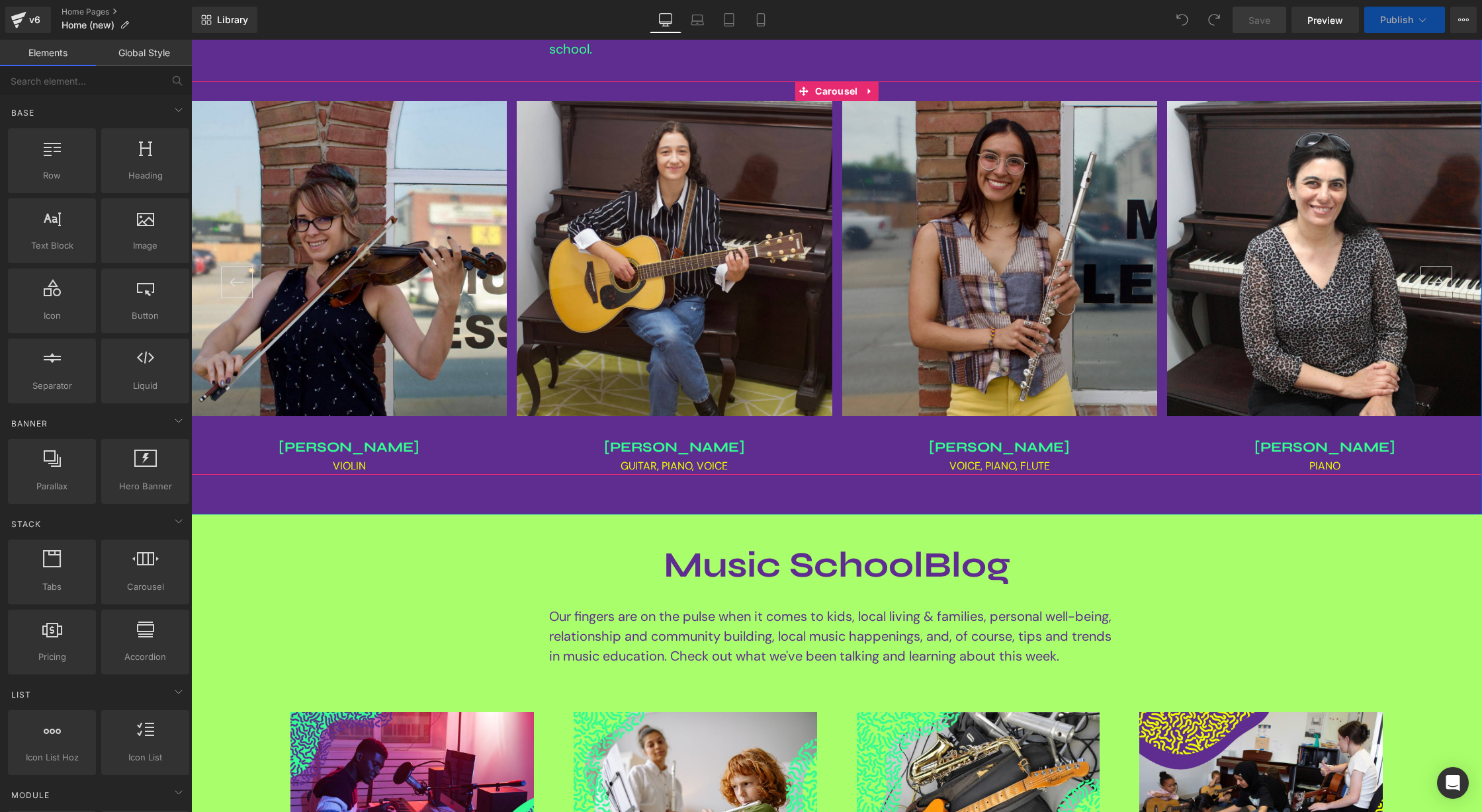
click at [1434, 281] on button "›" at bounding box center [1436, 282] width 32 height 32
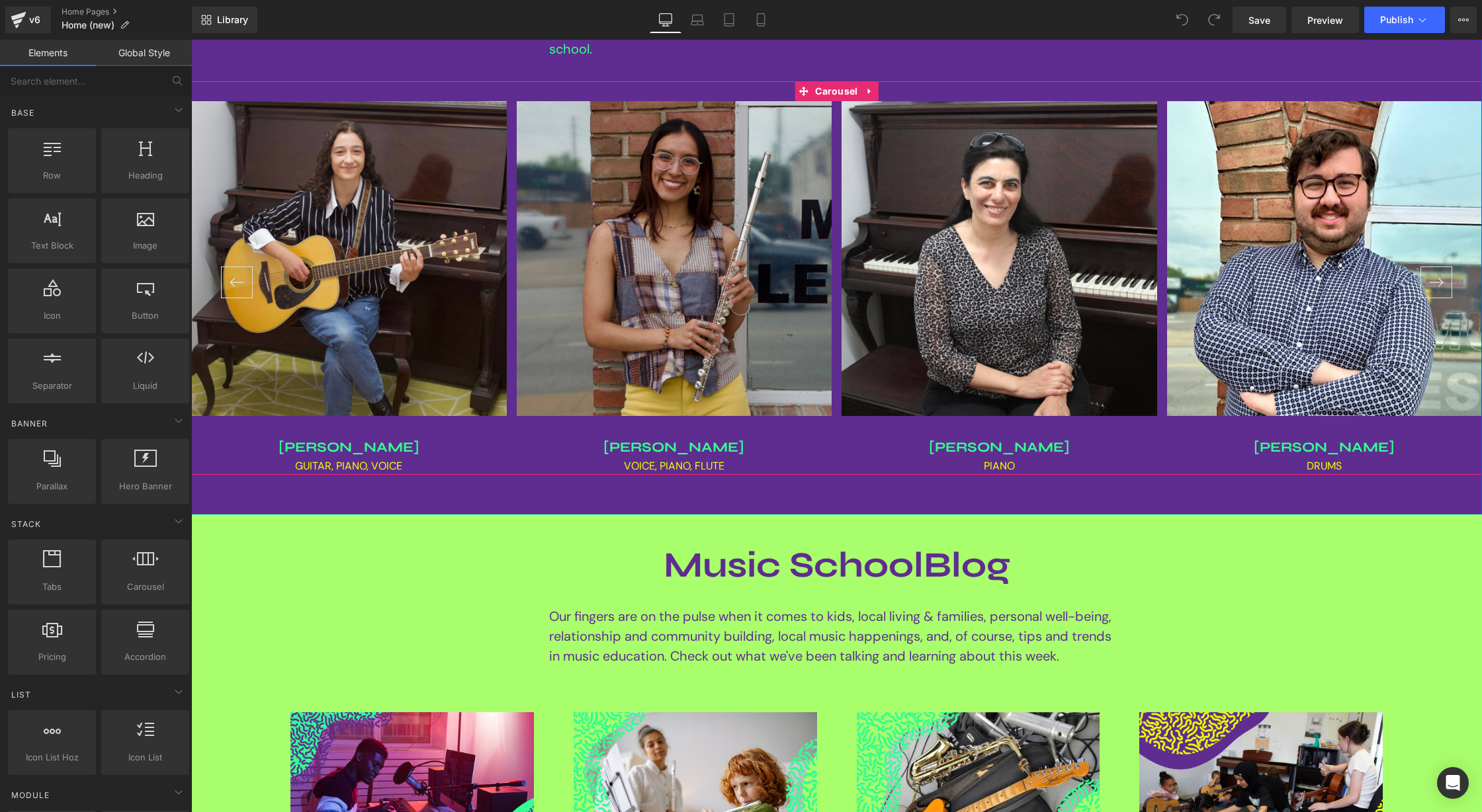
click at [1434, 281] on button "›" at bounding box center [1436, 282] width 32 height 32
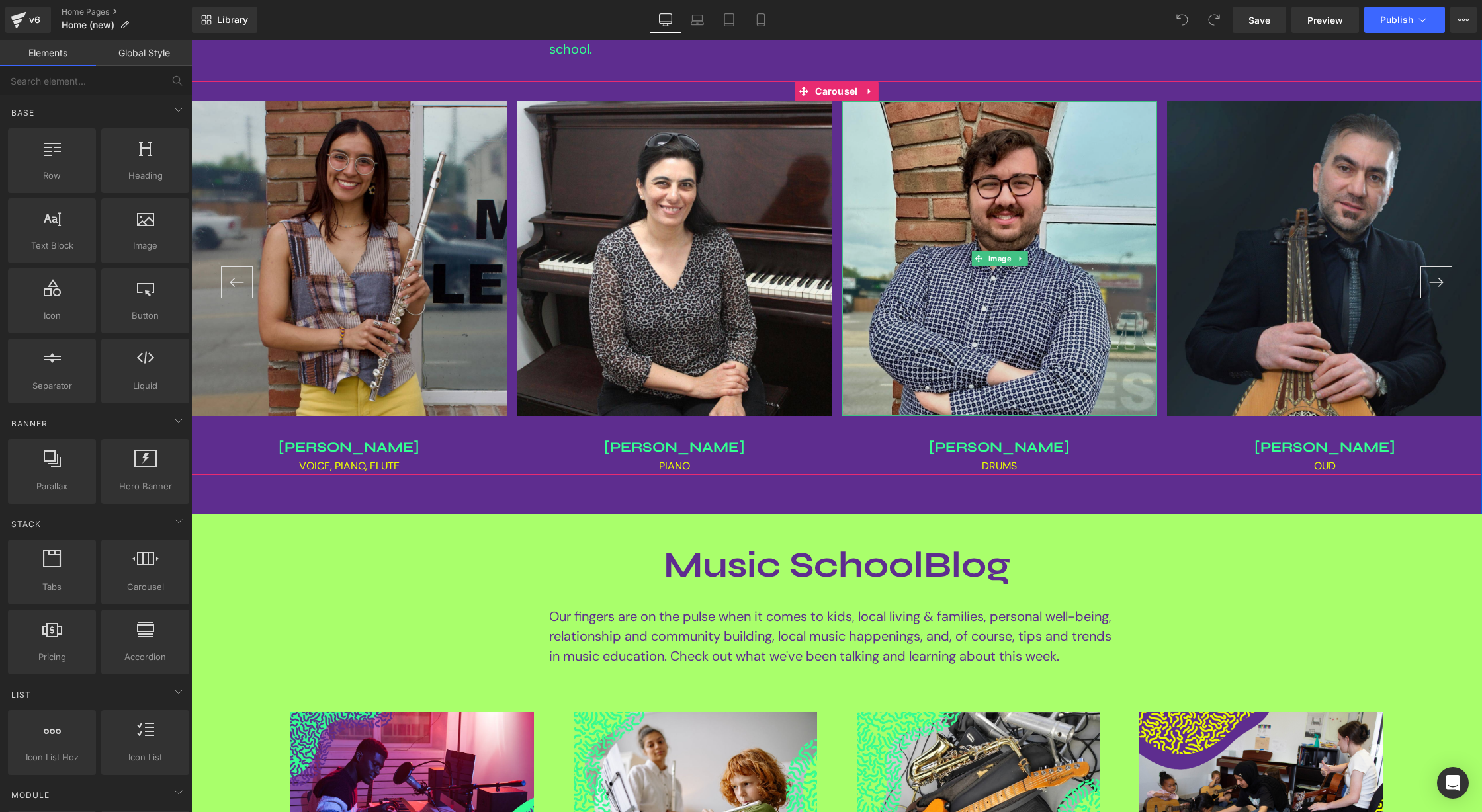
click at [954, 176] on img at bounding box center [1000, 259] width 315 height 315
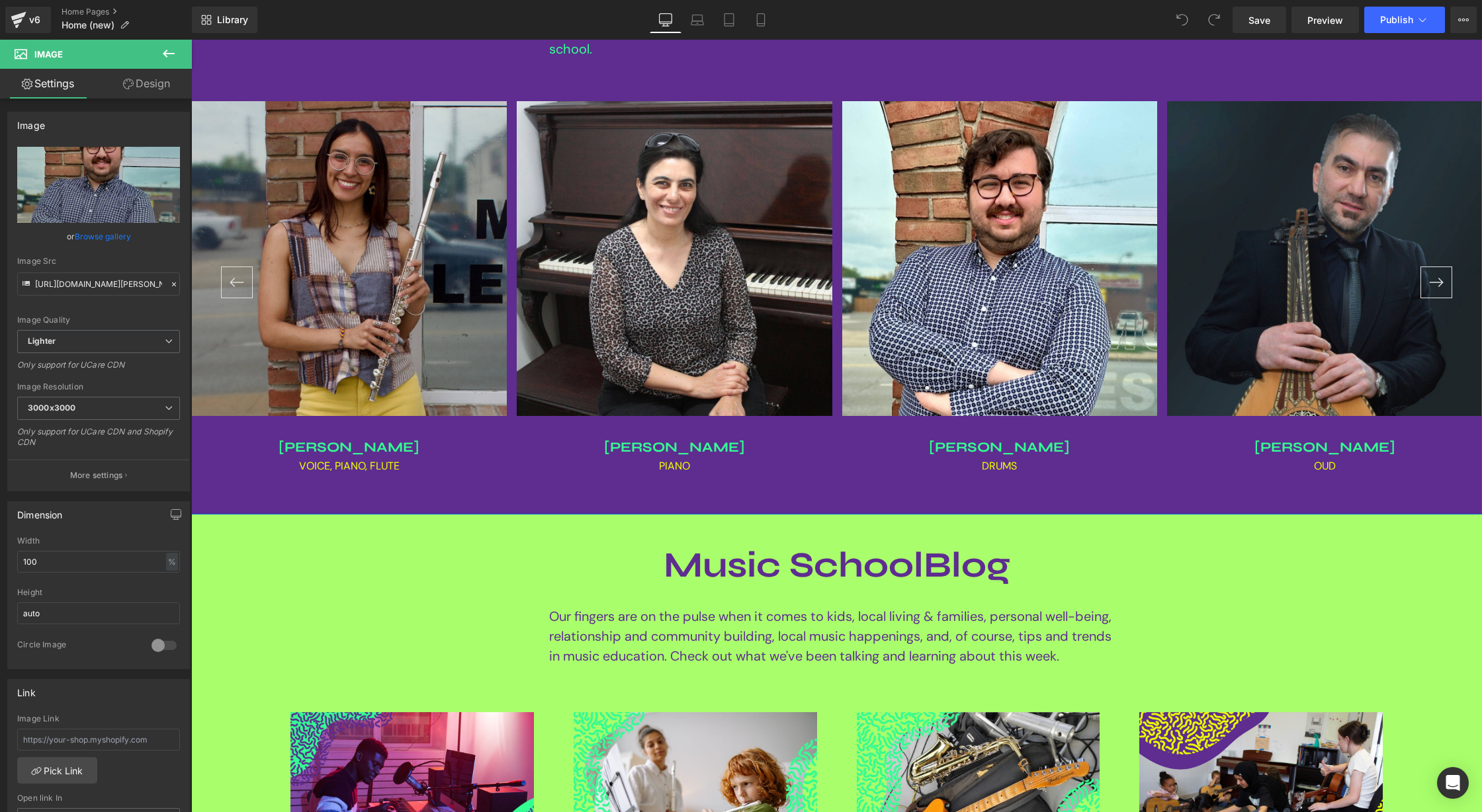
scroll to position [1491, 0]
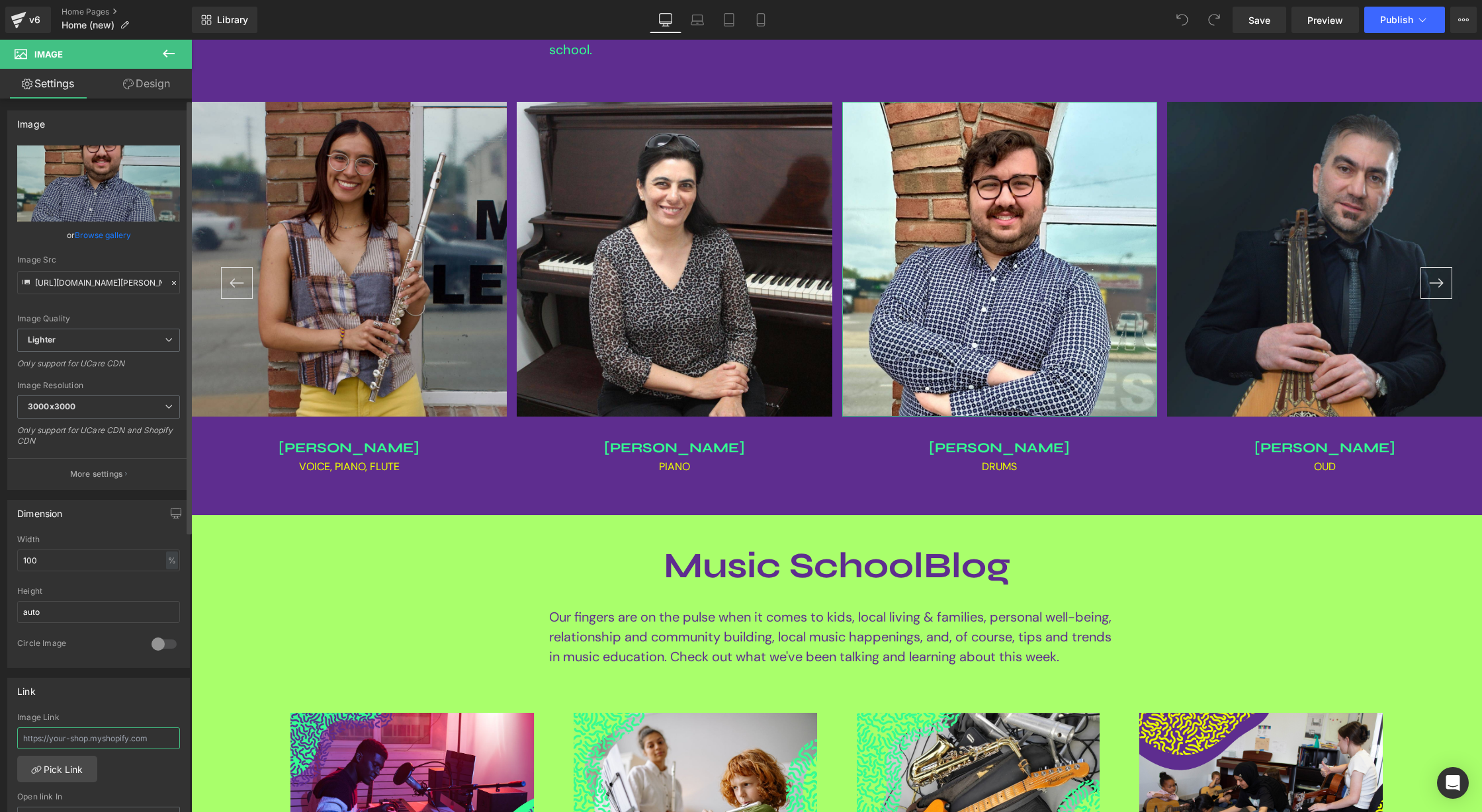
click at [111, 740] on input "text" at bounding box center [98, 738] width 163 height 22
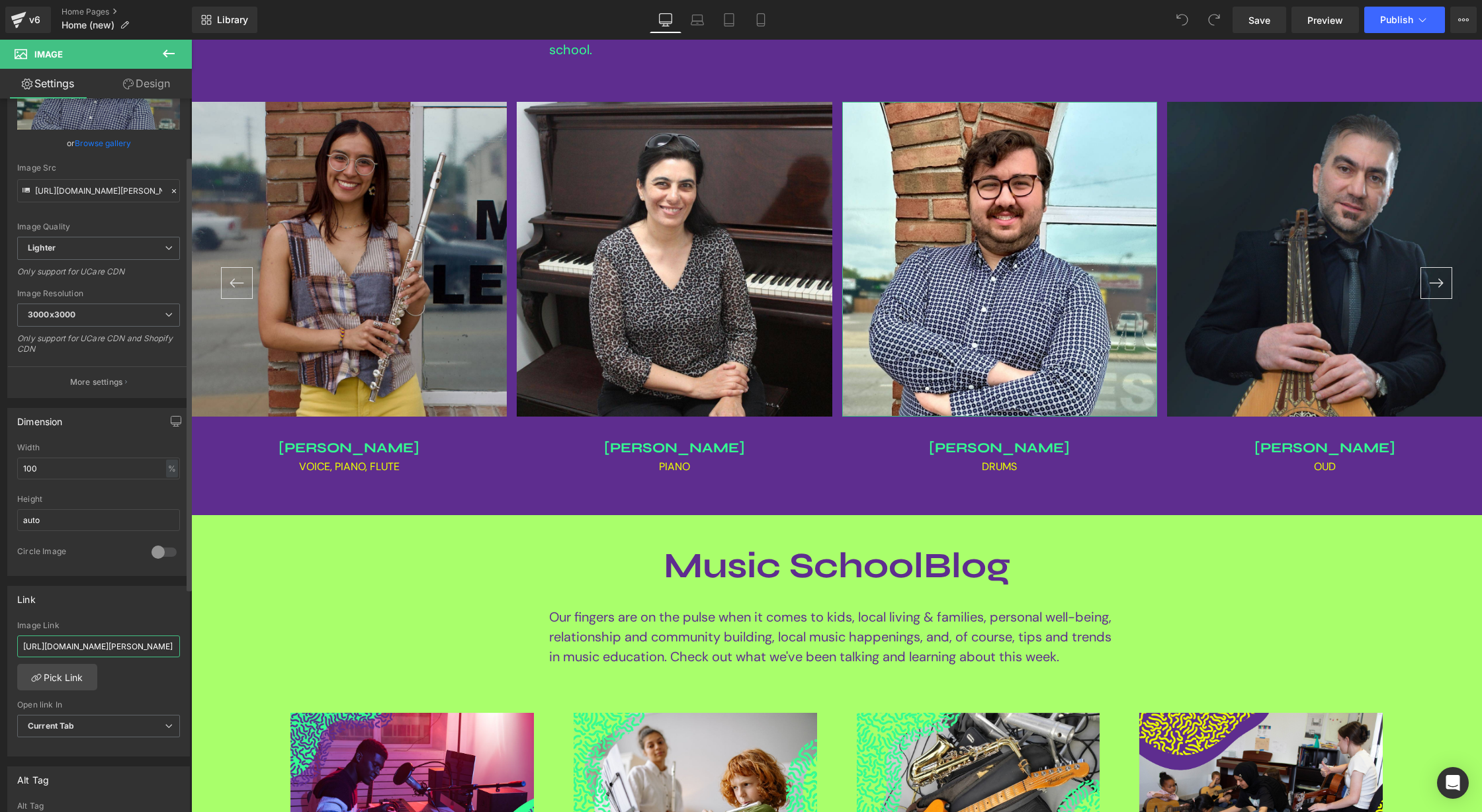
scroll to position [94, 0]
type input "https://www.southwindsorschoolofmusic.com/pages/demetre"
click at [151, 691] on div "Image Link https://www.southwindsorschoolofmusic.com/pages/demetre Pick Link Cu…" at bounding box center [98, 688] width 181 height 136
drag, startPoint x: 1265, startPoint y: 24, endPoint x: 1217, endPoint y: 37, distance: 49.7
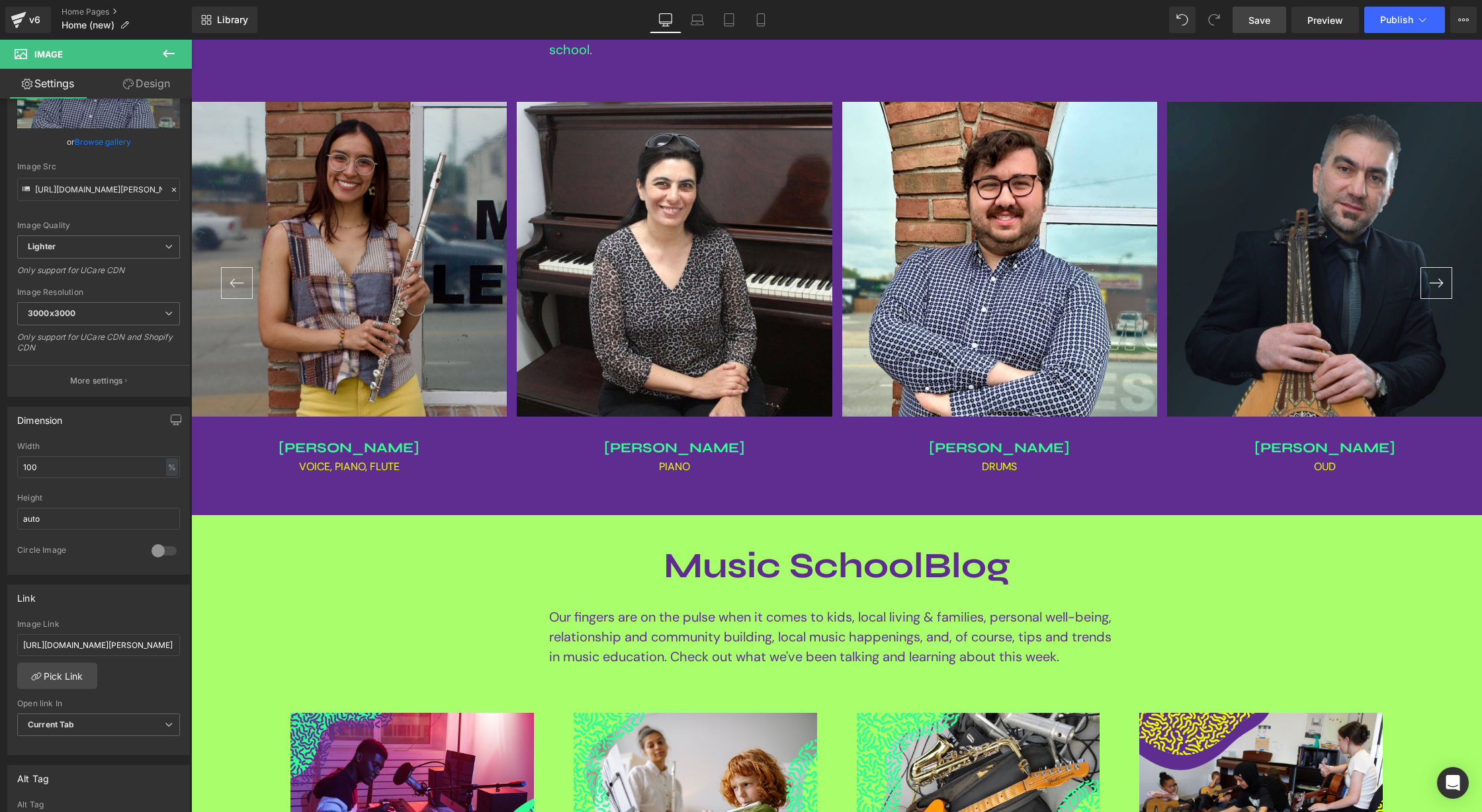
click at [1265, 24] on span "Save" at bounding box center [1259, 20] width 22 height 14
click at [1413, 23] on button "Publish" at bounding box center [1404, 20] width 80 height 27
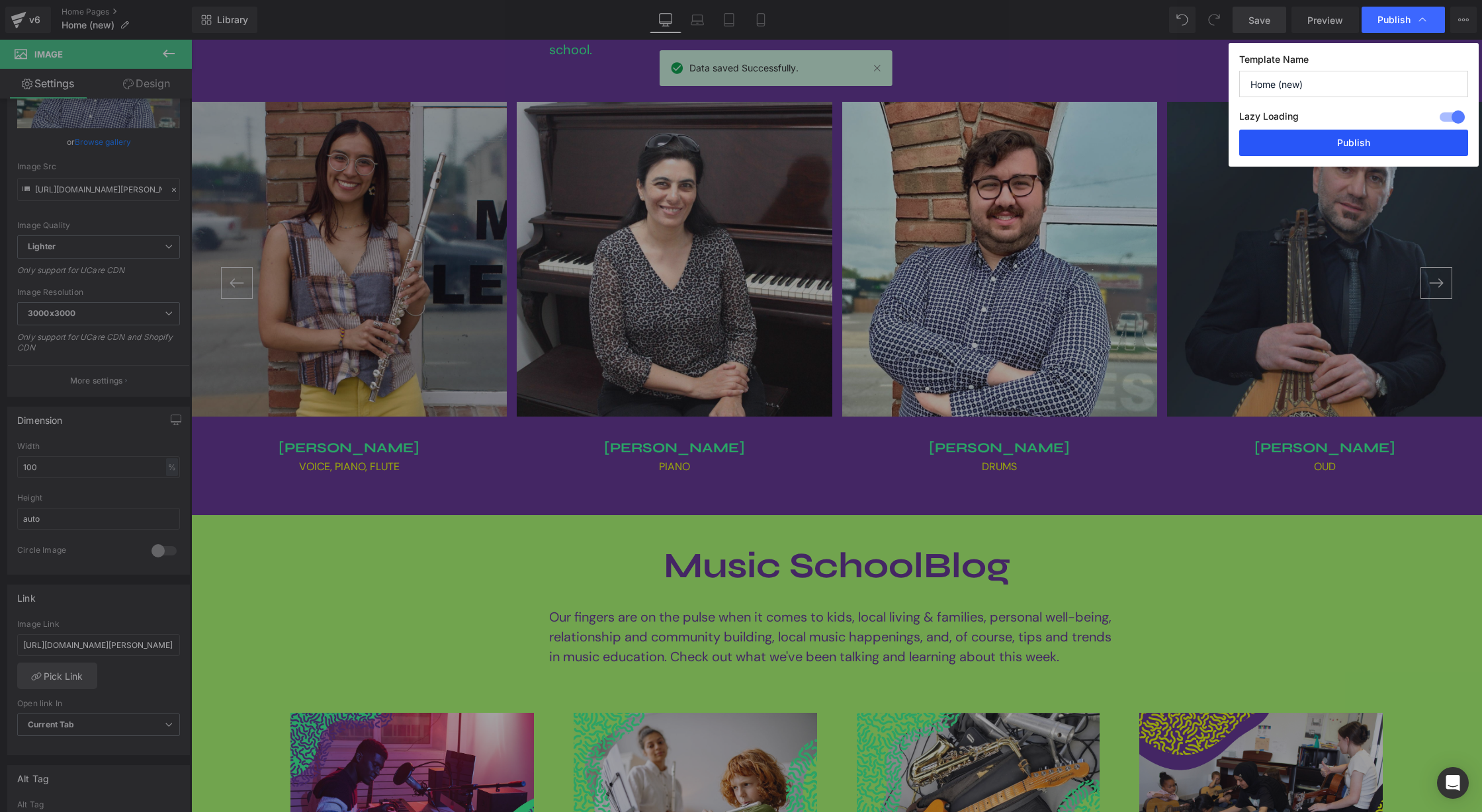
click at [1384, 139] on button "Publish" at bounding box center [1354, 143] width 229 height 27
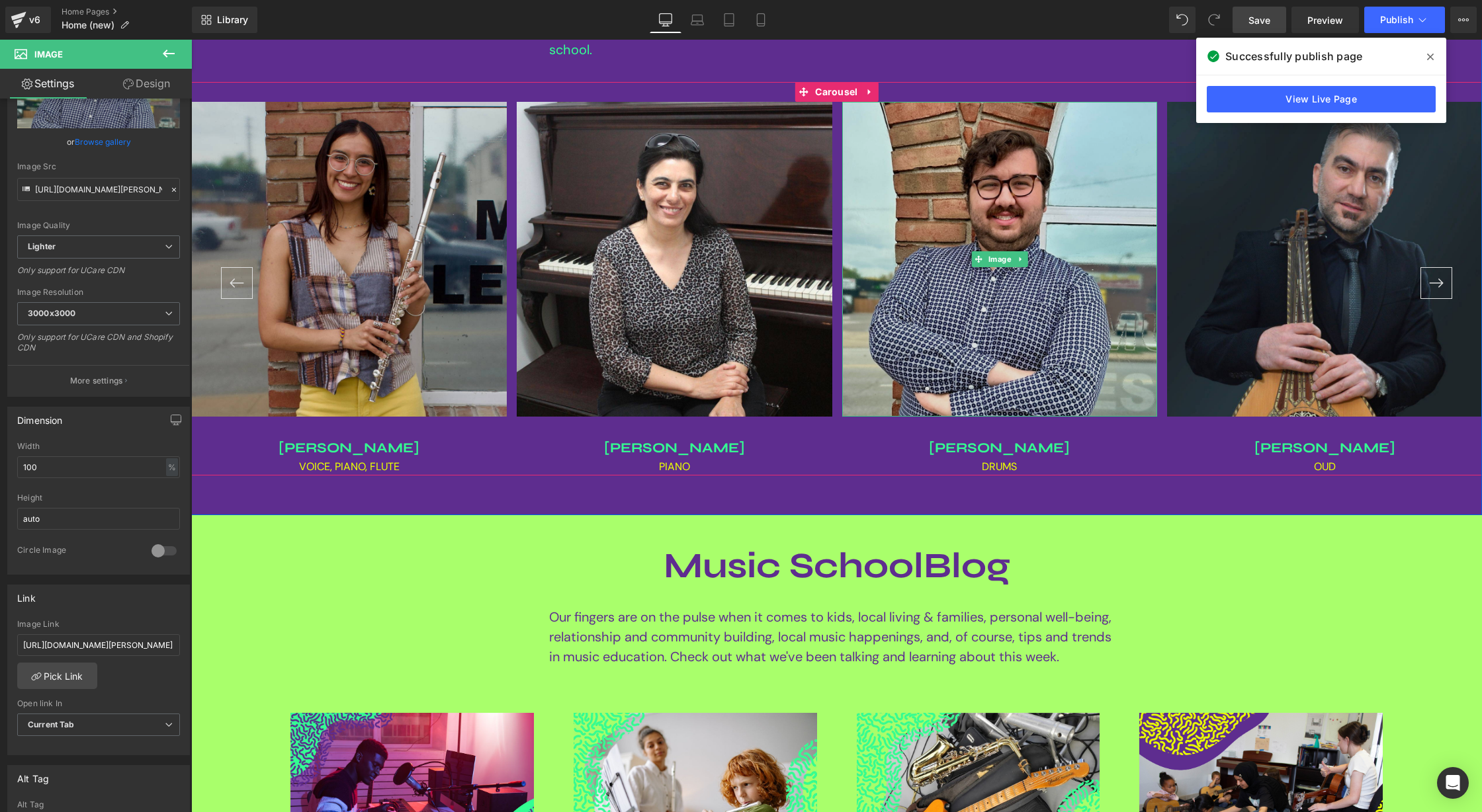
click at [1055, 258] on img at bounding box center [1000, 259] width 315 height 315
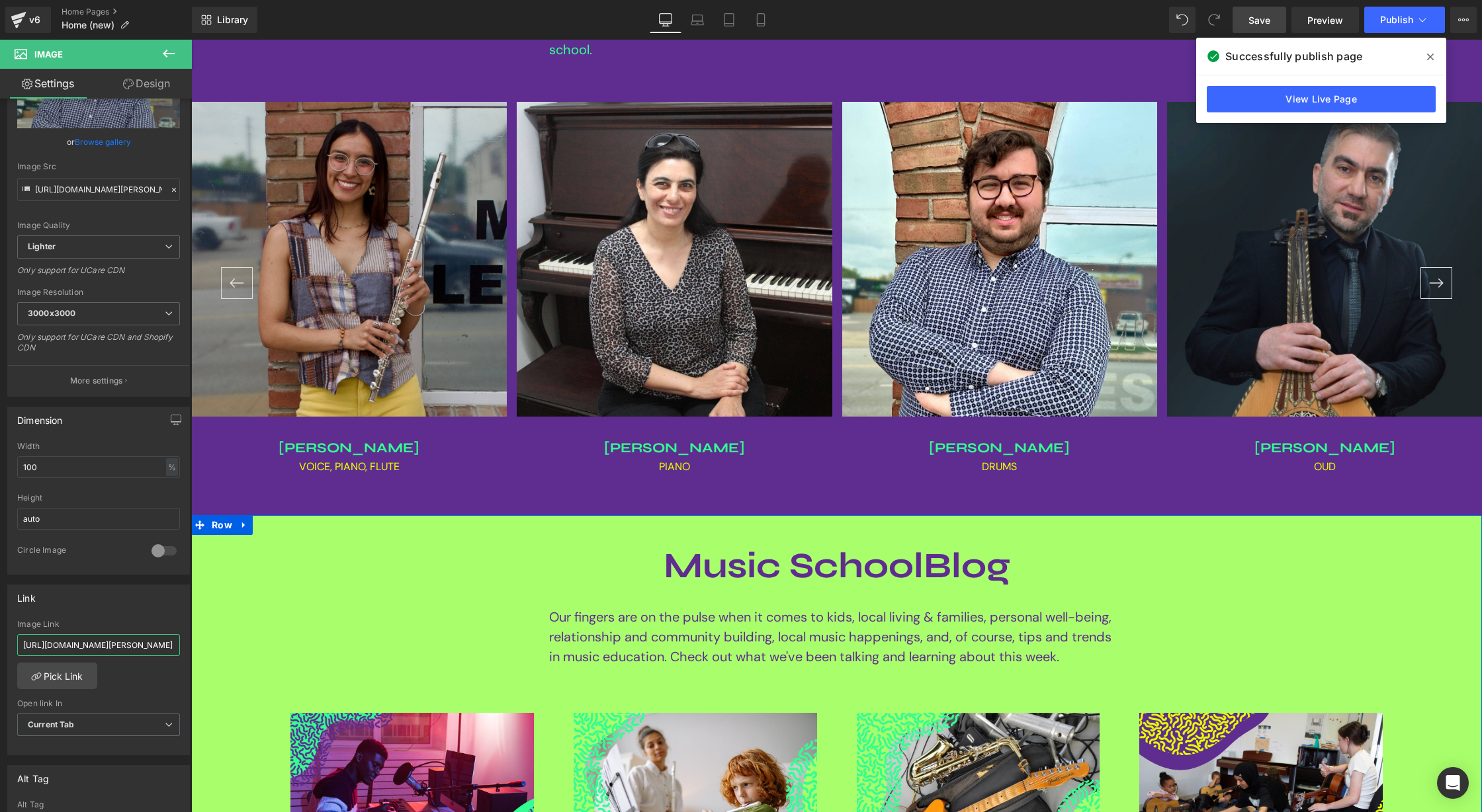
drag, startPoint x: 334, startPoint y: 685, endPoint x: 282, endPoint y: 655, distance: 60.0
click at [94, 10] on link "Home Pages" at bounding box center [127, 11] width 130 height 11
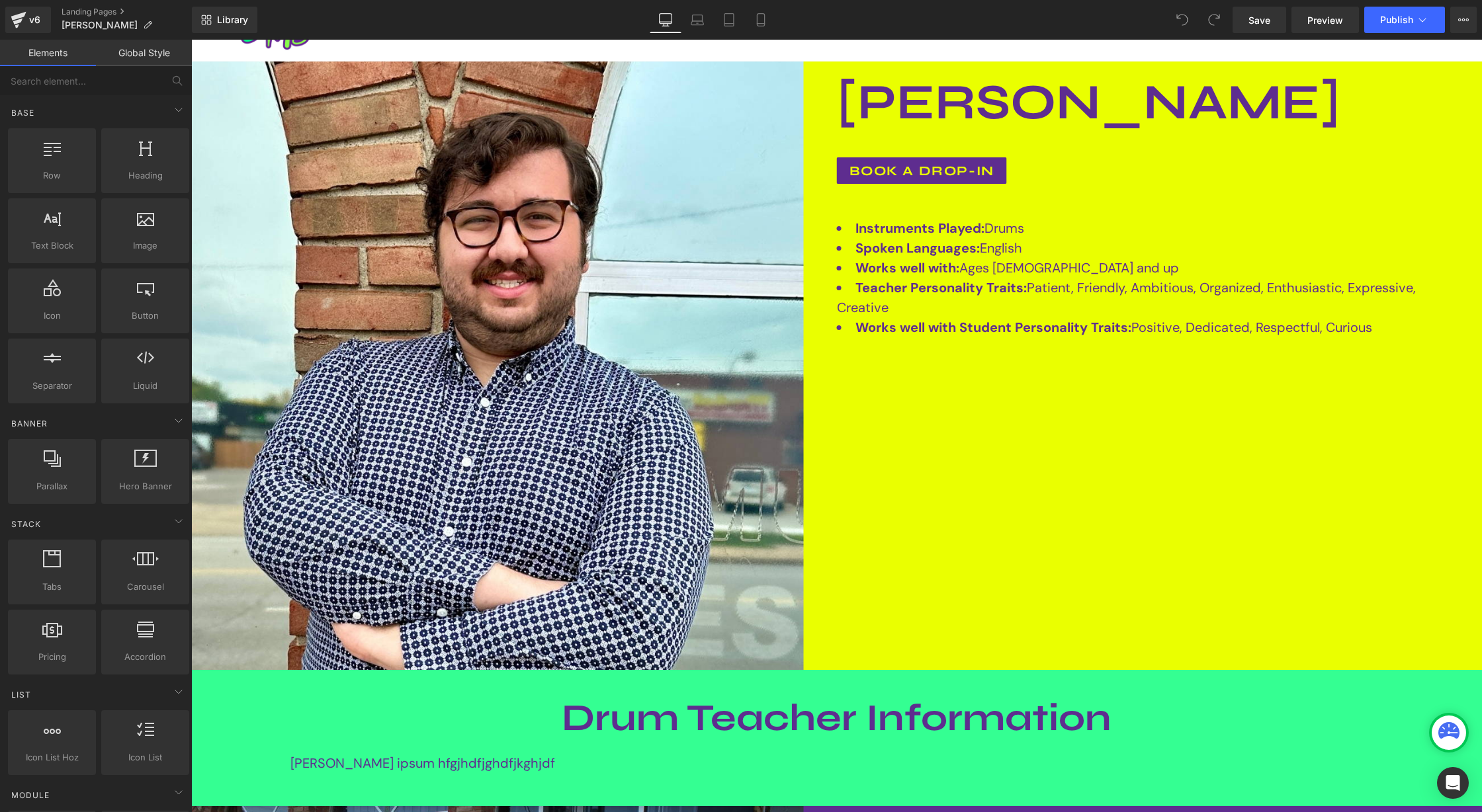
scroll to position [138, 0]
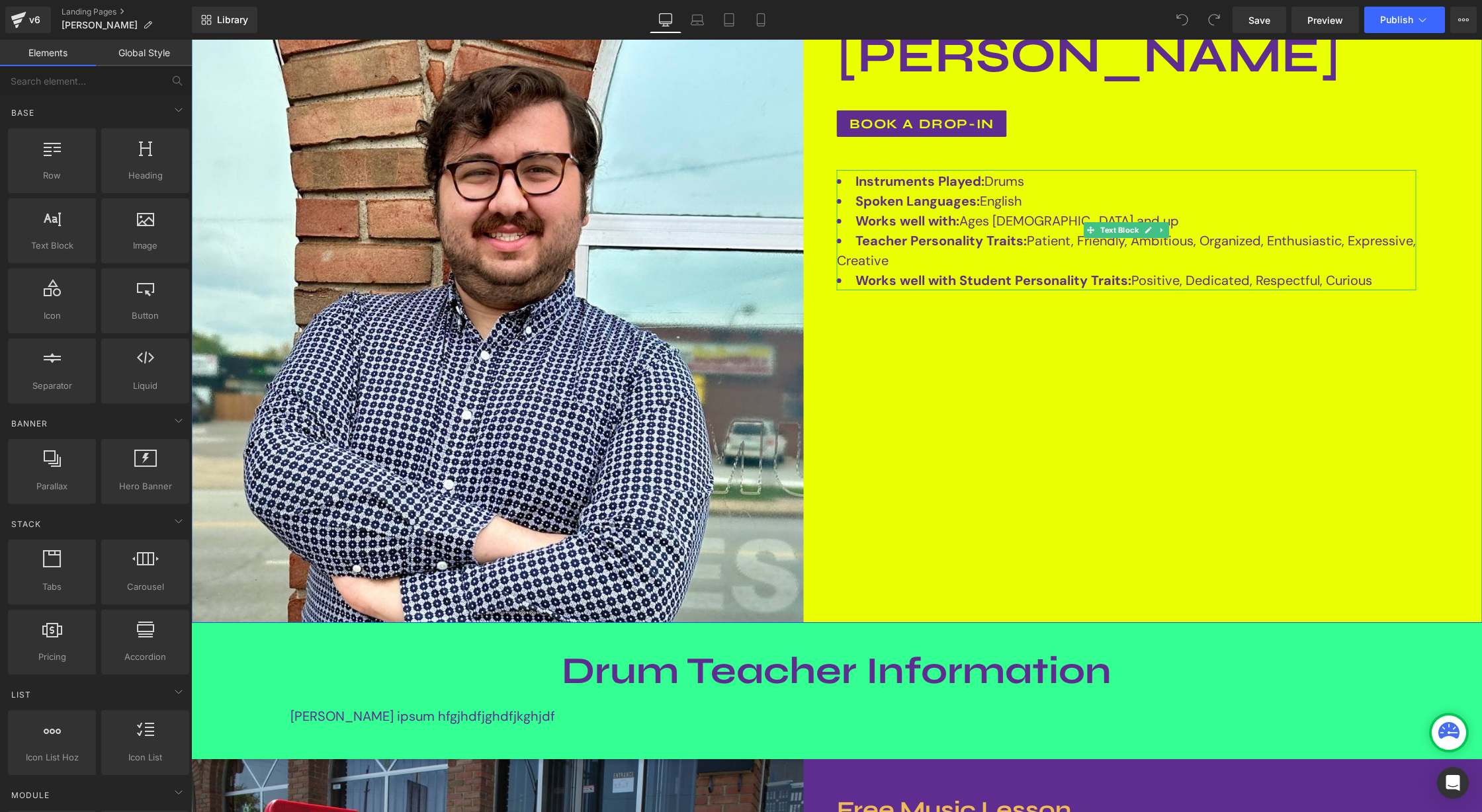
click at [1231, 276] on li "Works well with Student Personality Traits: Positive, Dedicated, Respectful, Cu…" at bounding box center [1126, 280] width 580 height 20
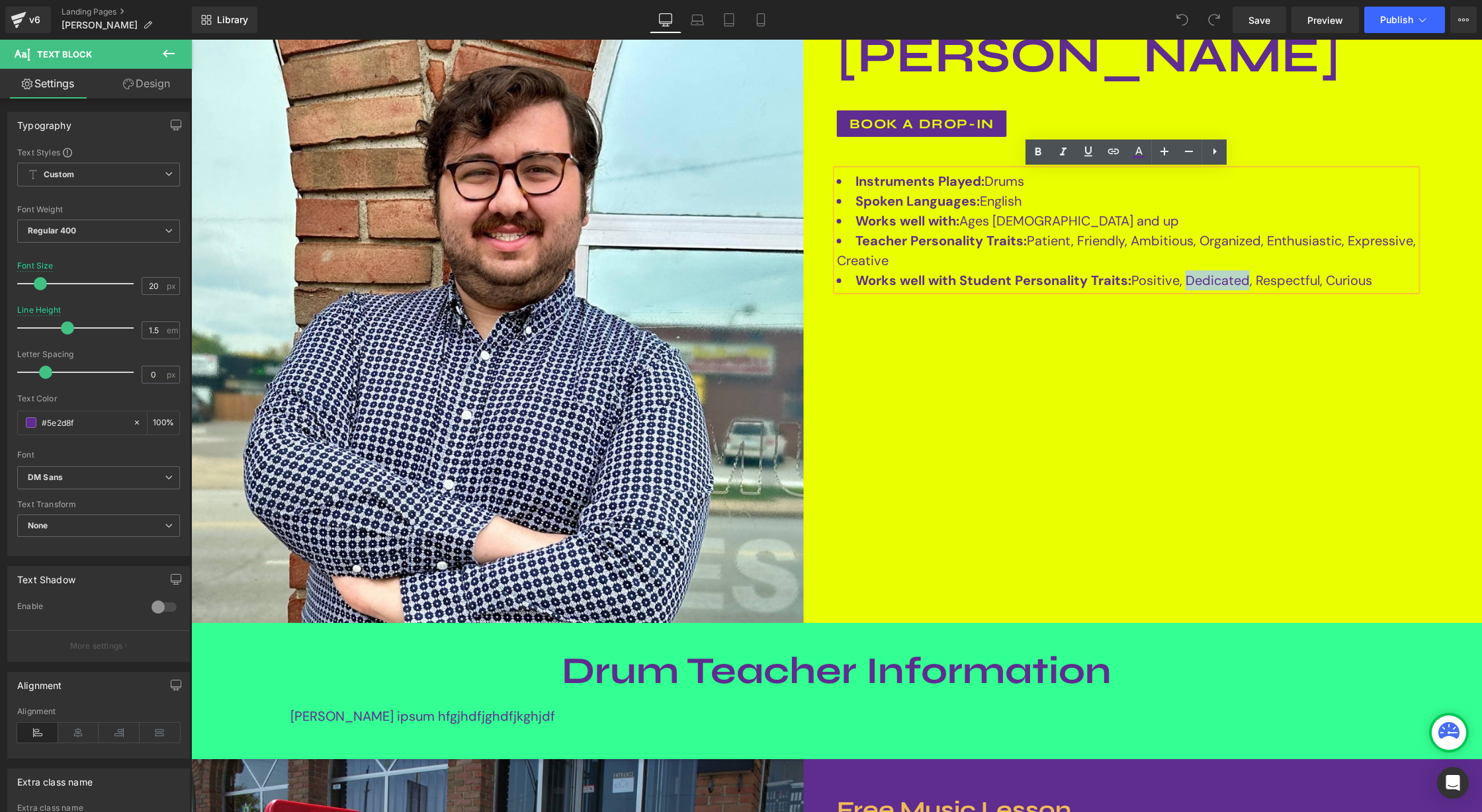
drag, startPoint x: 1252, startPoint y: 282, endPoint x: 1189, endPoint y: 279, distance: 63.1
click at [1189, 279] on li "Works well with Student Personality Traits: Positive, Dedicated, Respectful, Cu…" at bounding box center [1126, 280] width 580 height 20
click at [1298, 475] on div "Image [PERSON_NAME] Heading book a drop-in Button Instruments Played: Drums Spo…" at bounding box center [837, 318] width 1291 height 613
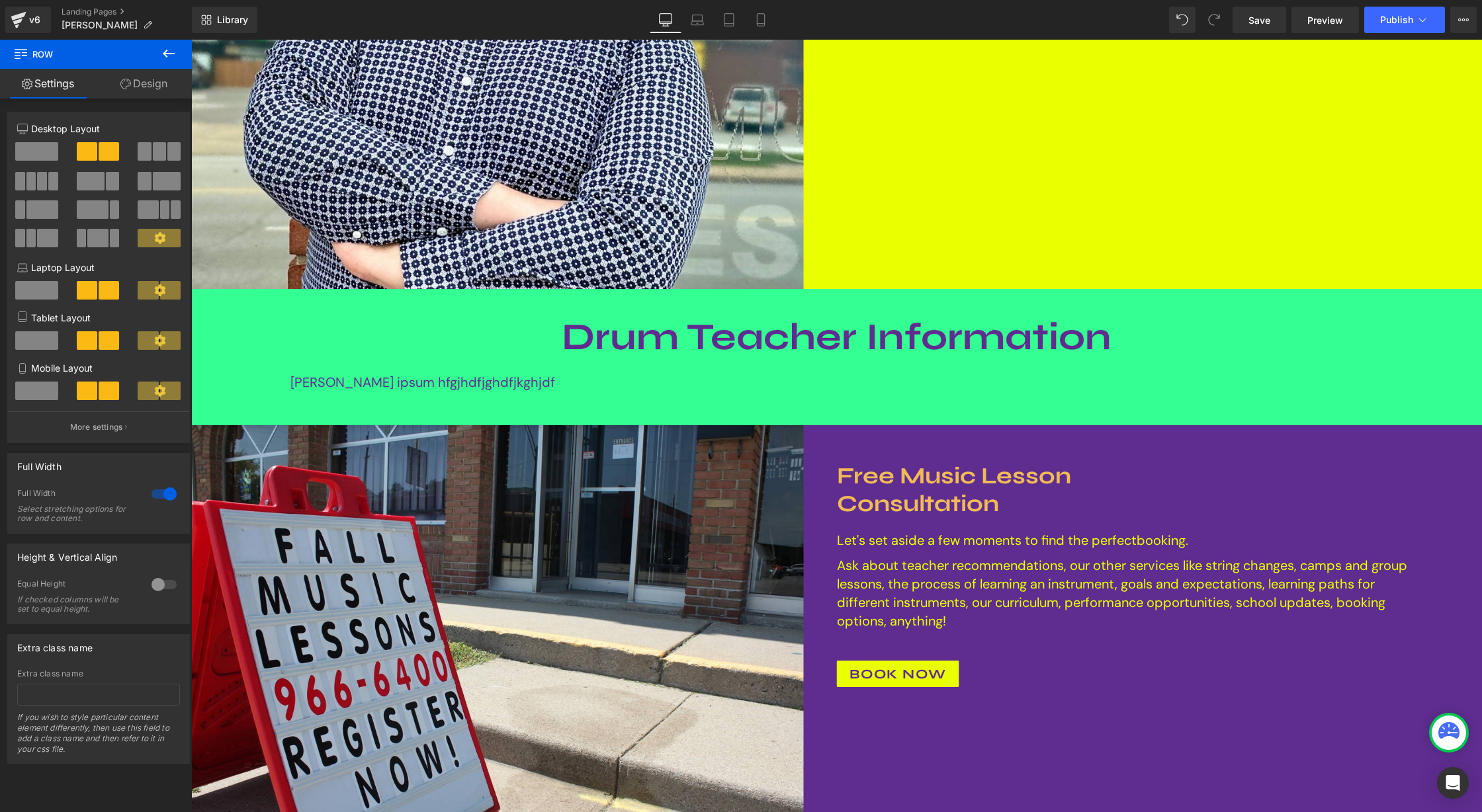
scroll to position [474, 0]
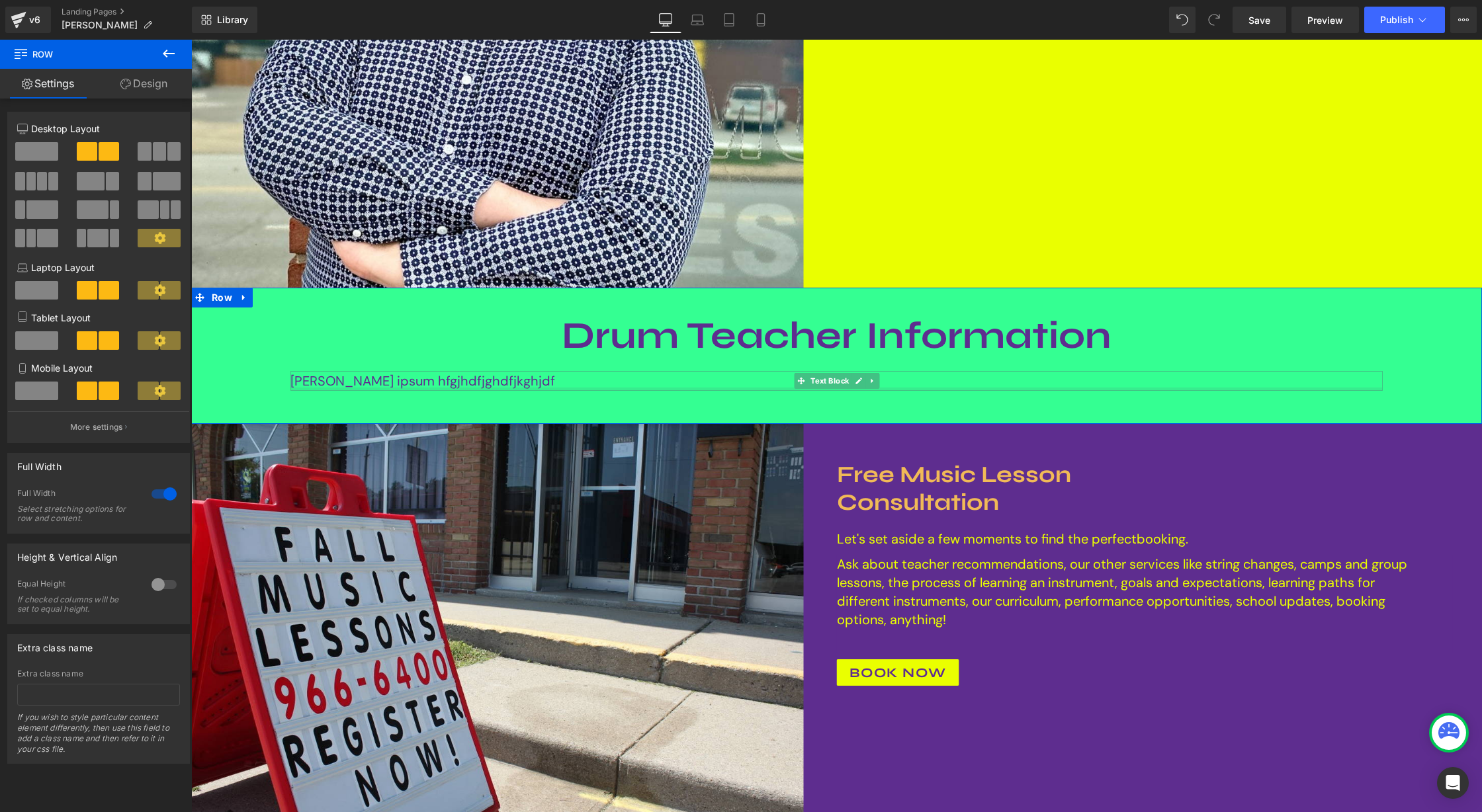
click at [382, 388] on div at bounding box center [837, 389] width 1093 height 3
click at [382, 387] on font "loren ipsum hfgjhdfjghdfjkghjdf" at bounding box center [423, 380] width 265 height 17
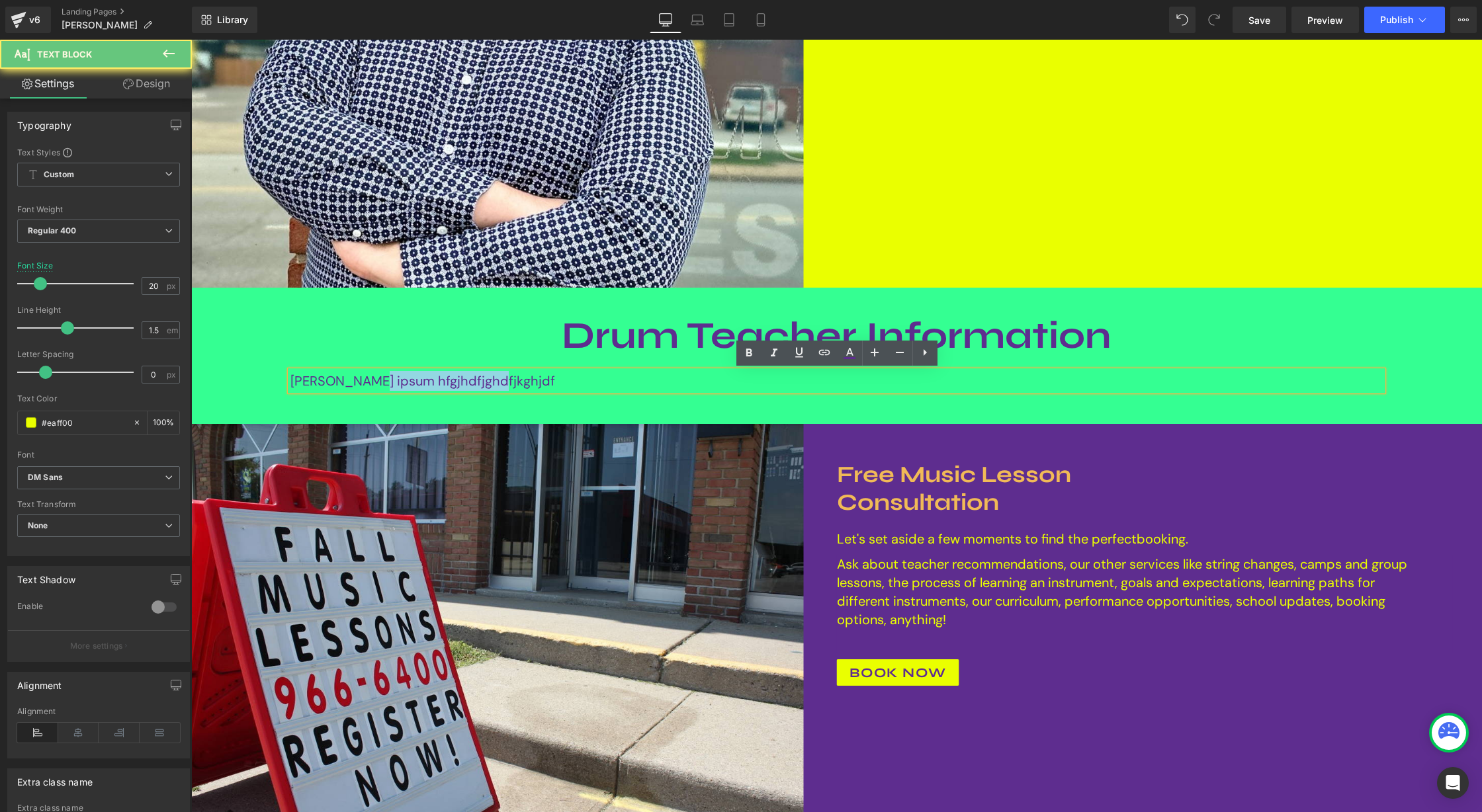
click at [388, 383] on font "loren ipsum hfgjhdfjghdfjkghjdf" at bounding box center [423, 380] width 265 height 17
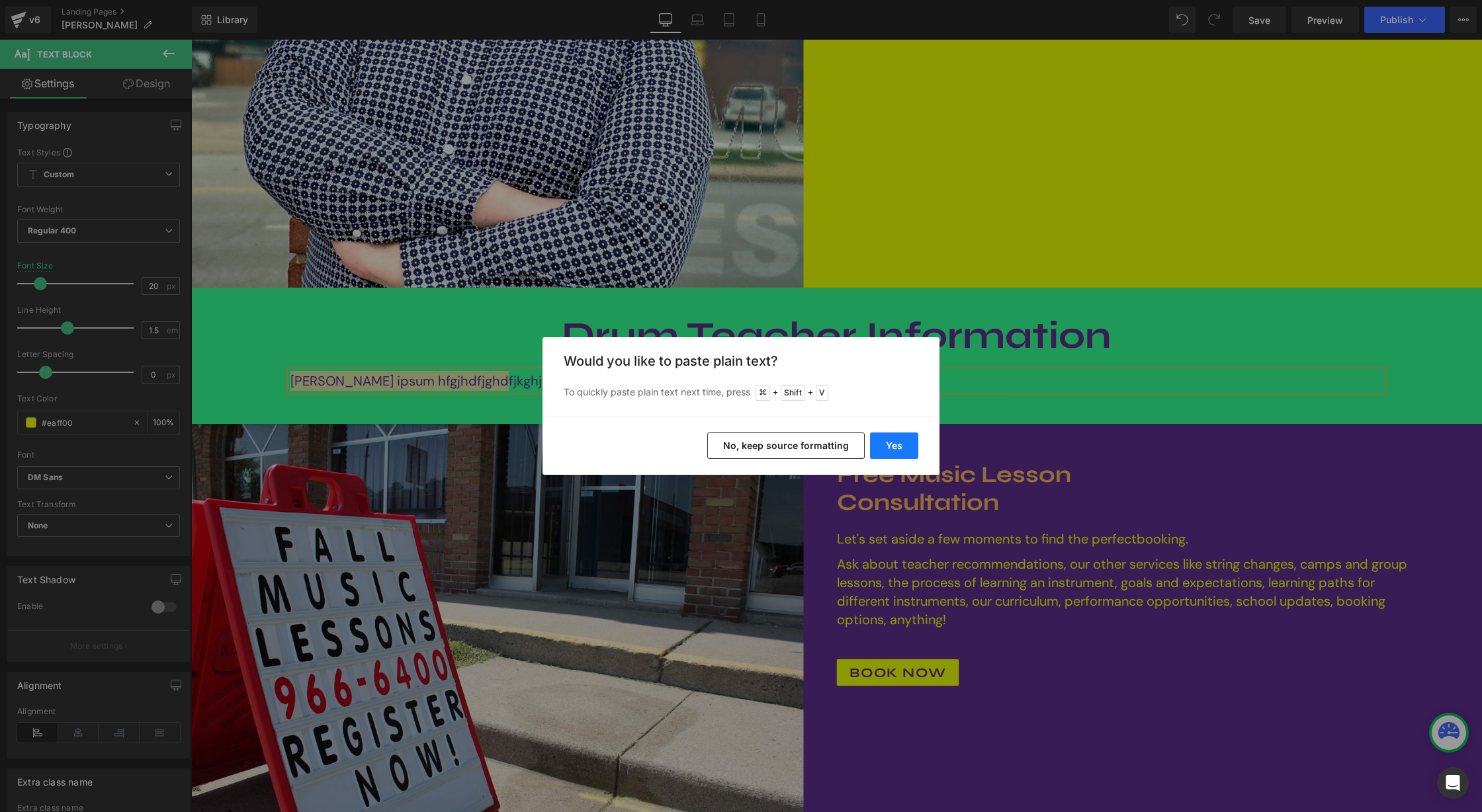
click at [905, 442] on button "Yes" at bounding box center [893, 445] width 48 height 27
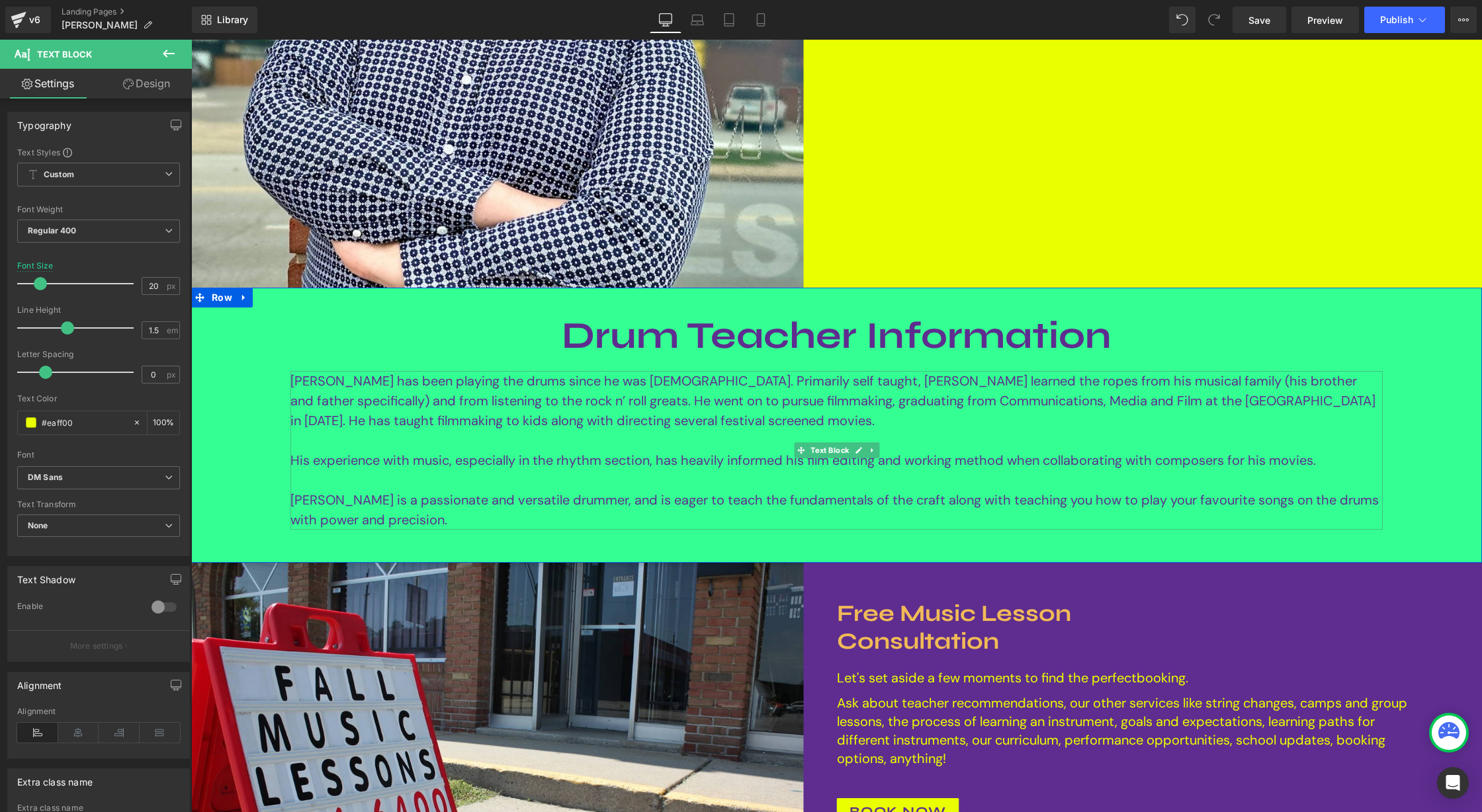
click at [486, 510] on div "Demetre is a passionate and versatile drummer, and is eager to teach the fundam…" at bounding box center [837, 510] width 1093 height 40
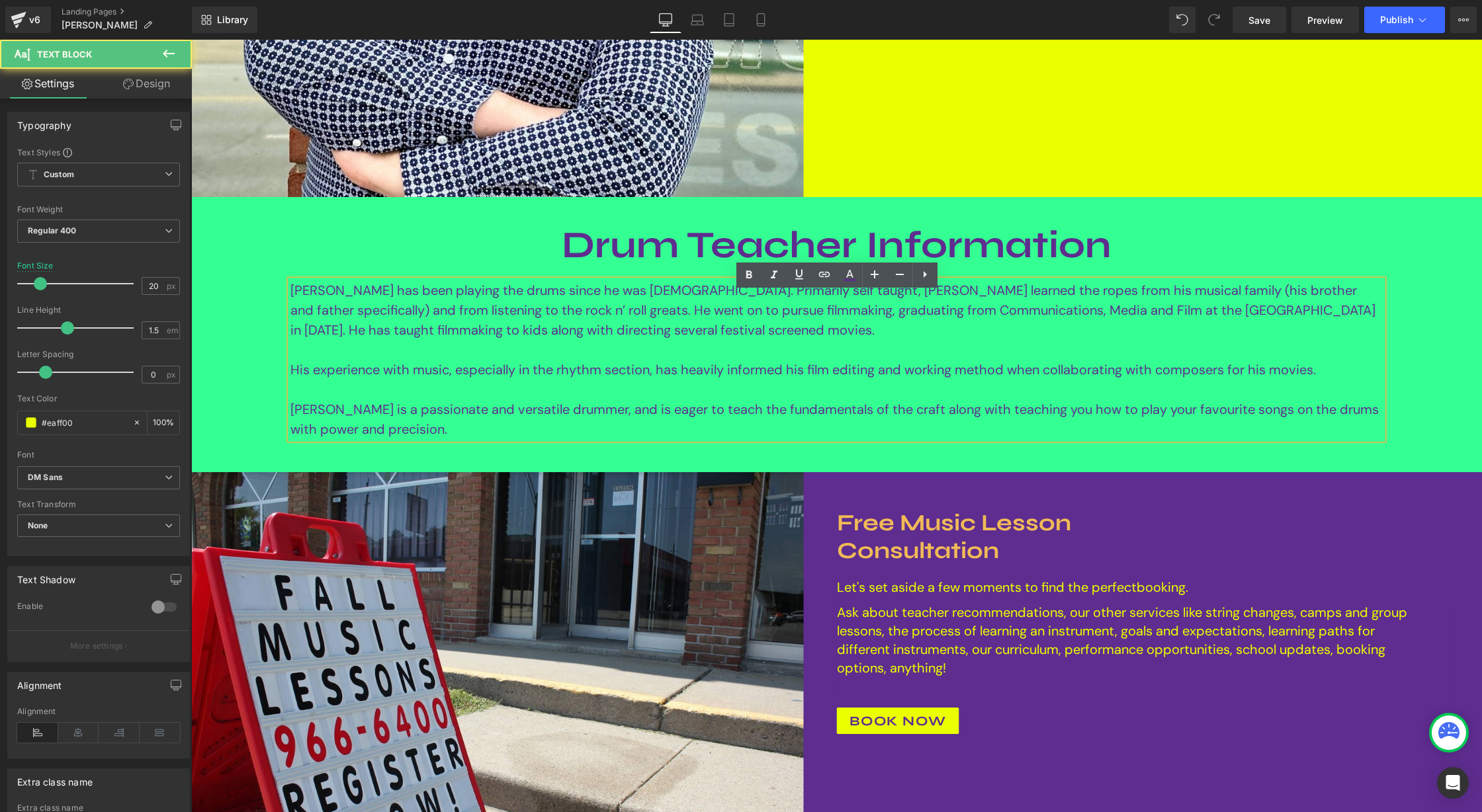
scroll to position [571, 0]
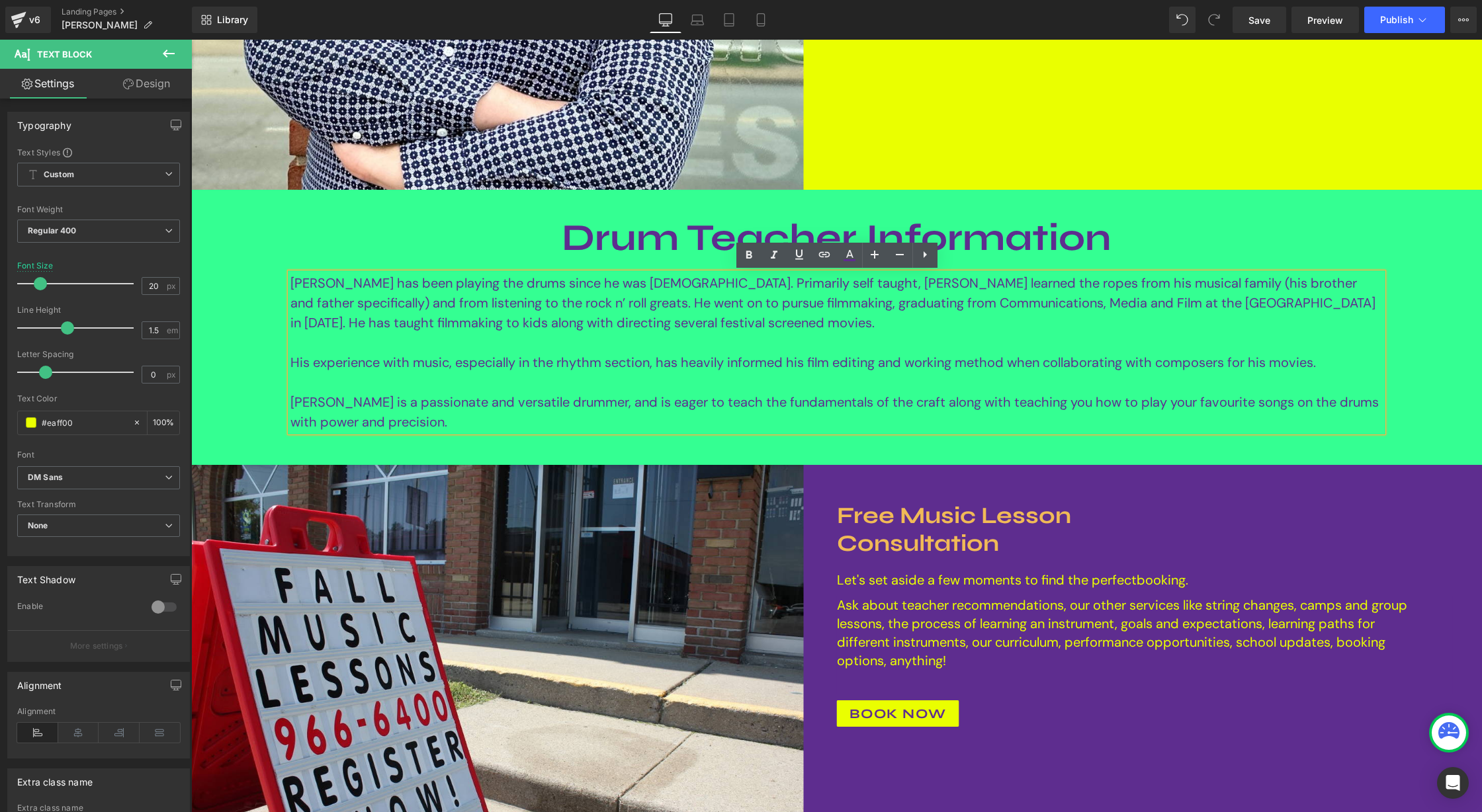
click at [450, 421] on div "Demetre is a passionate and versatile drummer, and is eager to teach the fundam…" at bounding box center [837, 412] width 1093 height 40
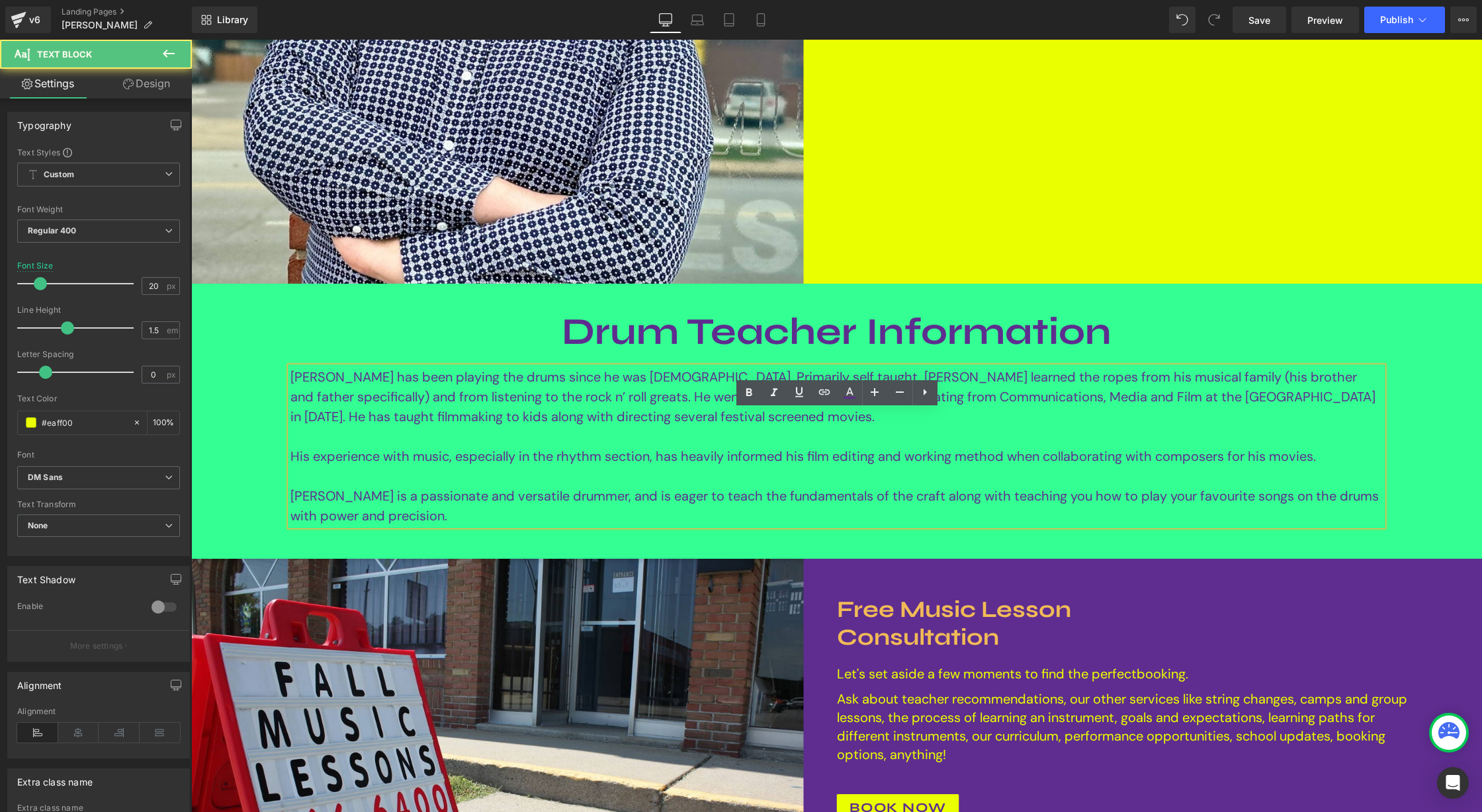
scroll to position [351, 0]
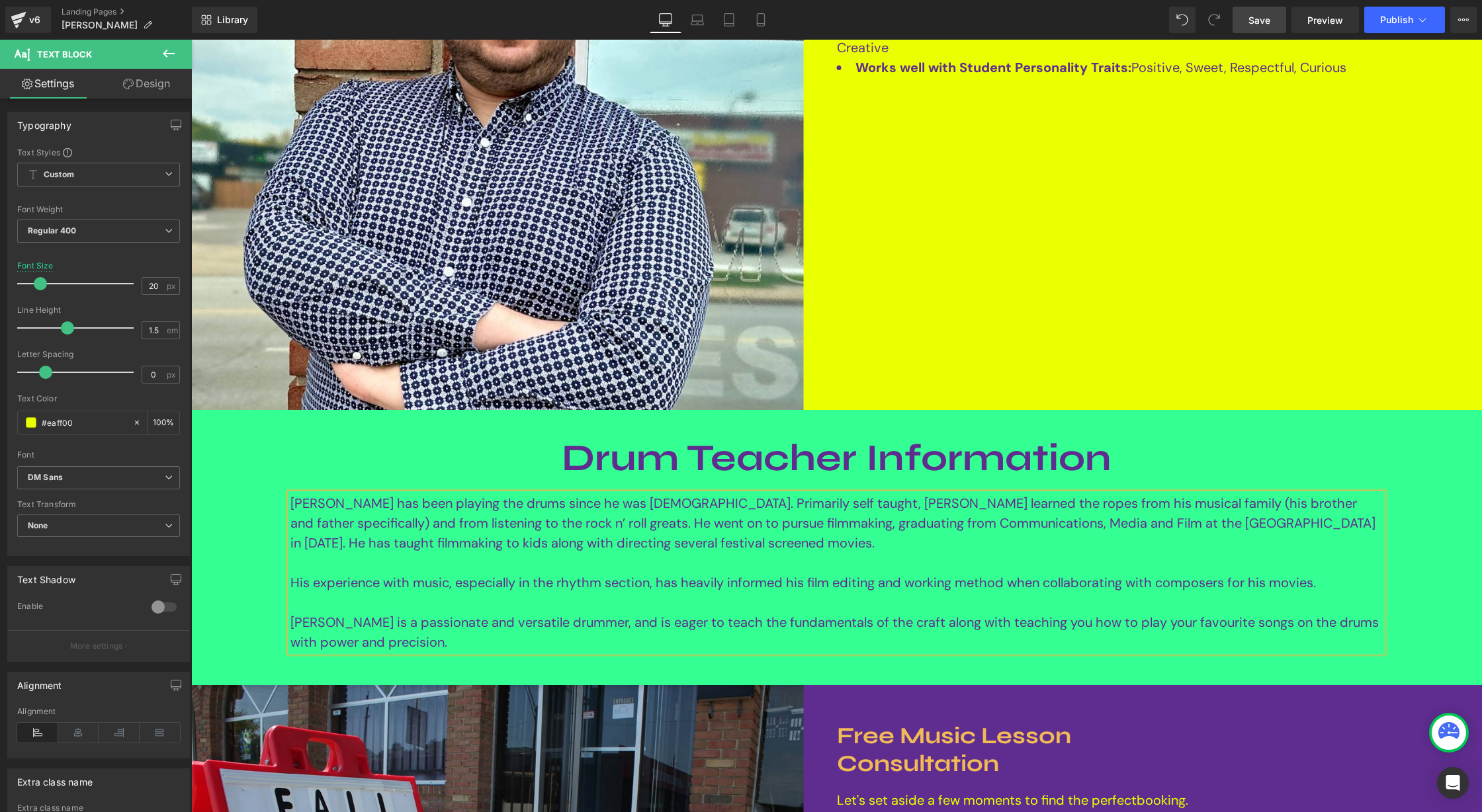
click at [1259, 23] on span "Save" at bounding box center [1259, 20] width 22 height 14
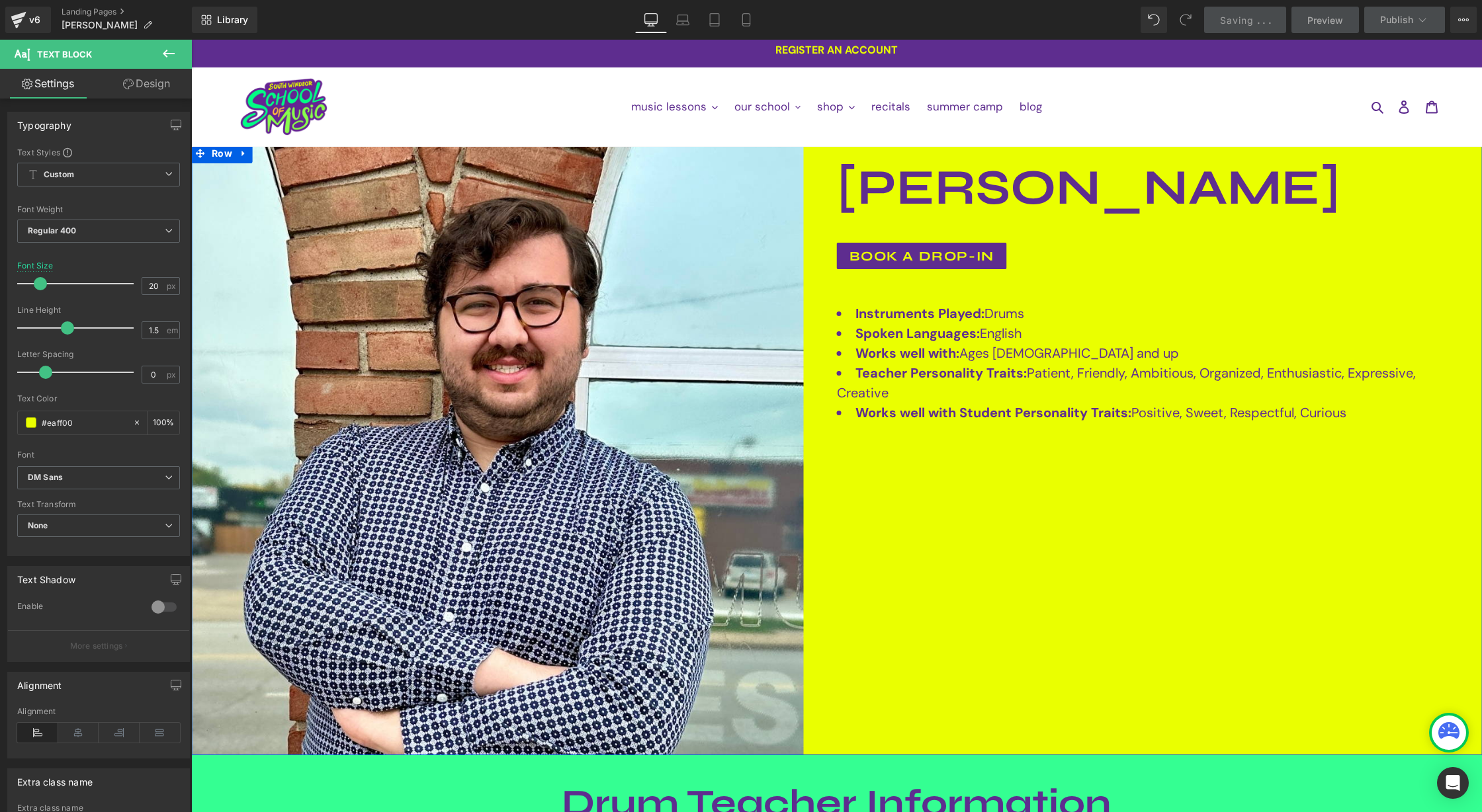
scroll to position [0, 0]
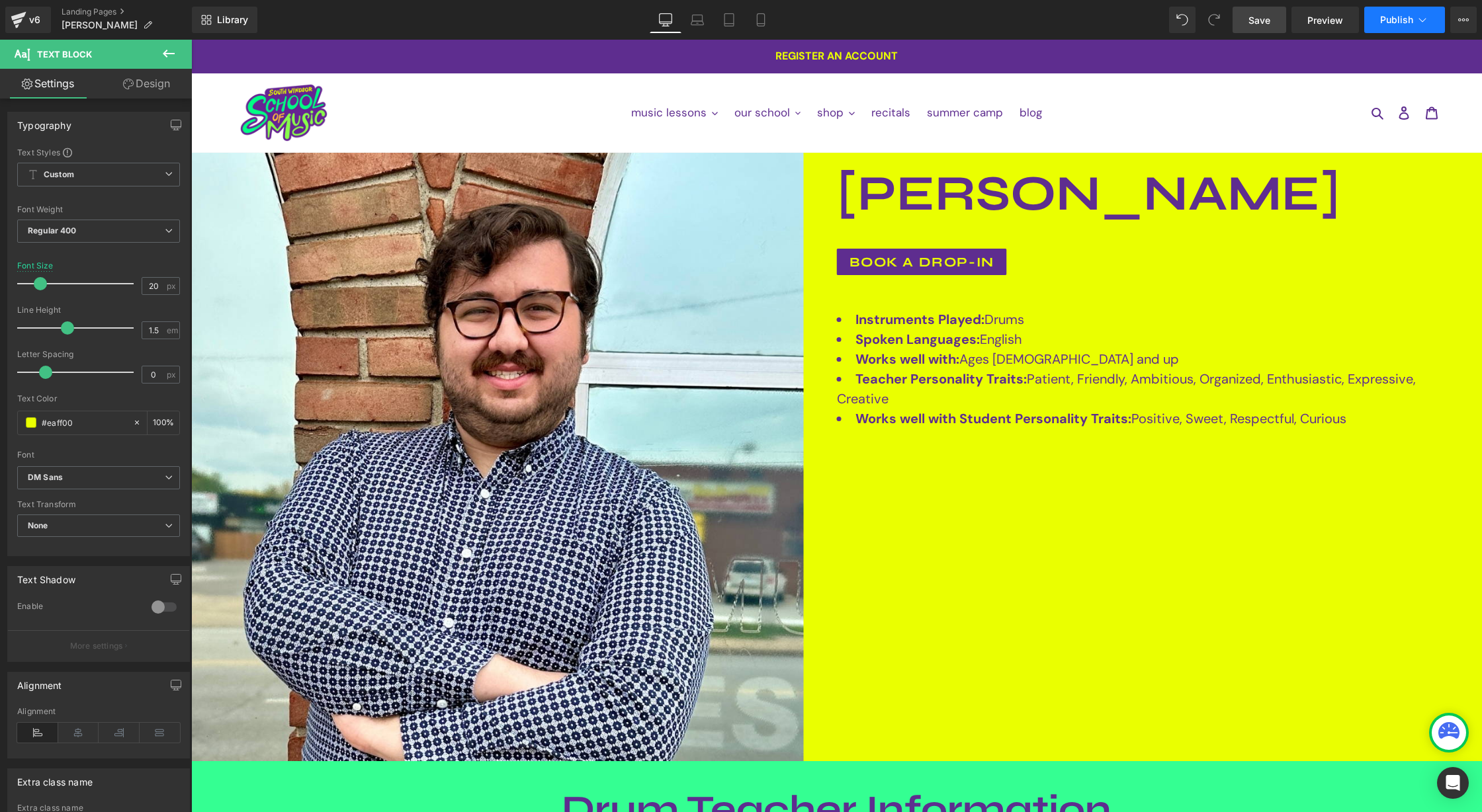
click at [1427, 20] on icon at bounding box center [1422, 20] width 13 height 13
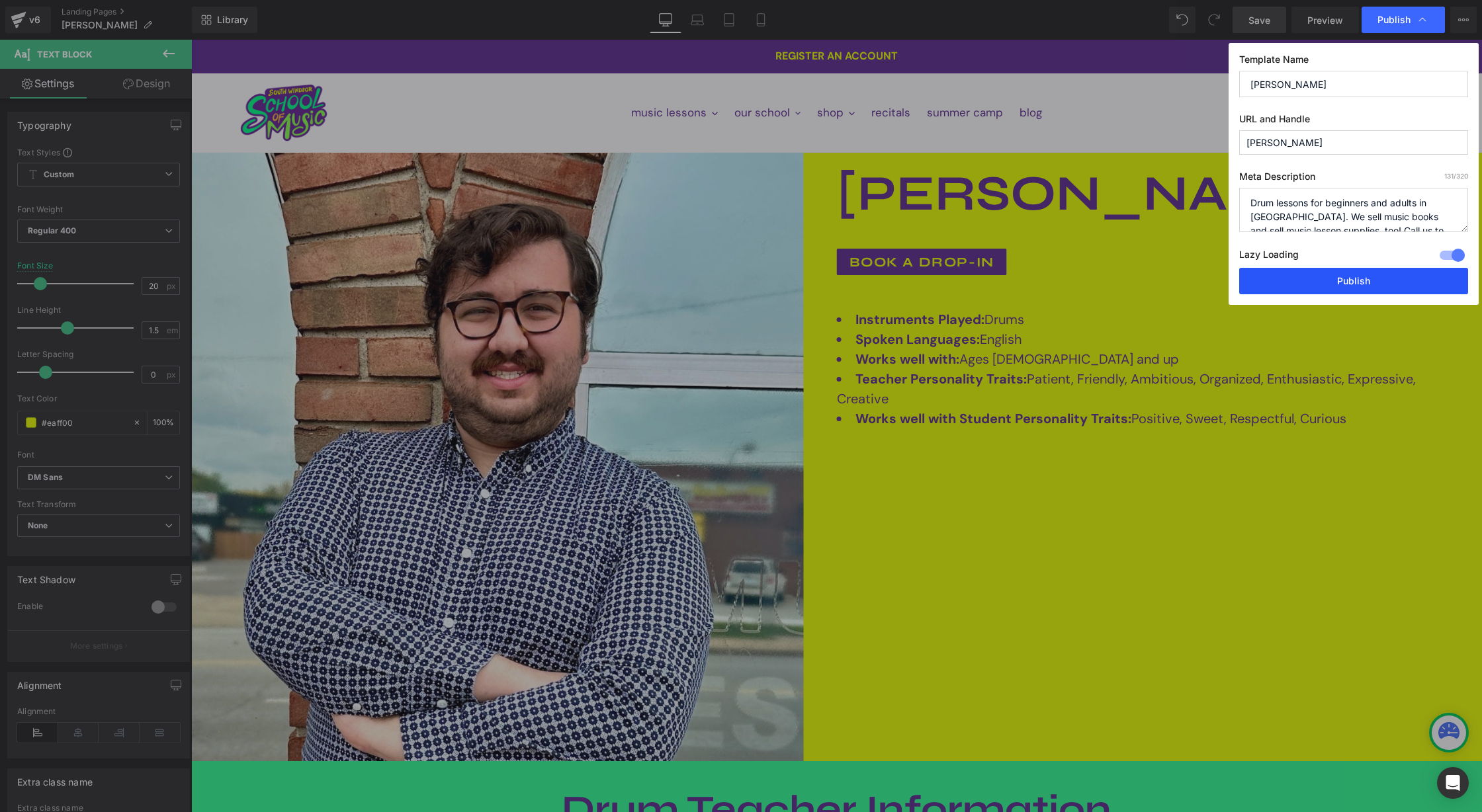
click at [1362, 282] on button "Publish" at bounding box center [1354, 281] width 229 height 27
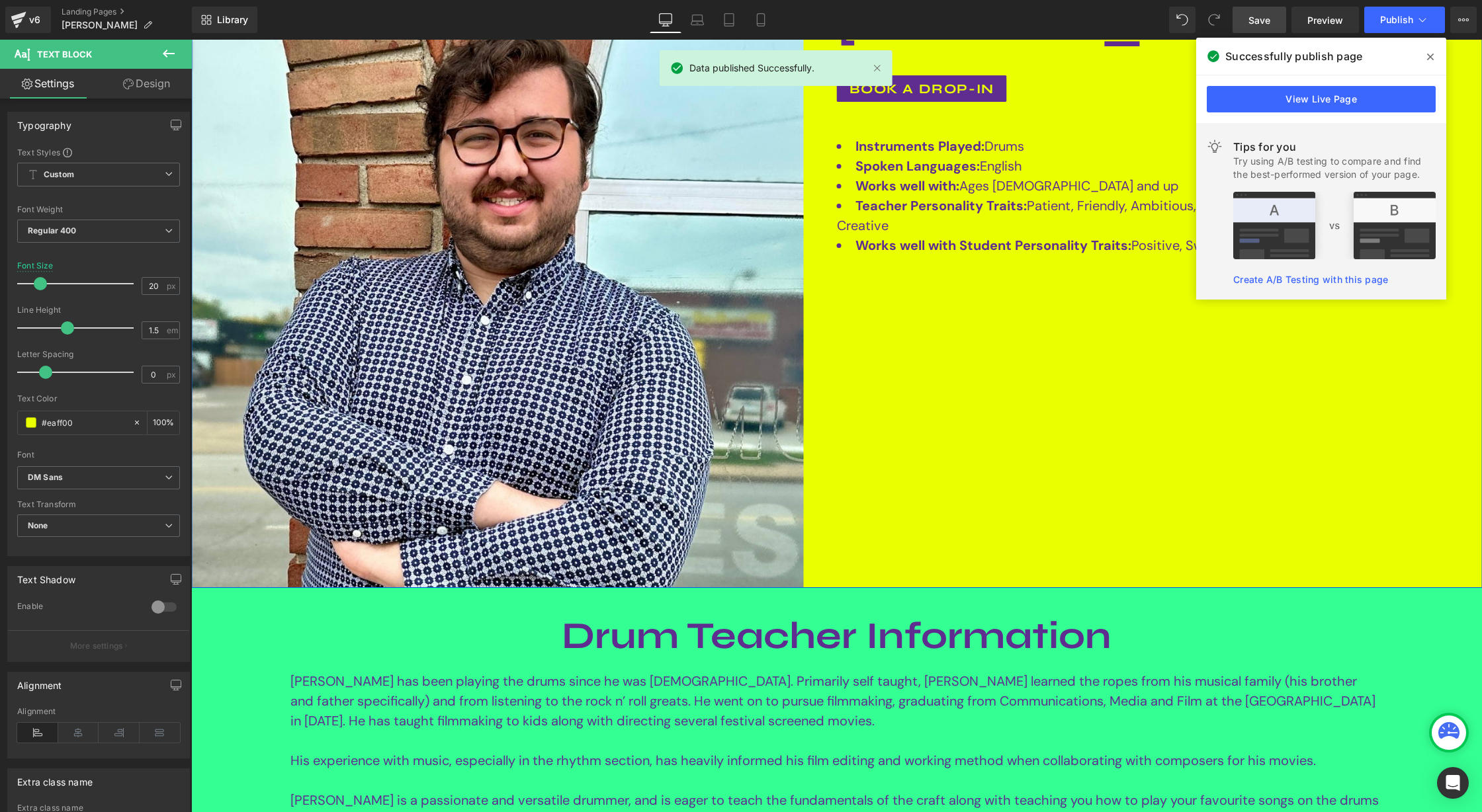
scroll to position [174, 0]
click at [1430, 58] on icon at bounding box center [1430, 56] width 7 height 11
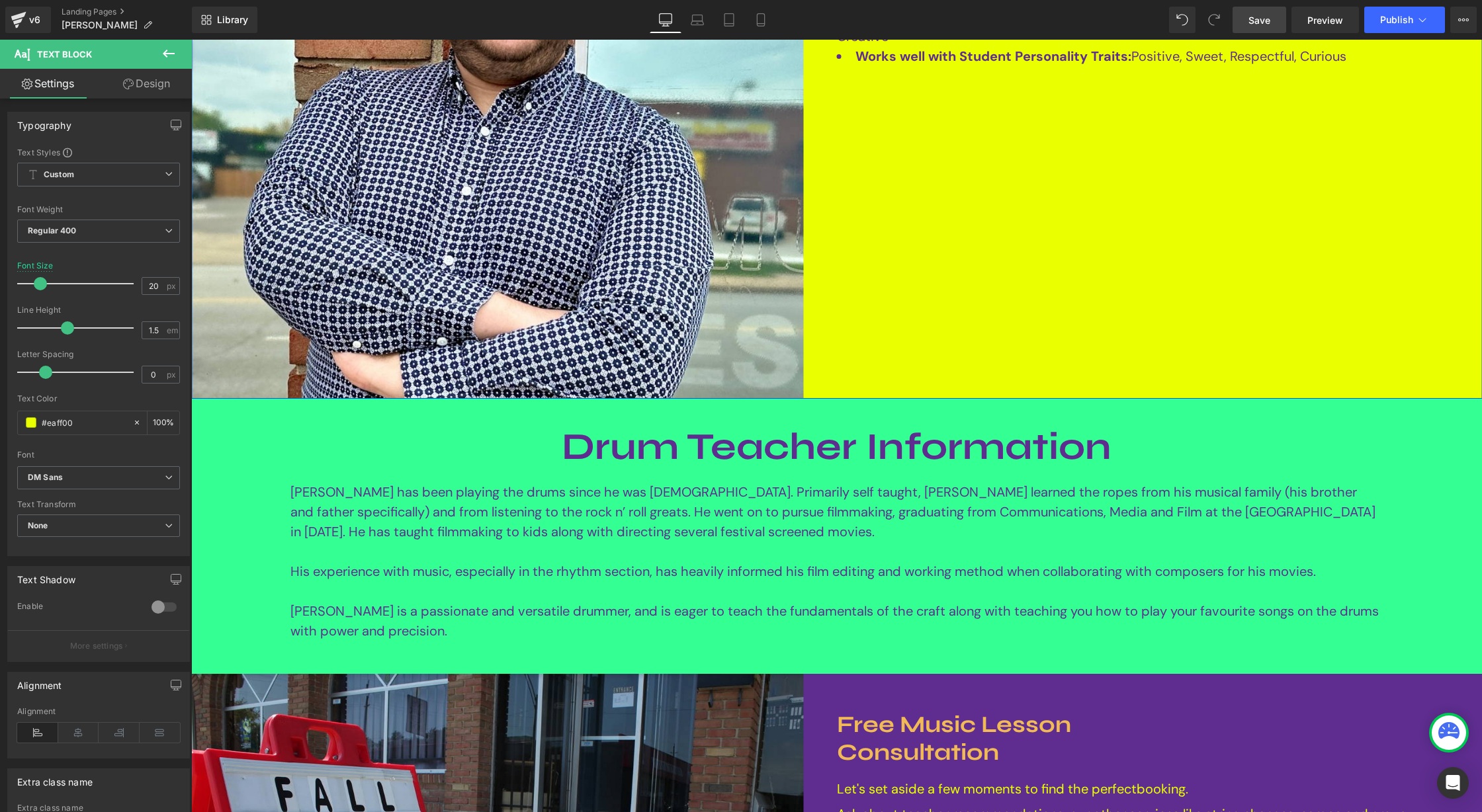
scroll to position [367, 0]
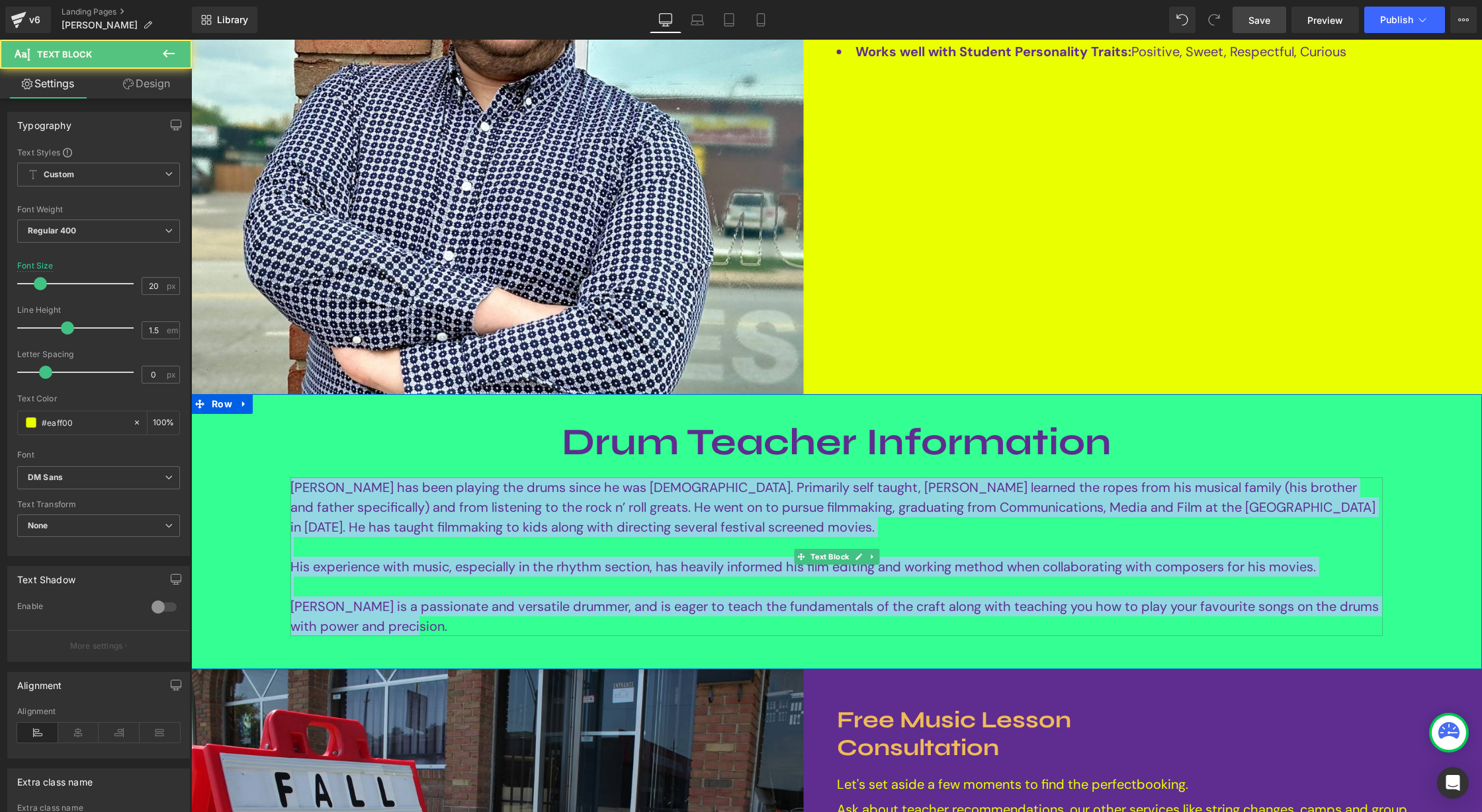
drag, startPoint x: 293, startPoint y: 489, endPoint x: 507, endPoint y: 625, distance: 253.6
click at [507, 625] on div "Demetre Kalmantis has been playing the drums since he was 12 years old. Primari…" at bounding box center [837, 557] width 1093 height 158
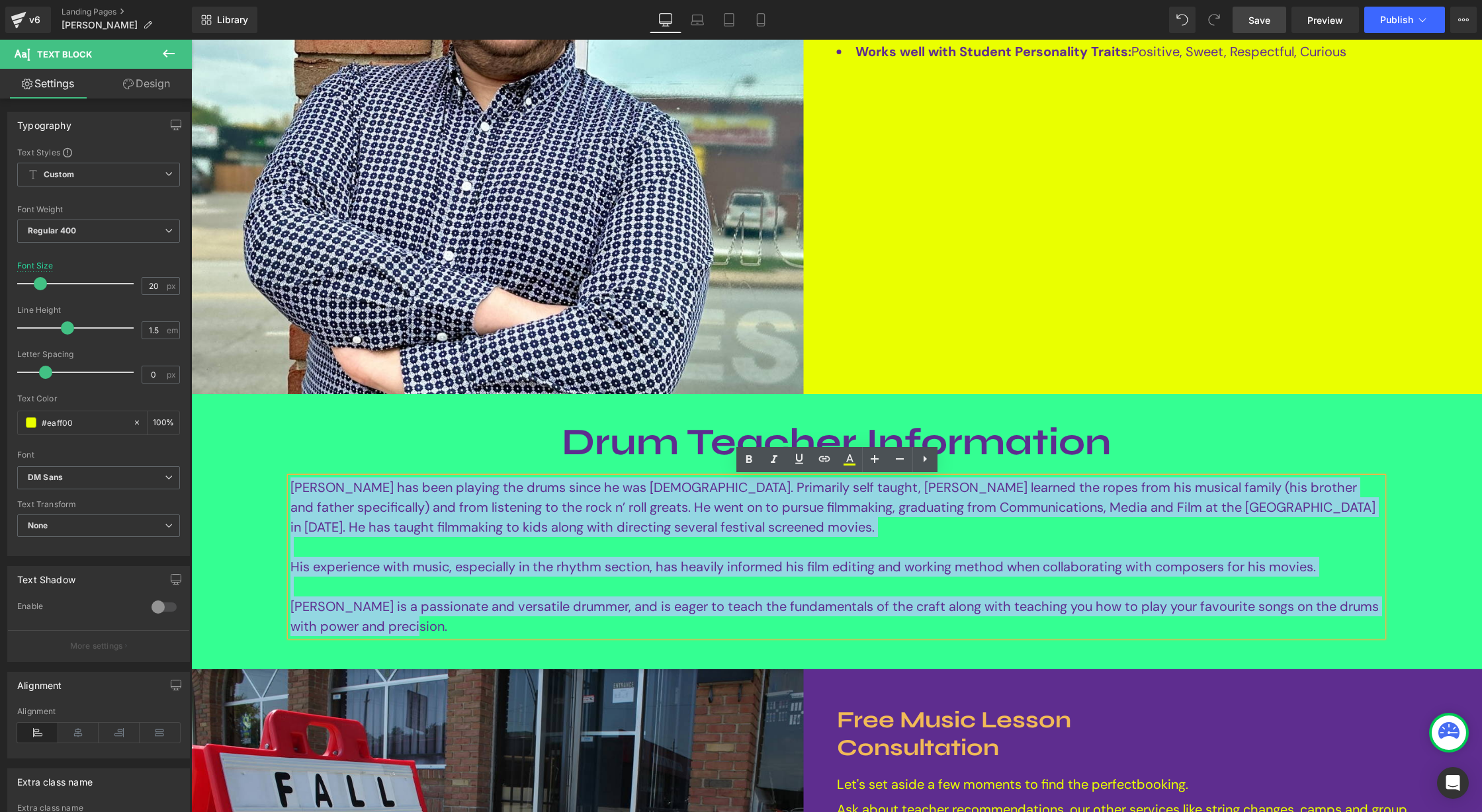
copy div "Demetre Kalmantis has been playing the drums since he was 12 years old. Primari…"
click at [408, 522] on font "Demetre Kalmantis has been playing the drums since he was 12 years old. Primari…" at bounding box center [832, 507] width 1085 height 57
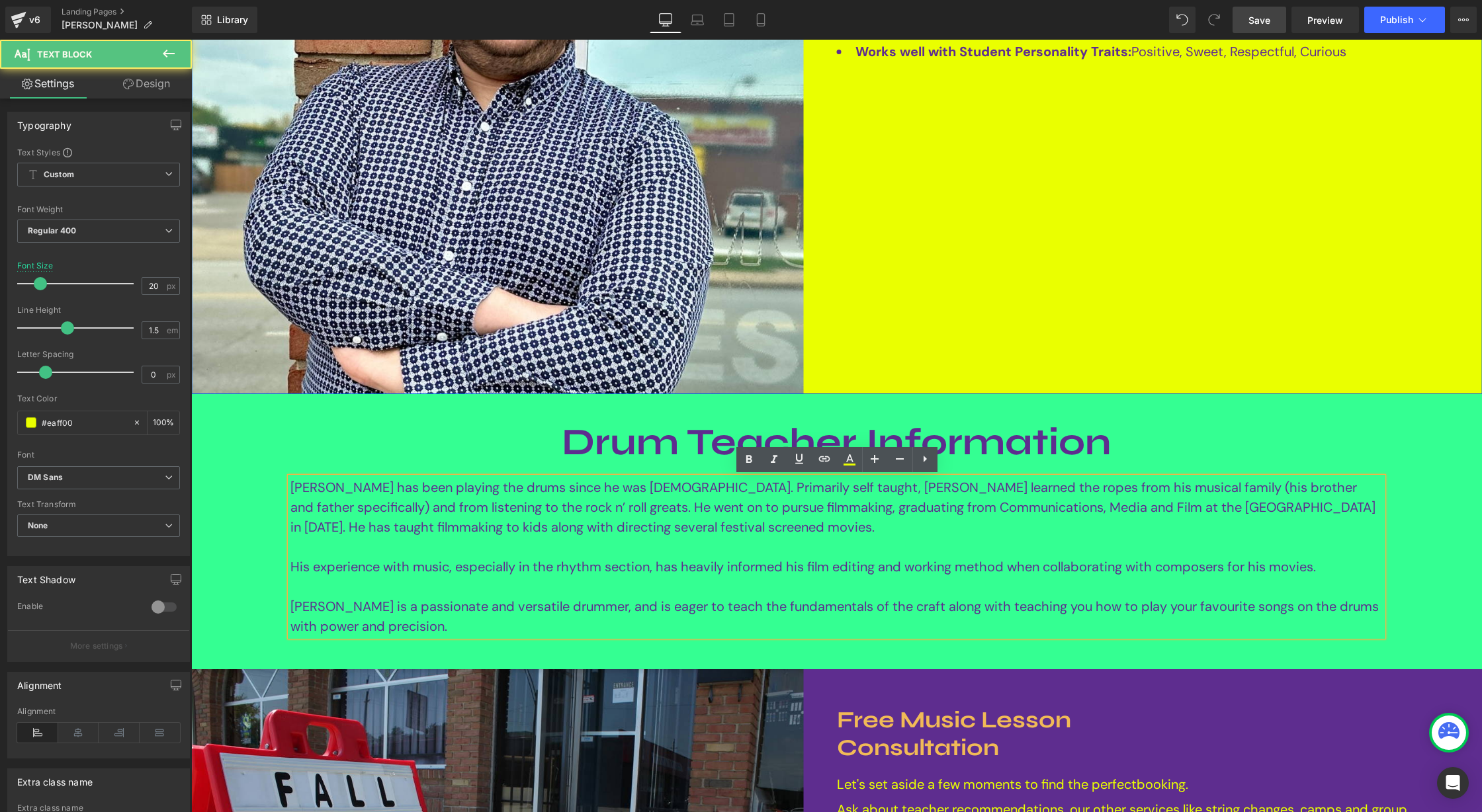
scroll to position [0, 0]
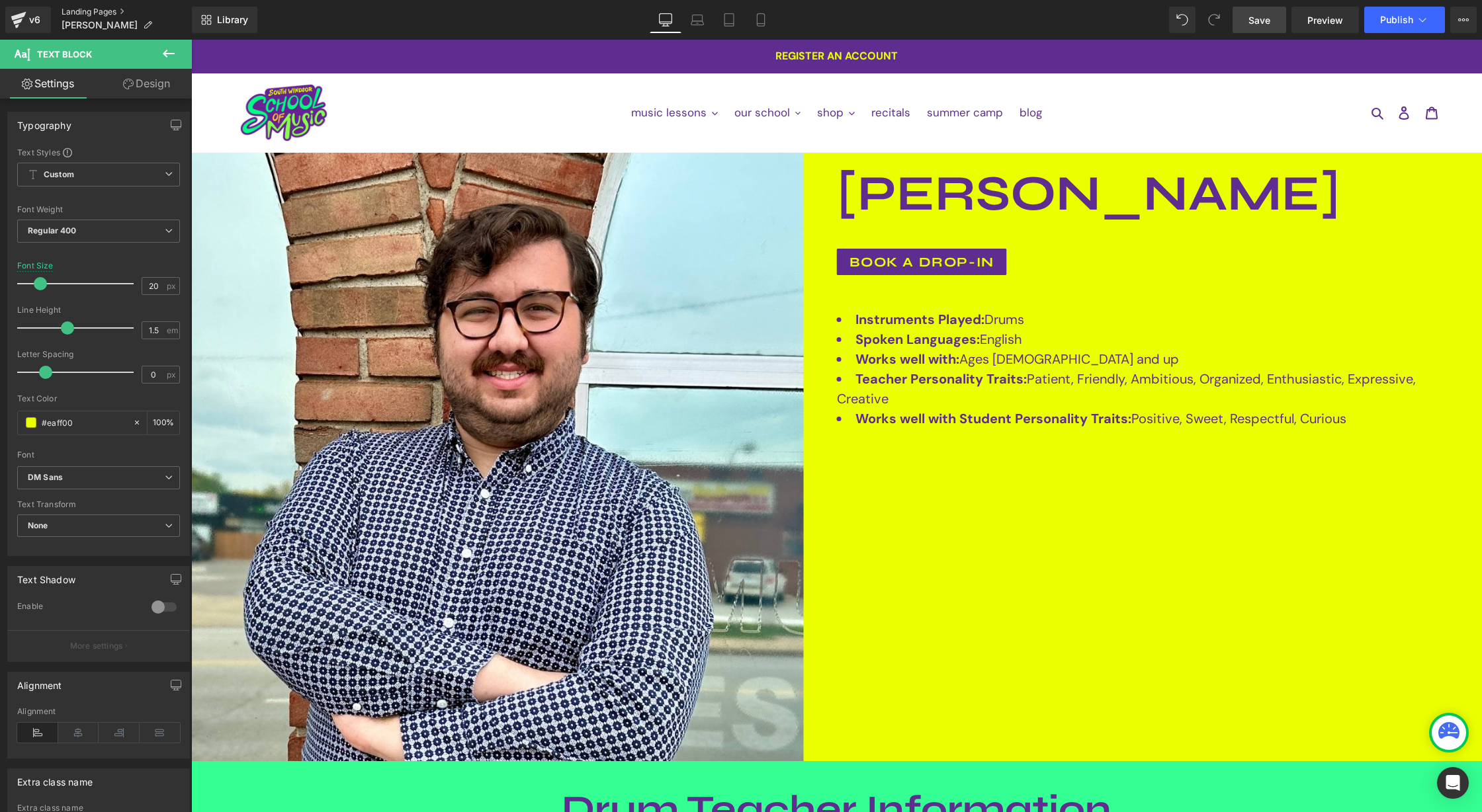
click at [94, 12] on link "Landing Pages" at bounding box center [127, 11] width 130 height 11
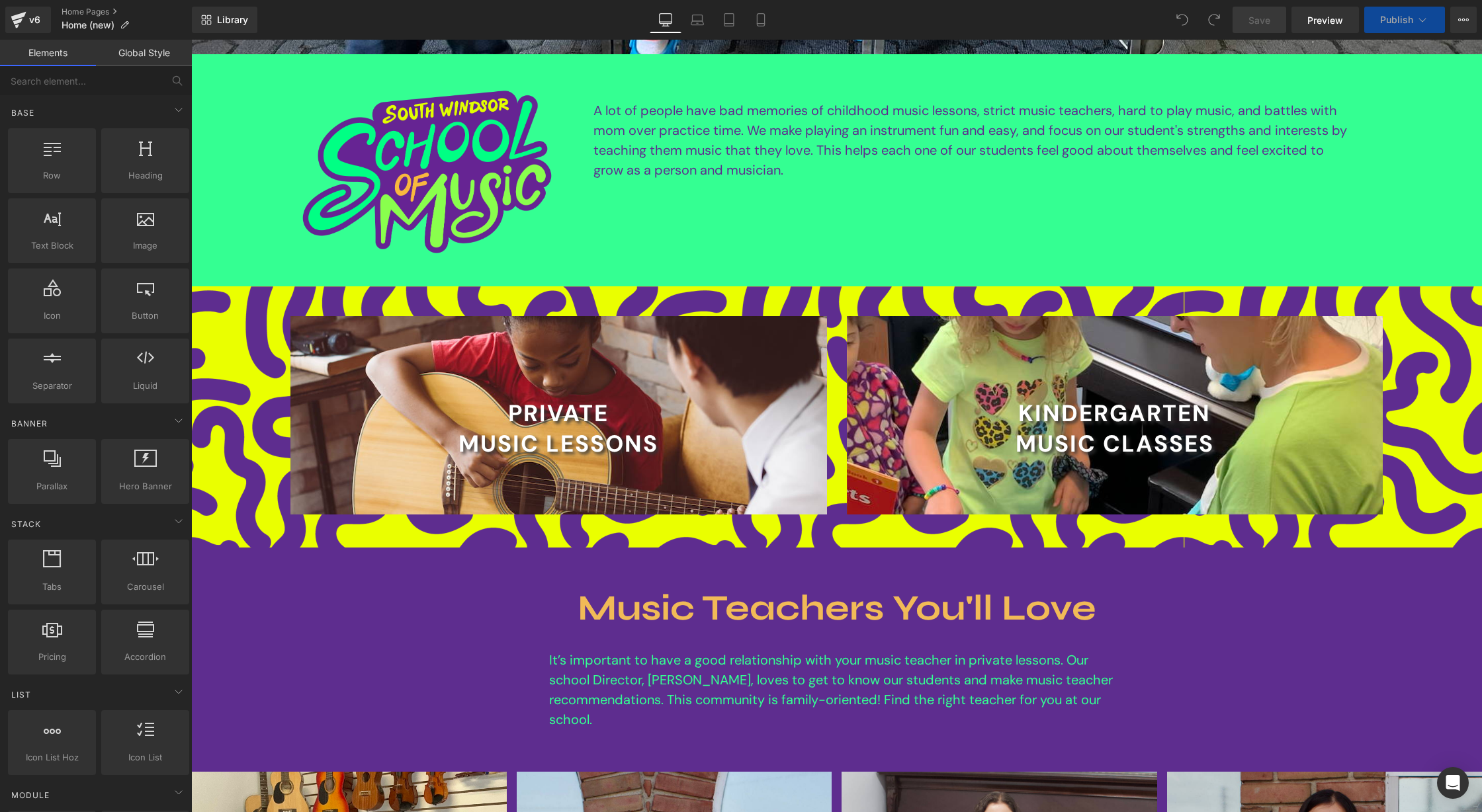
scroll to position [1509, 0]
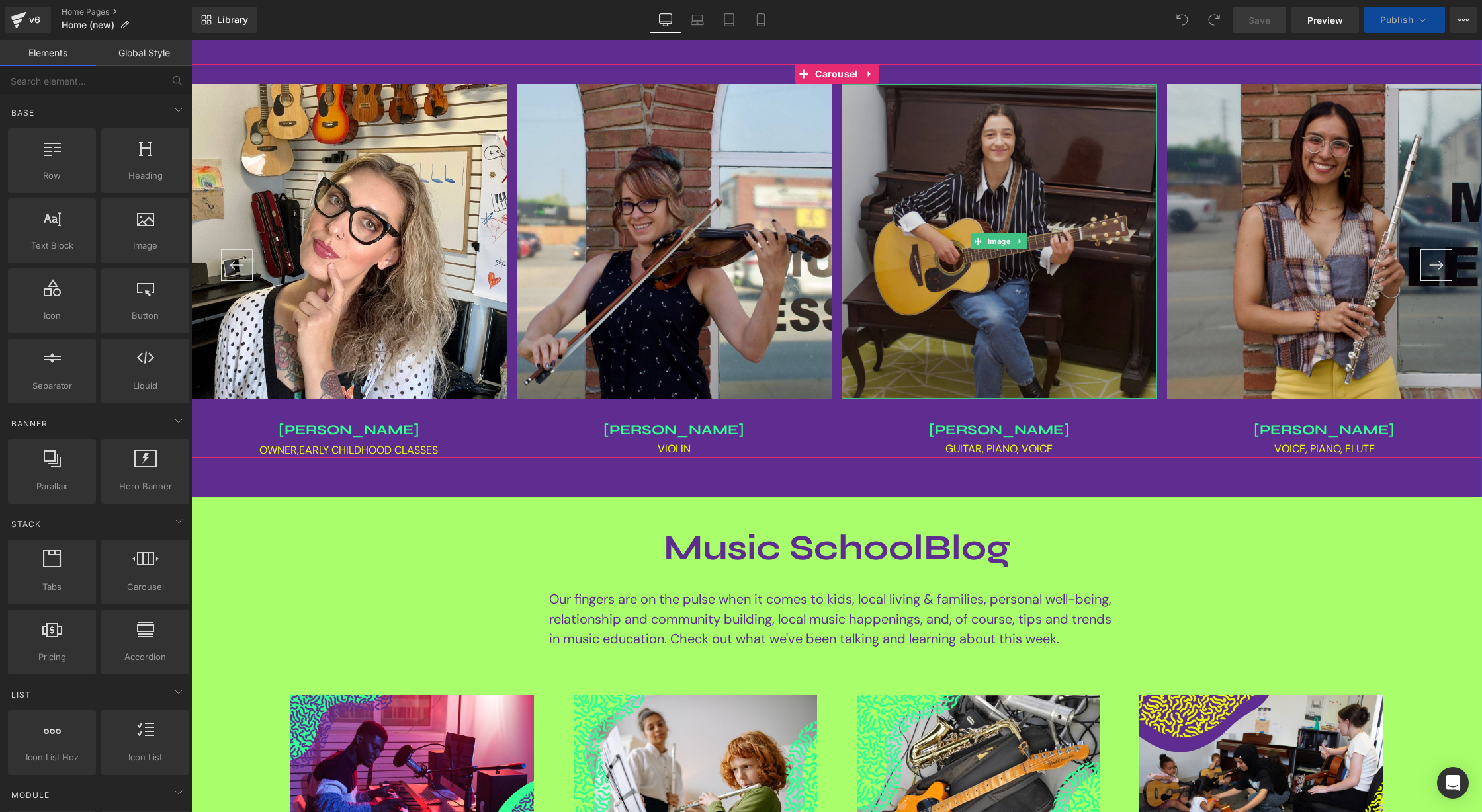
click at [1028, 250] on img at bounding box center [999, 241] width 315 height 315
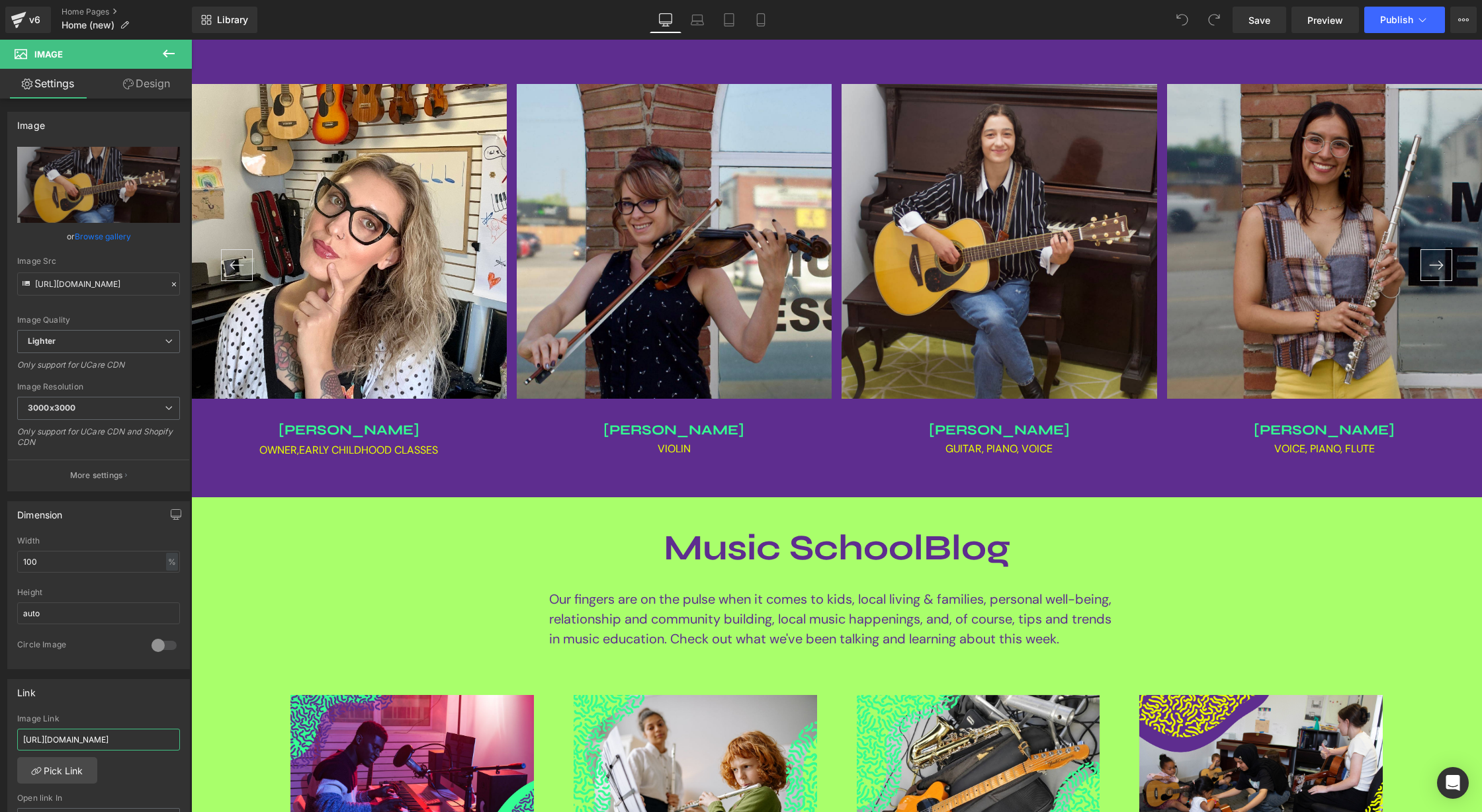
scroll to position [0, 84]
drag, startPoint x: 300, startPoint y: 782, endPoint x: 416, endPoint y: 759, distance: 118.3
type input "[URL][DOMAIN_NAME]"
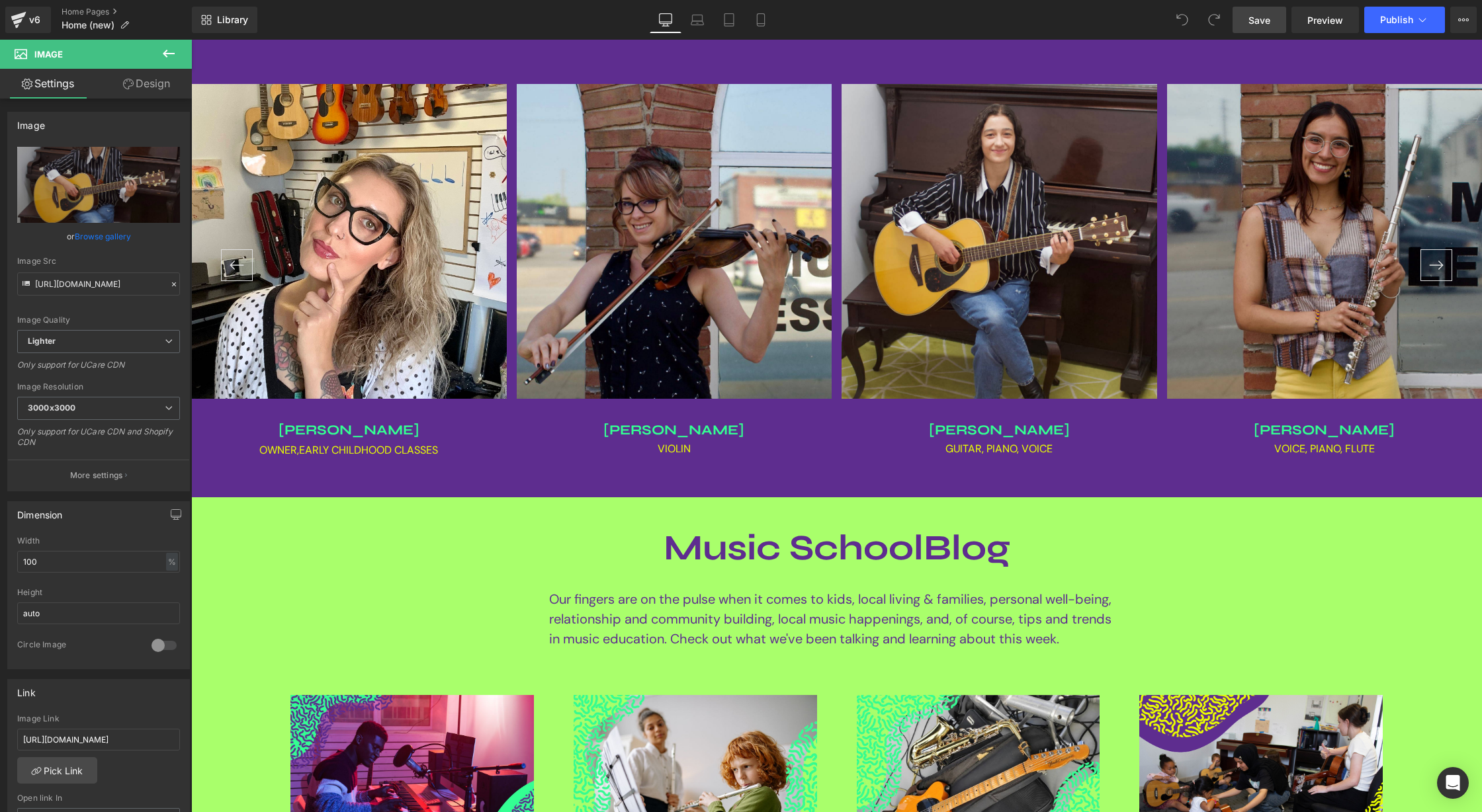
drag, startPoint x: 1252, startPoint y: 20, endPoint x: 1076, endPoint y: 154, distance: 221.2
click at [1252, 20] on span "Save" at bounding box center [1259, 20] width 22 height 14
click at [1410, 24] on button "Publish" at bounding box center [1404, 20] width 80 height 27
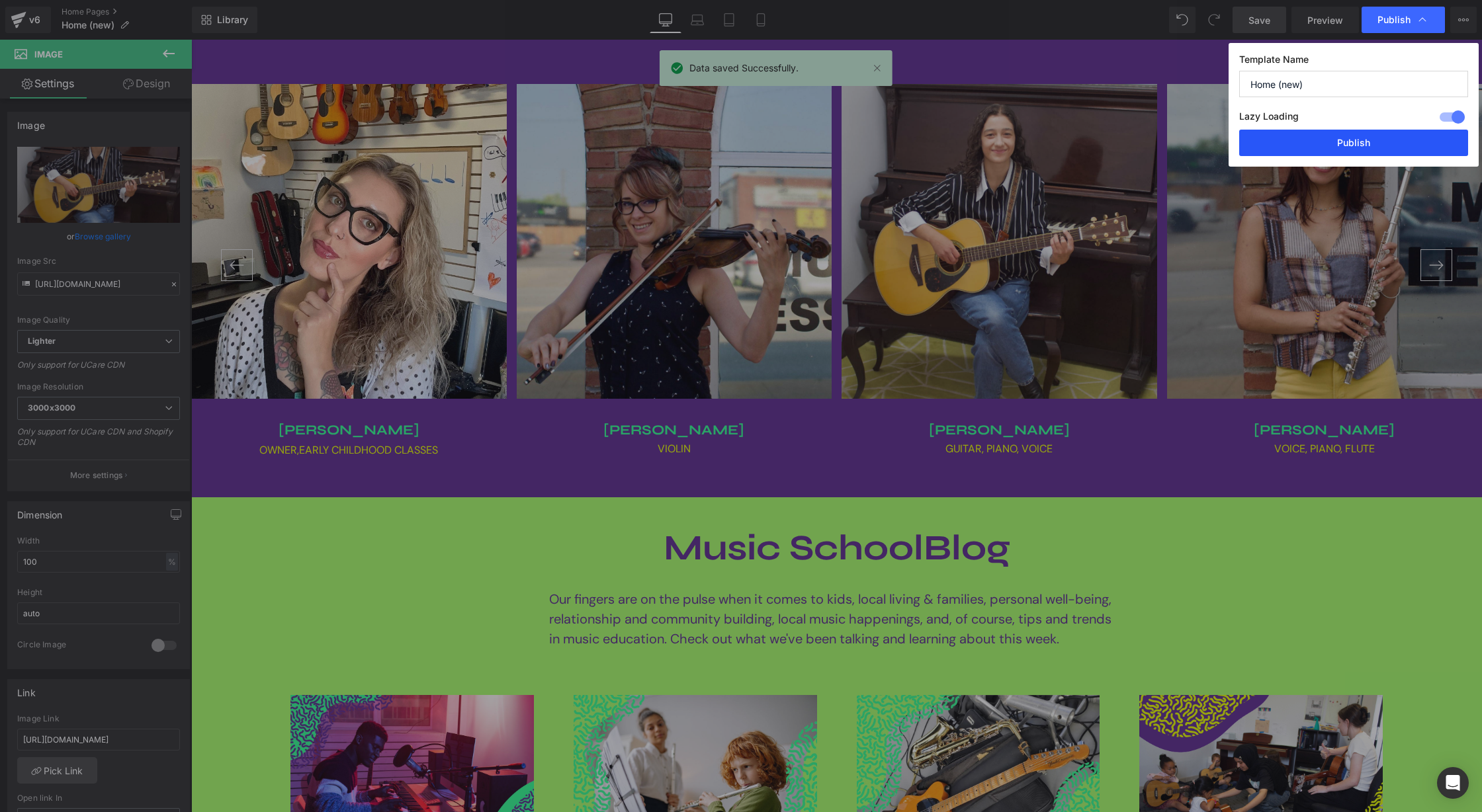
click at [1384, 132] on button "Publish" at bounding box center [1354, 143] width 229 height 27
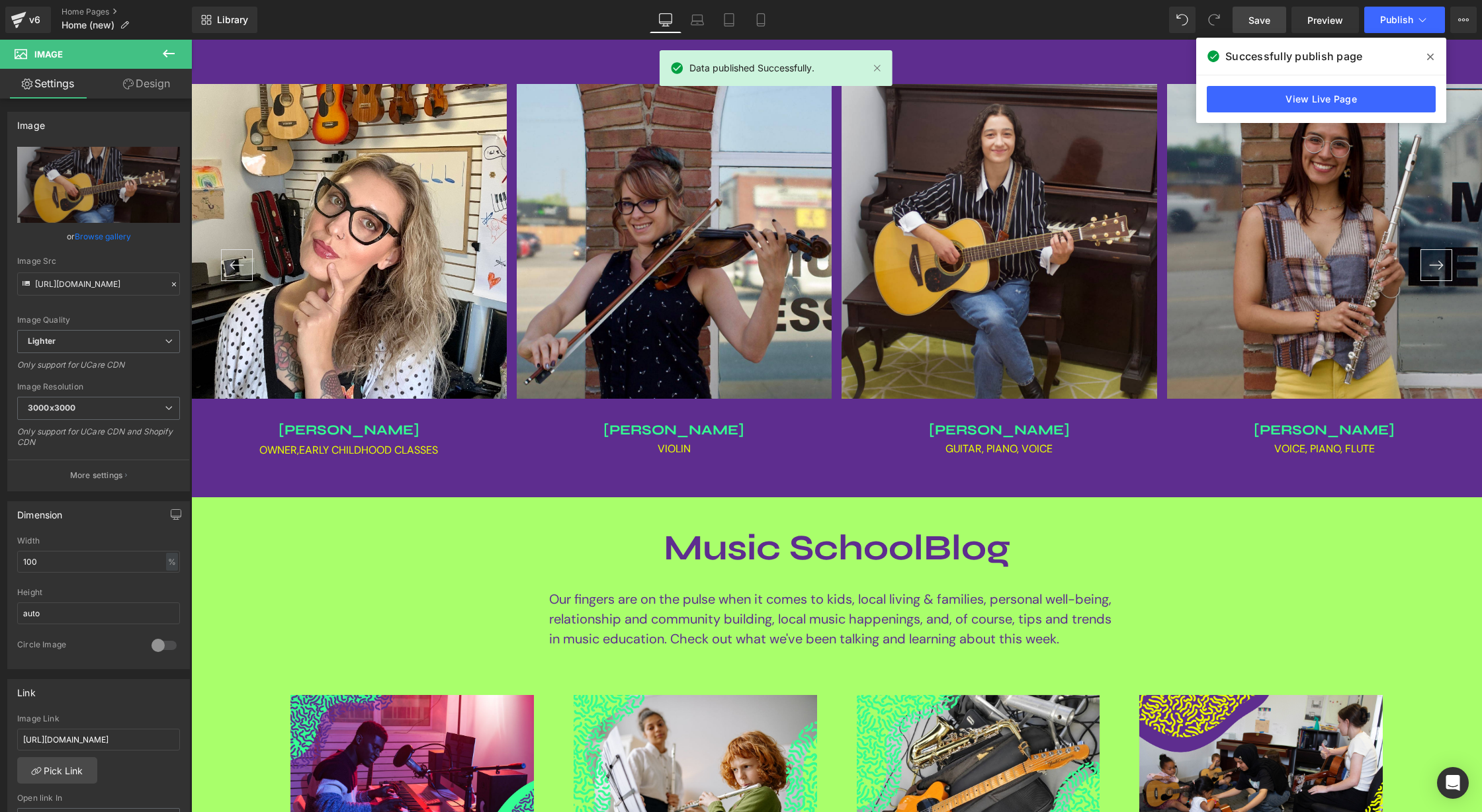
click at [1428, 55] on icon at bounding box center [1430, 57] width 7 height 7
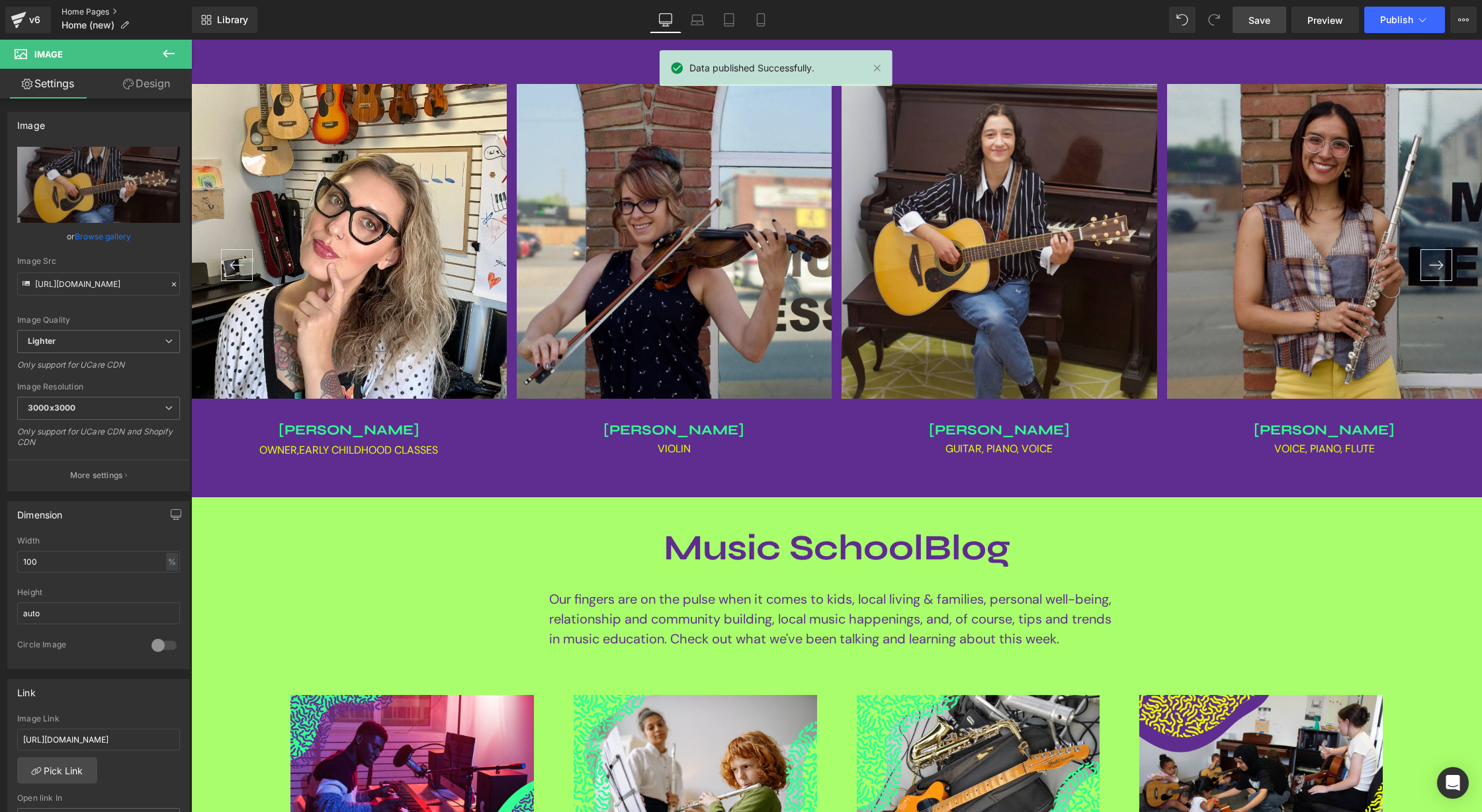
click at [110, 11] on link "Home Pages" at bounding box center [127, 11] width 130 height 11
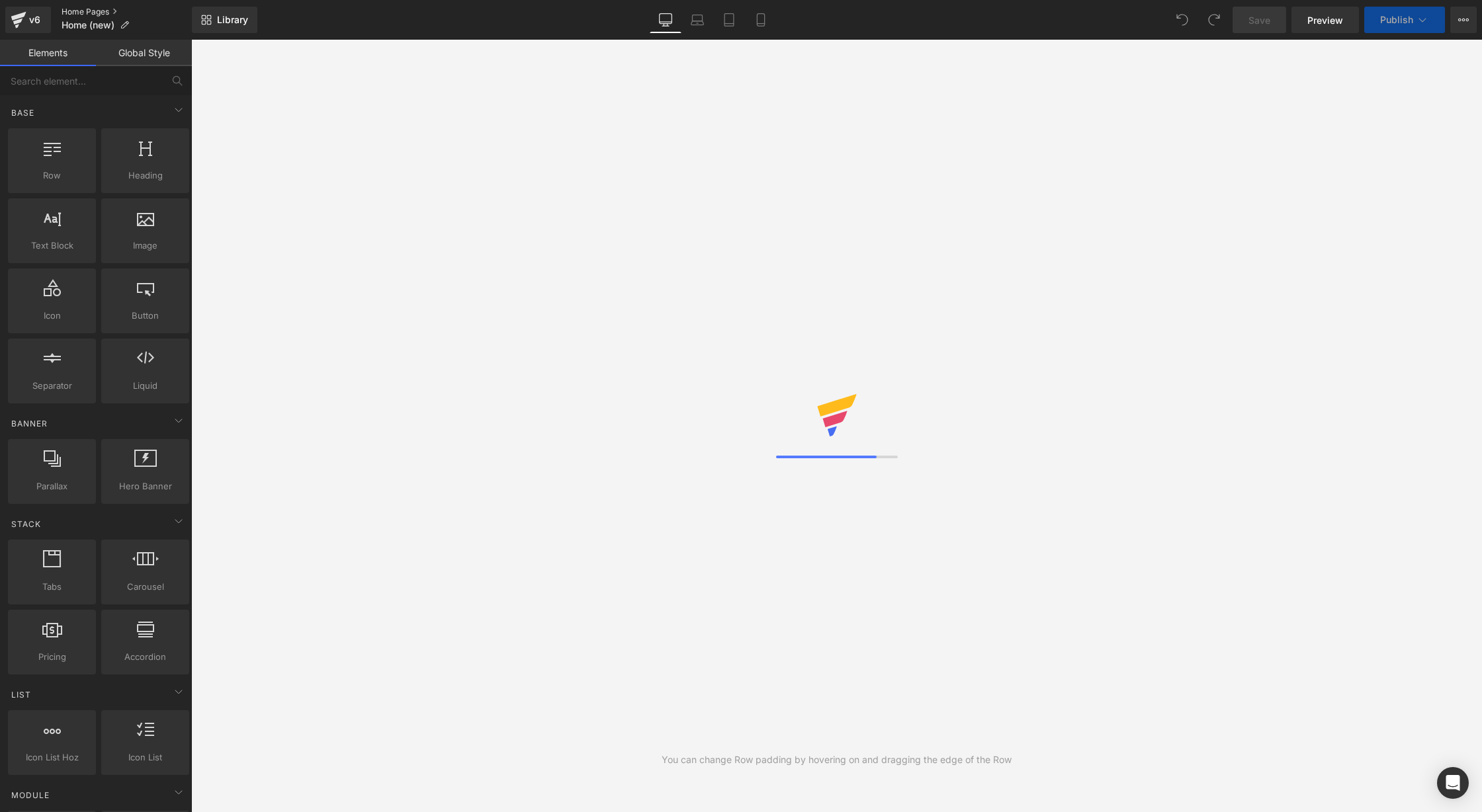
click at [94, 12] on link "Home Pages" at bounding box center [127, 11] width 130 height 11
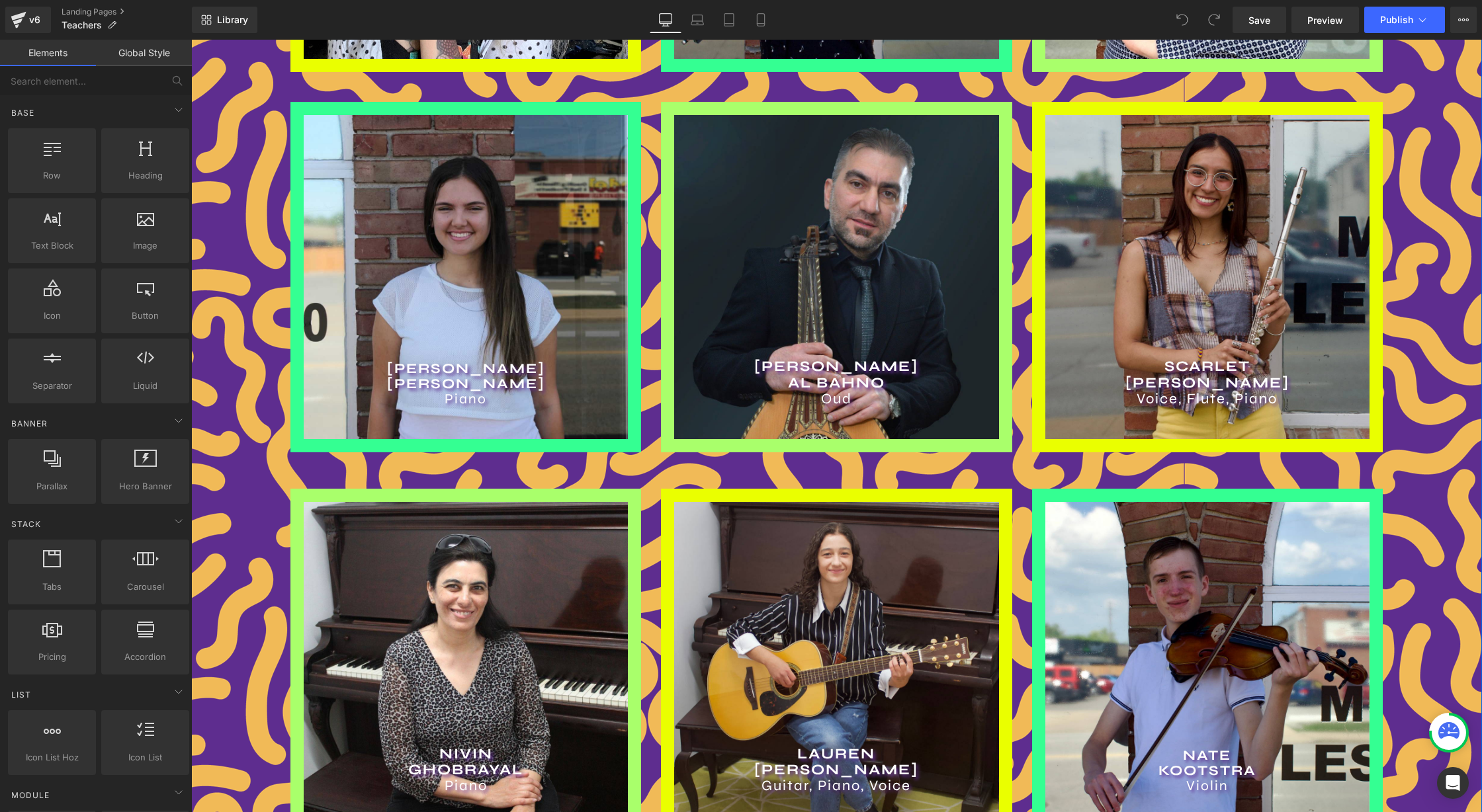
scroll to position [671, 0]
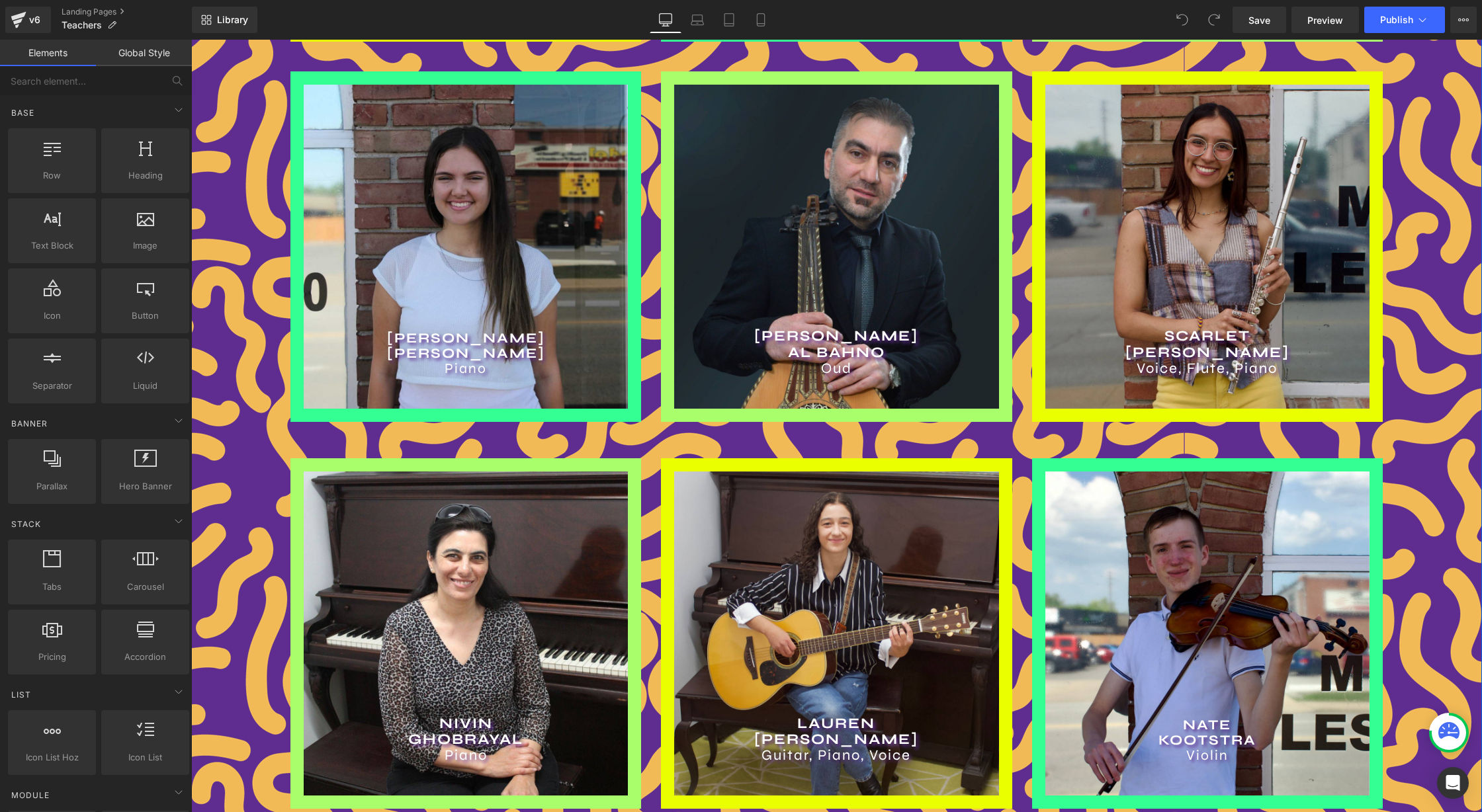
click at [813, 541] on div "[PERSON_NAME] Guitar, Piano, Voice Heading" at bounding box center [836, 633] width 324 height 324
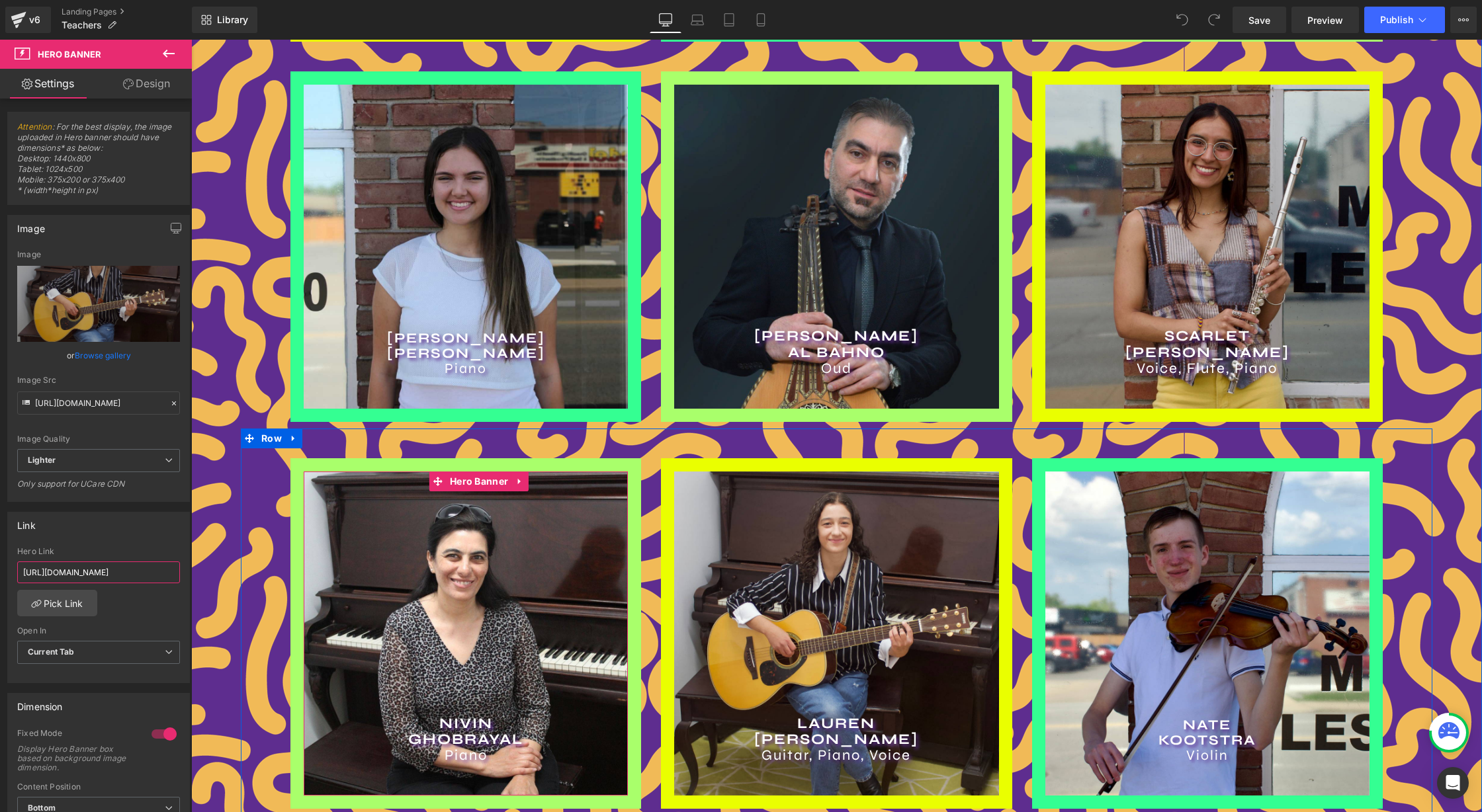
scroll to position [665, 0]
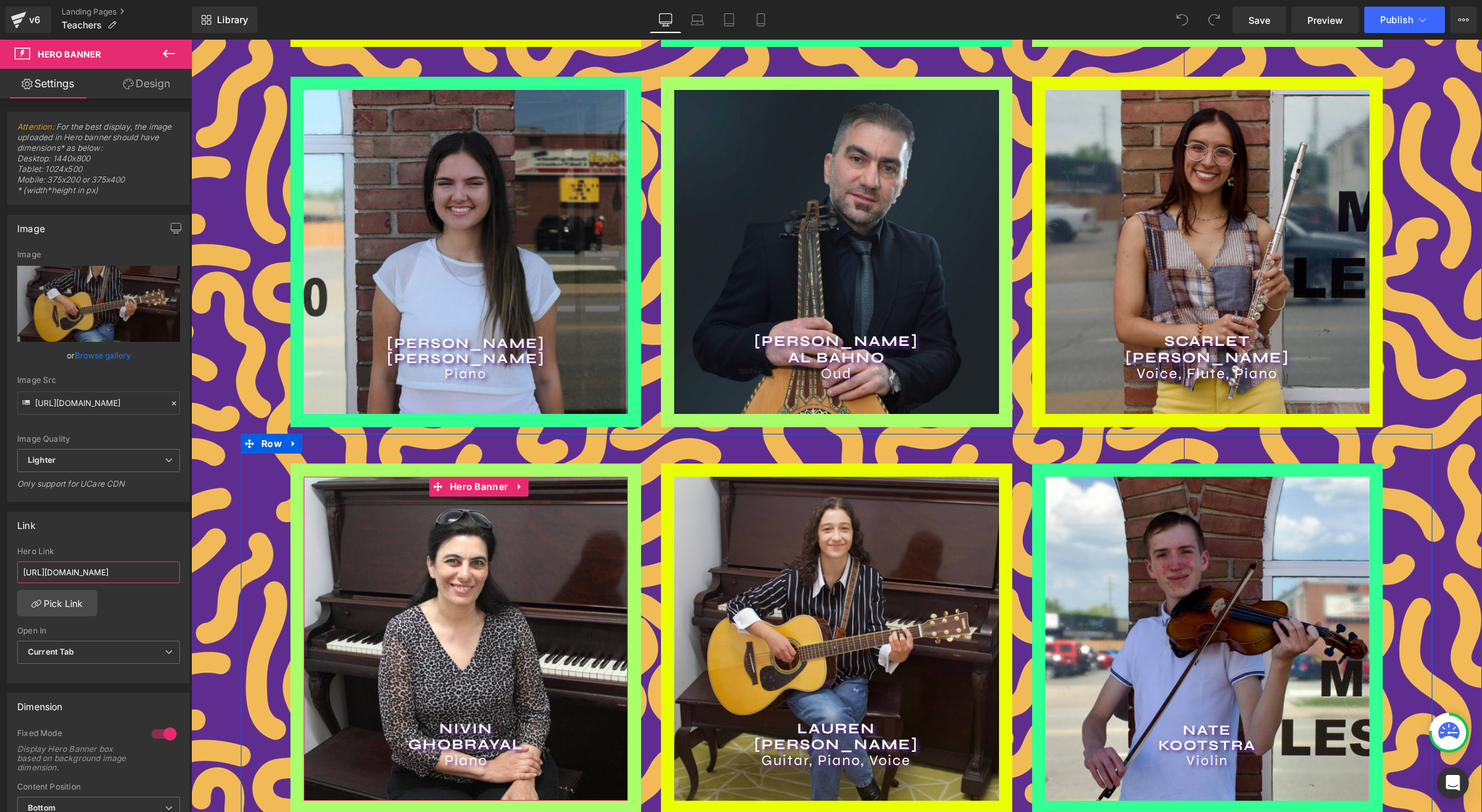
drag, startPoint x: 328, startPoint y: 615, endPoint x: 306, endPoint y: 606, distance: 23.8
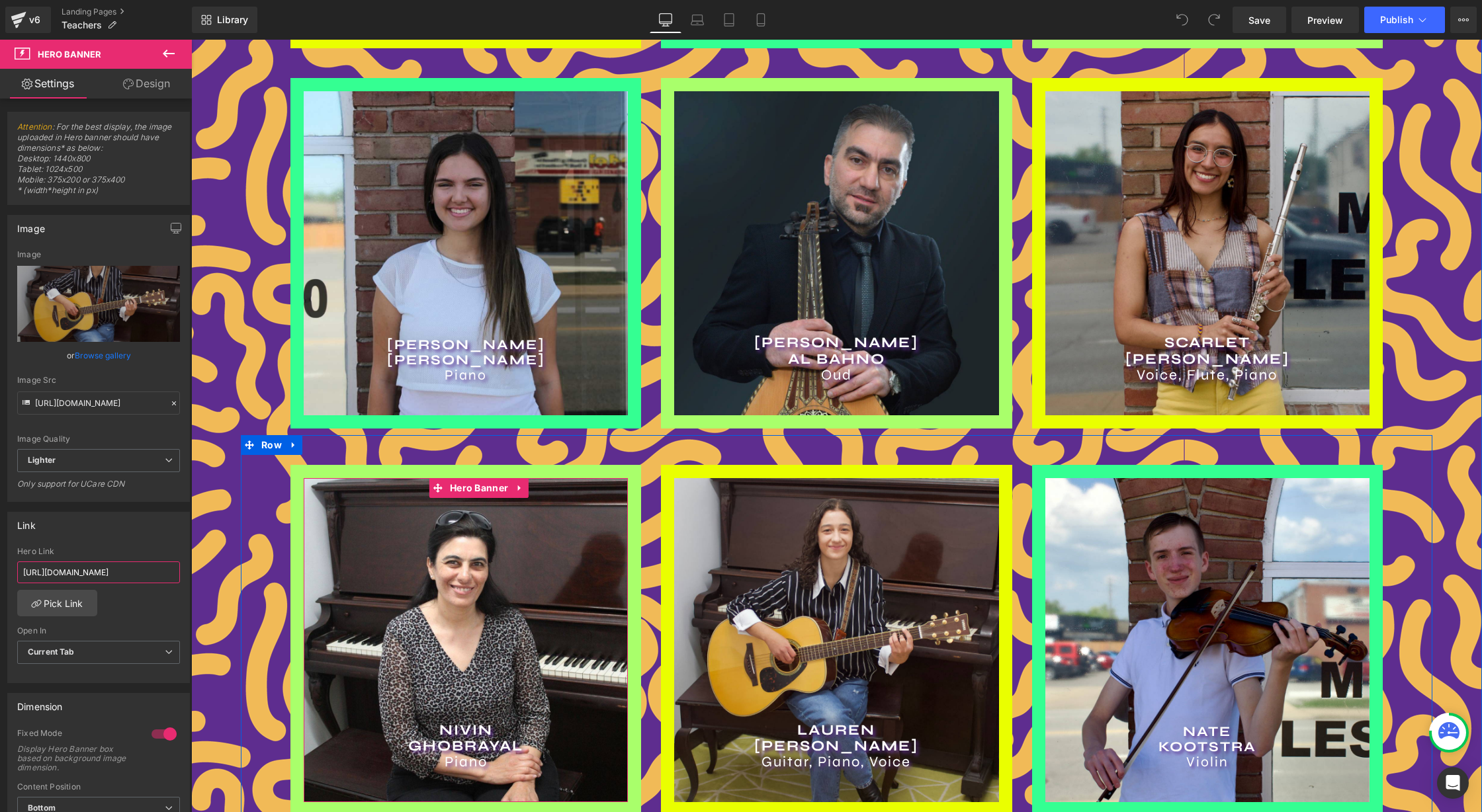
scroll to position [0, 80]
type input "[URL][DOMAIN_NAME]"
click at [1268, 20] on span "Save" at bounding box center [1259, 20] width 22 height 14
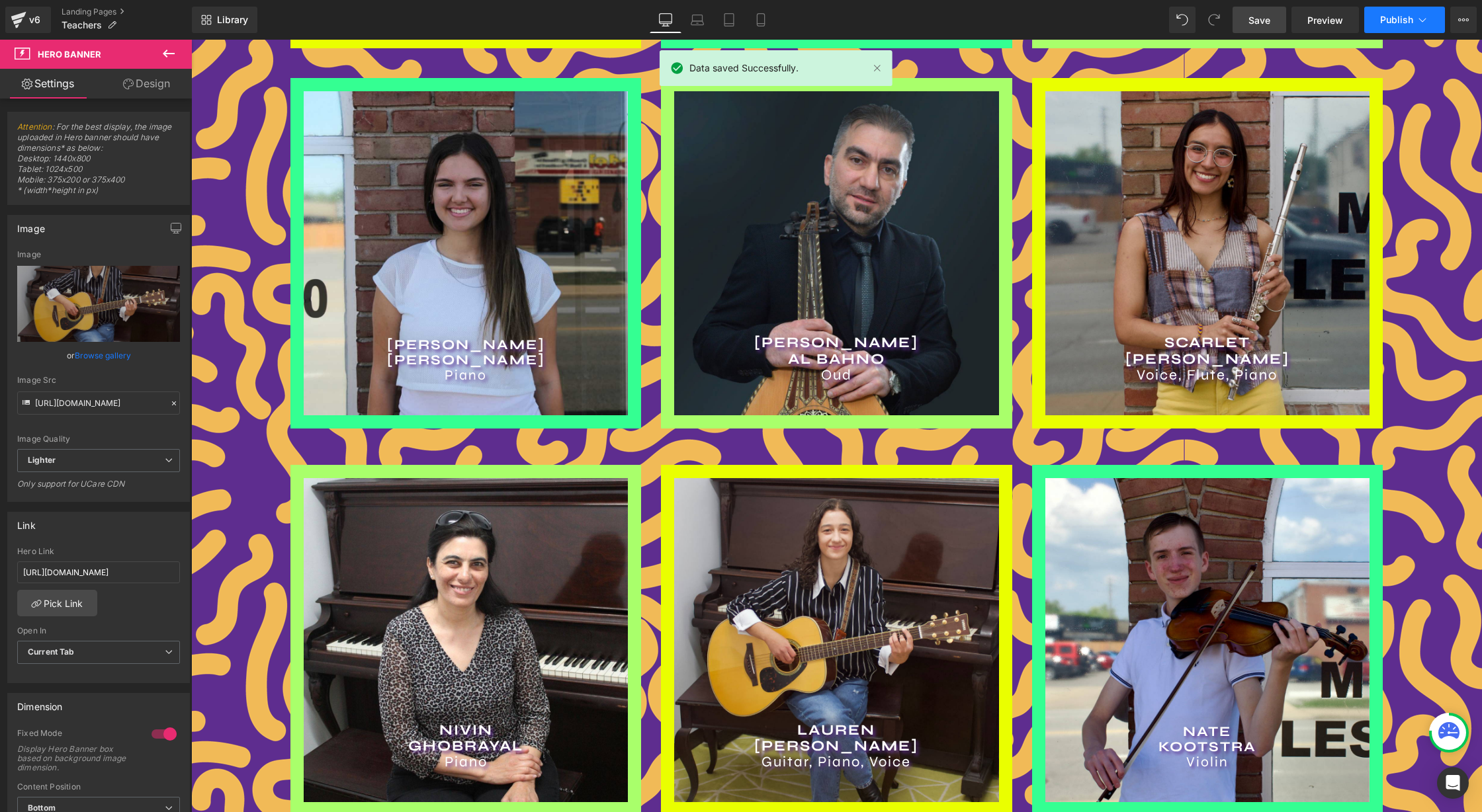
click at [1415, 9] on button "Publish" at bounding box center [1404, 20] width 80 height 27
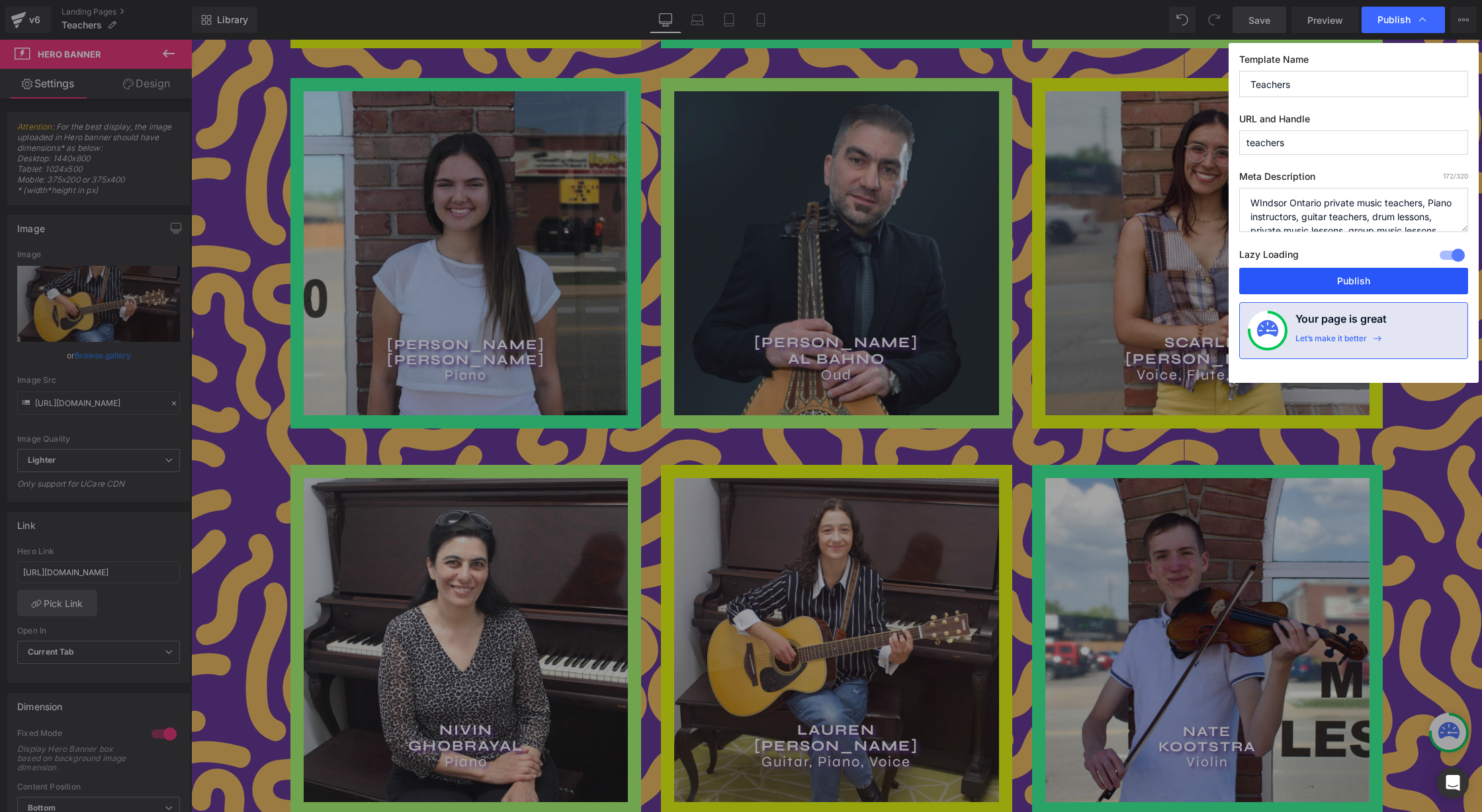
click at [1376, 284] on button "Publish" at bounding box center [1354, 281] width 229 height 27
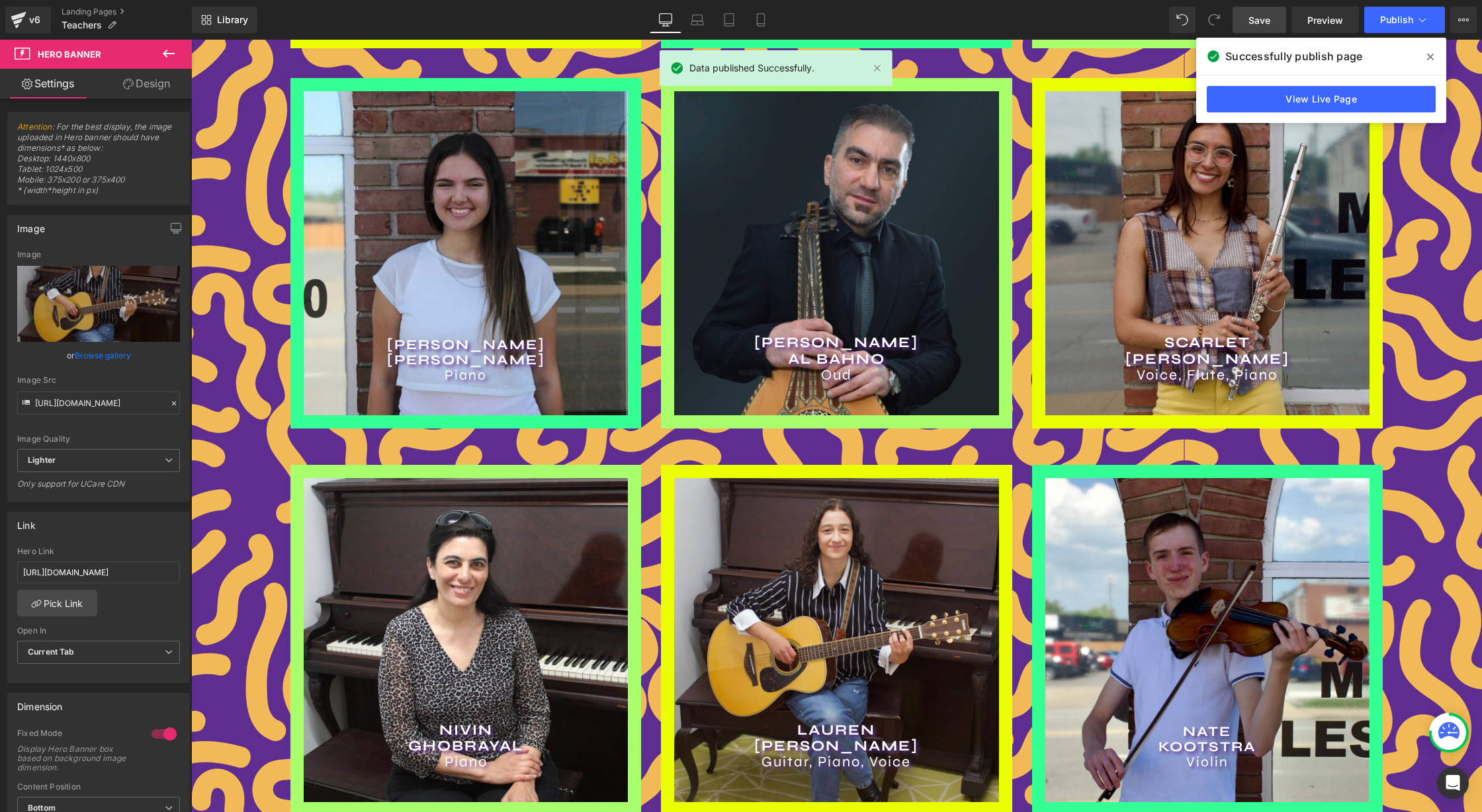
click at [1432, 55] on icon at bounding box center [1430, 56] width 7 height 11
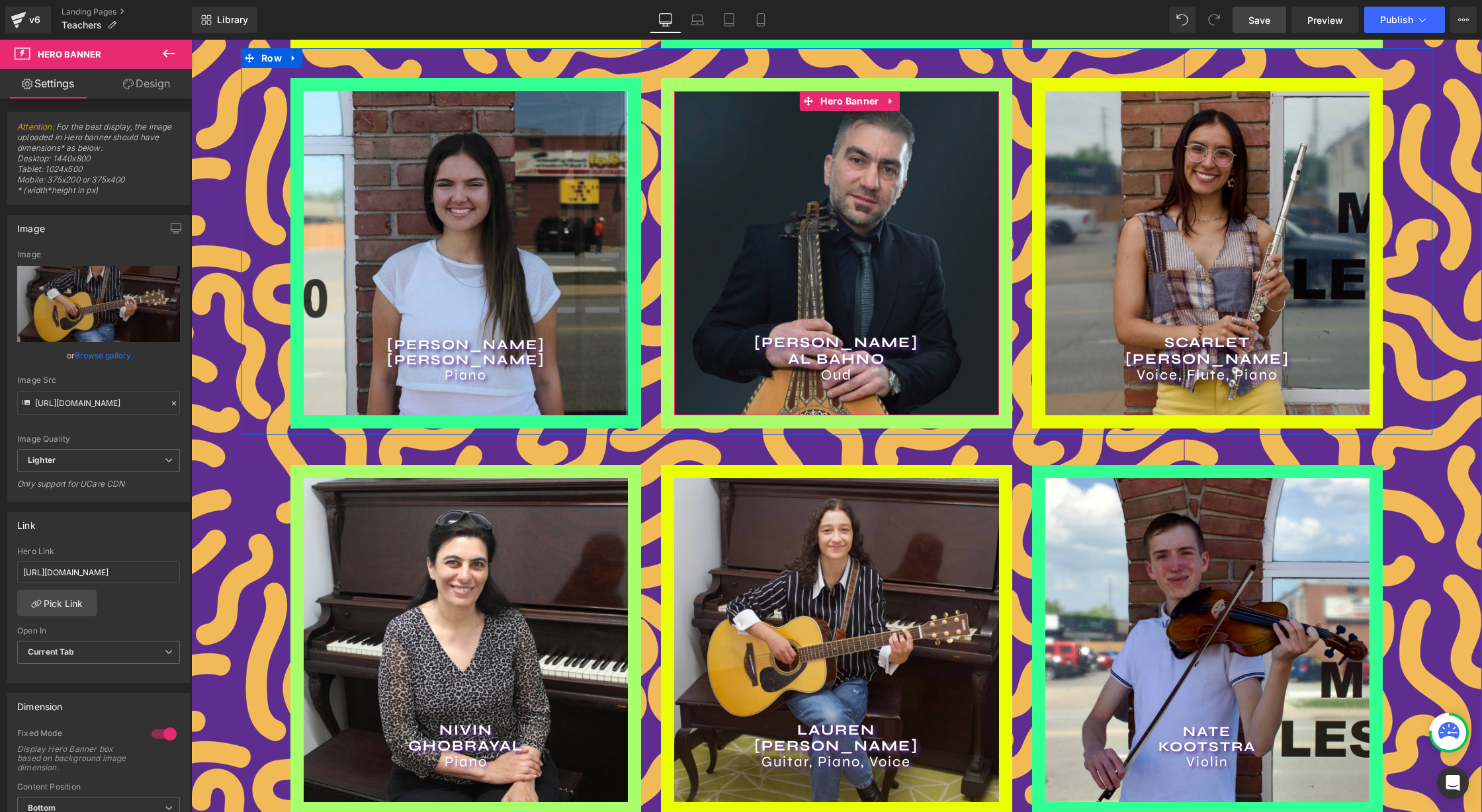
scroll to position [662, 0]
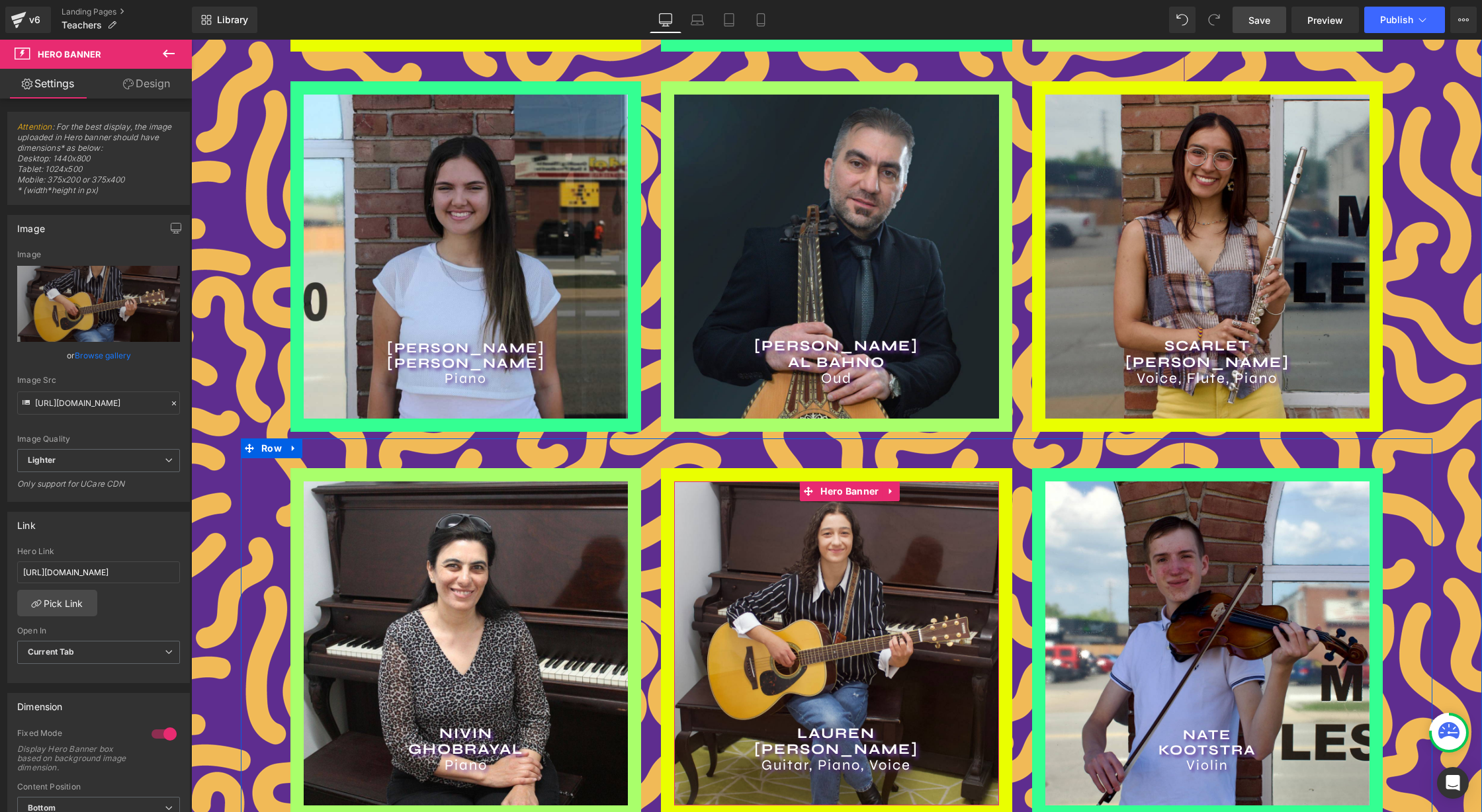
click at [859, 523] on div "[PERSON_NAME] Guitar, Piano, Voice Heading" at bounding box center [836, 643] width 324 height 324
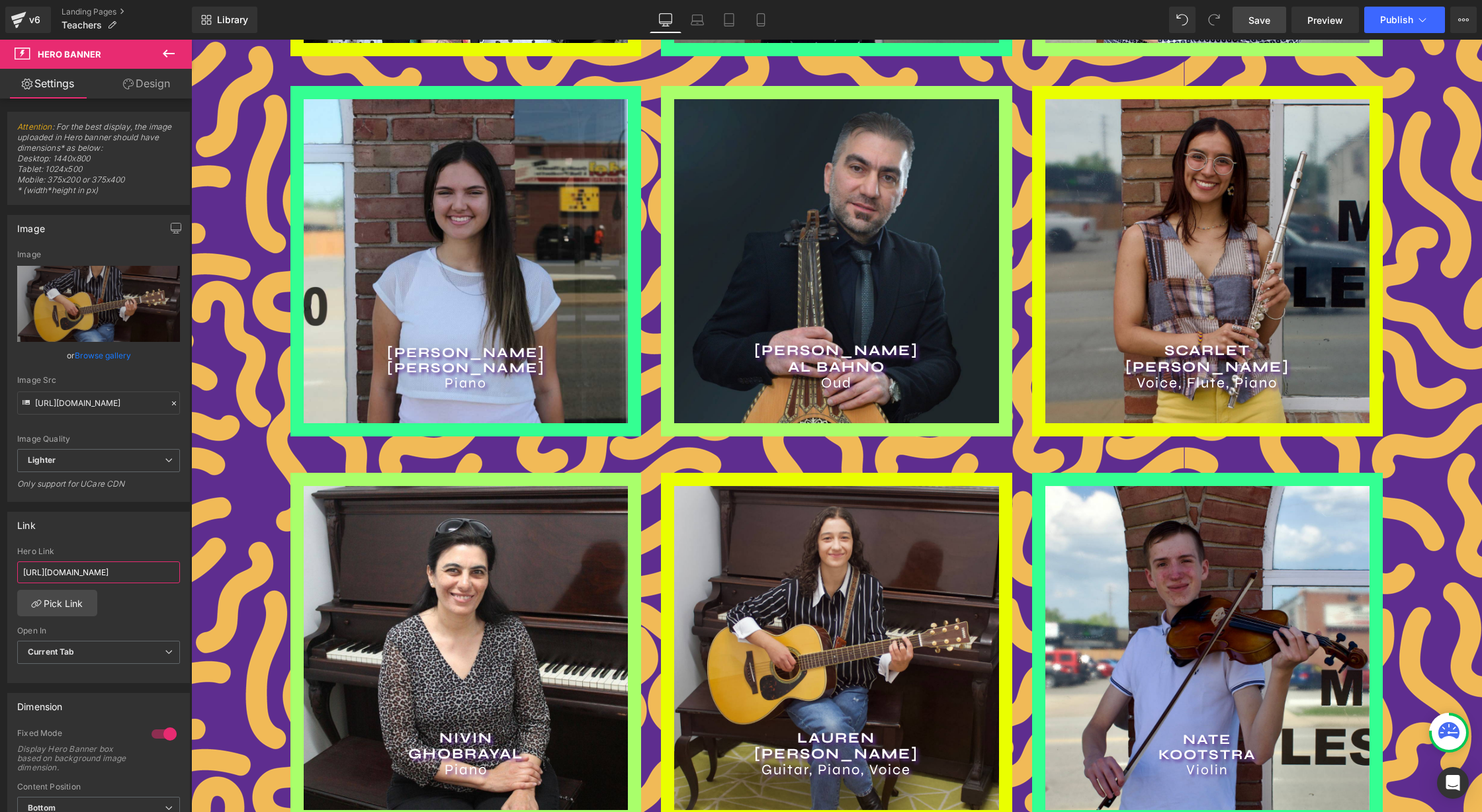
scroll to position [0, 80]
drag, startPoint x: 279, startPoint y: 613, endPoint x: 297, endPoint y: 597, distance: 24.1
click at [141, 609] on div "[URL][DOMAIN_NAME] Hero Link [URL][DOMAIN_NAME] Pick Link Current Tab New Tab O…" at bounding box center [98, 614] width 181 height 136
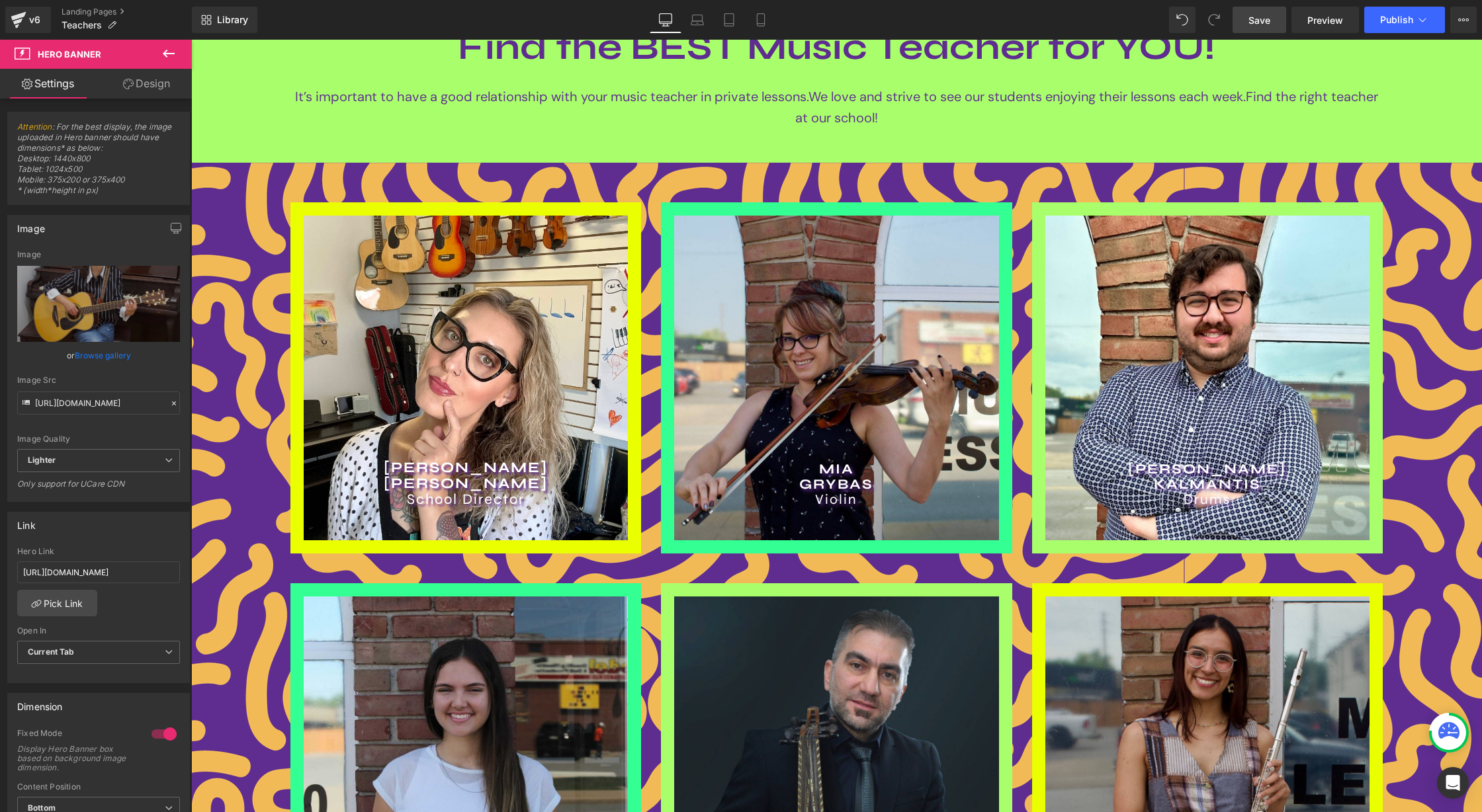
scroll to position [0, 0]
